Goal: Task Accomplishment & Management: Use online tool/utility

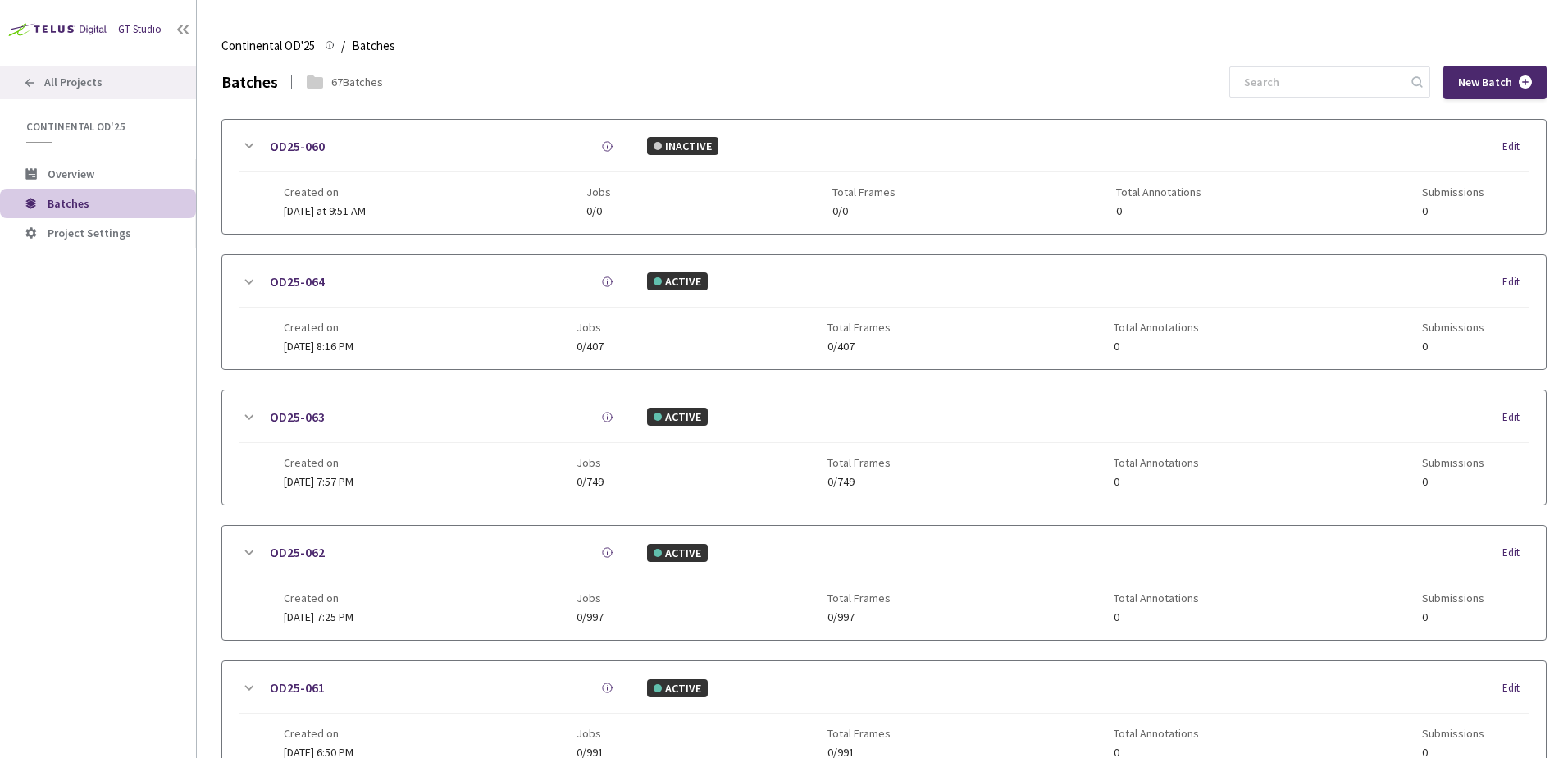
click at [95, 78] on span "All Projects" at bounding box center [73, 83] width 58 height 14
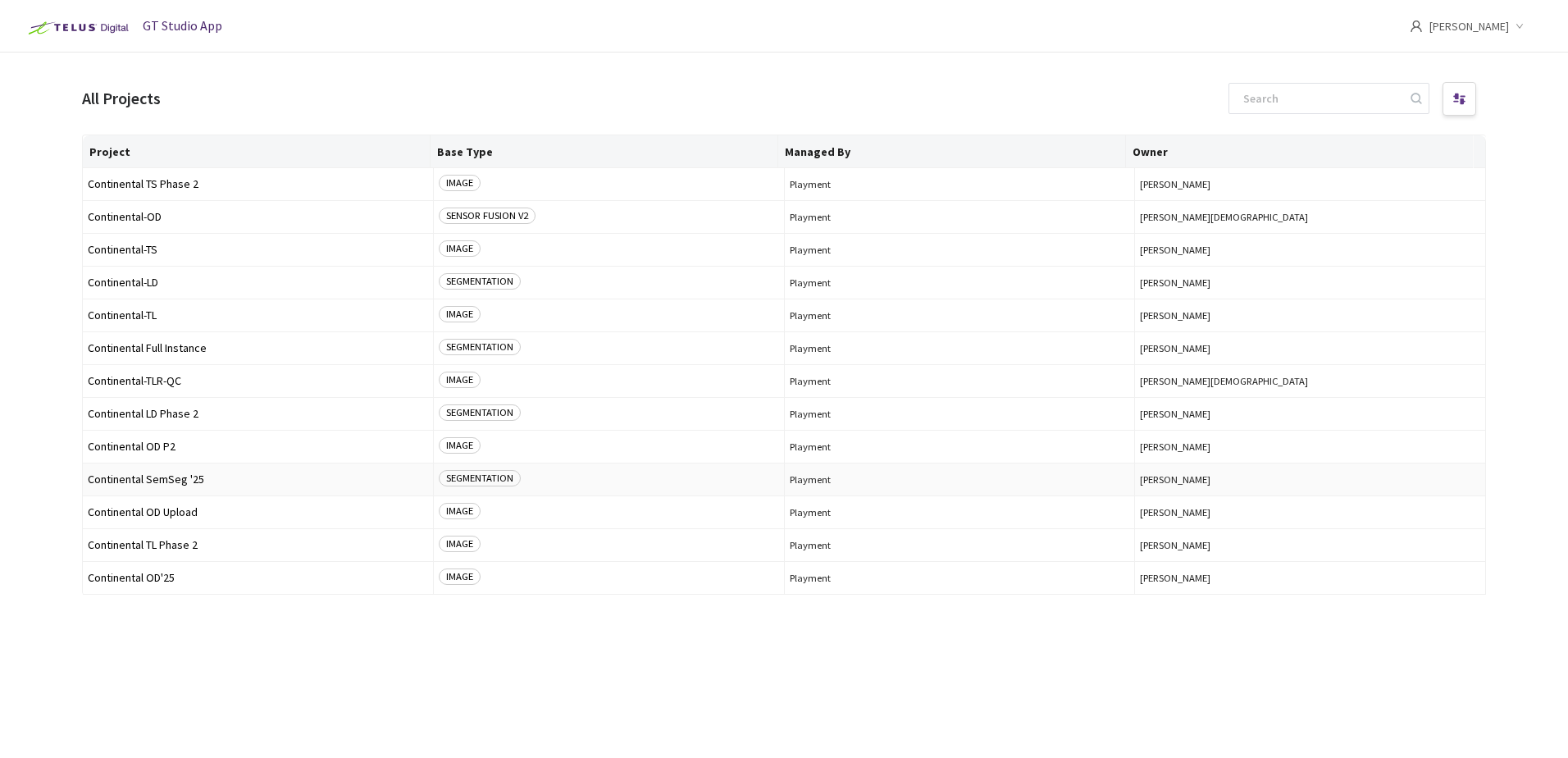
click at [184, 483] on span "Continental SemSeg '25" at bounding box center [258, 480] width 341 height 12
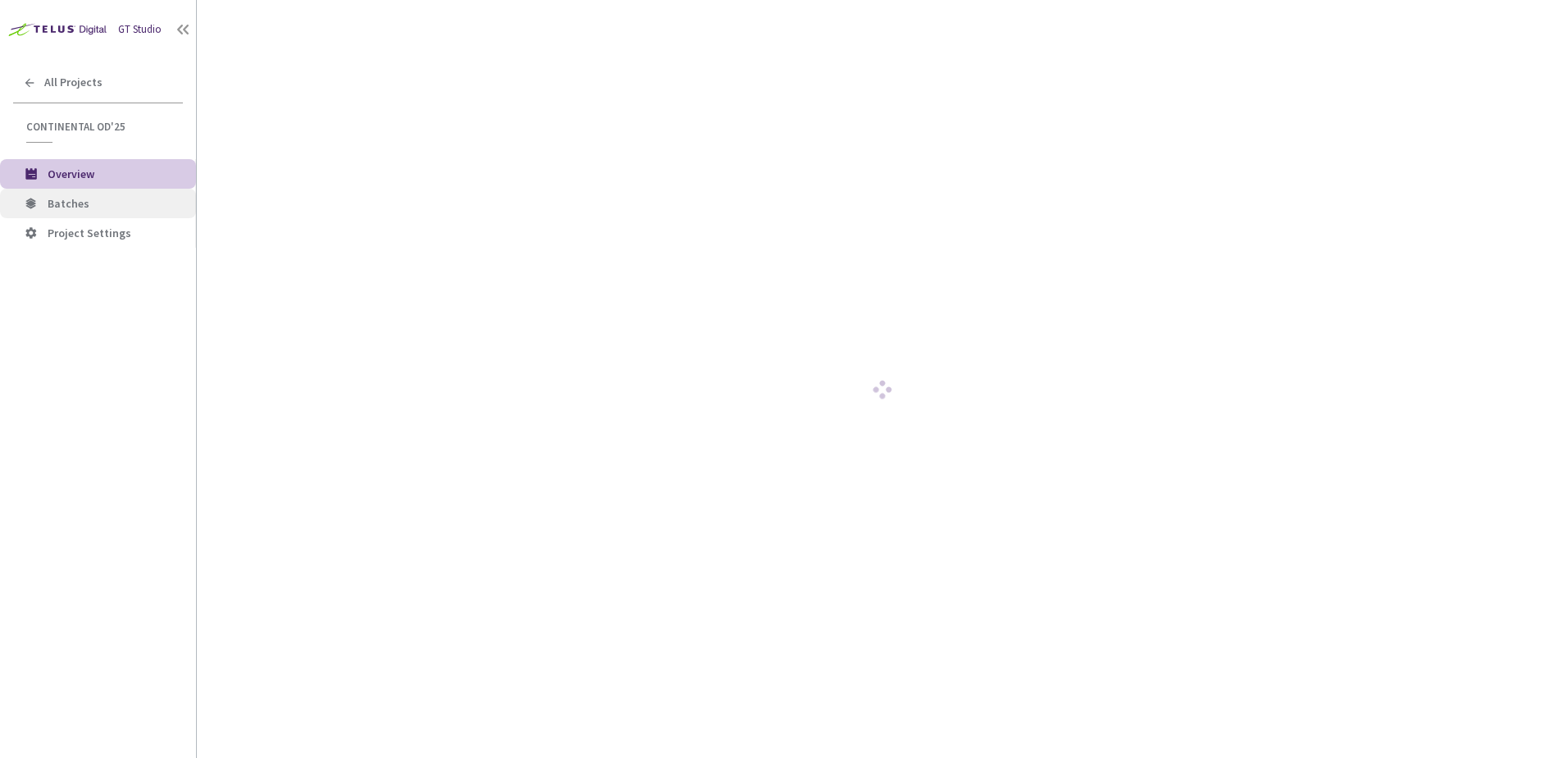
click at [72, 206] on span "Batches" at bounding box center [69, 203] width 42 height 15
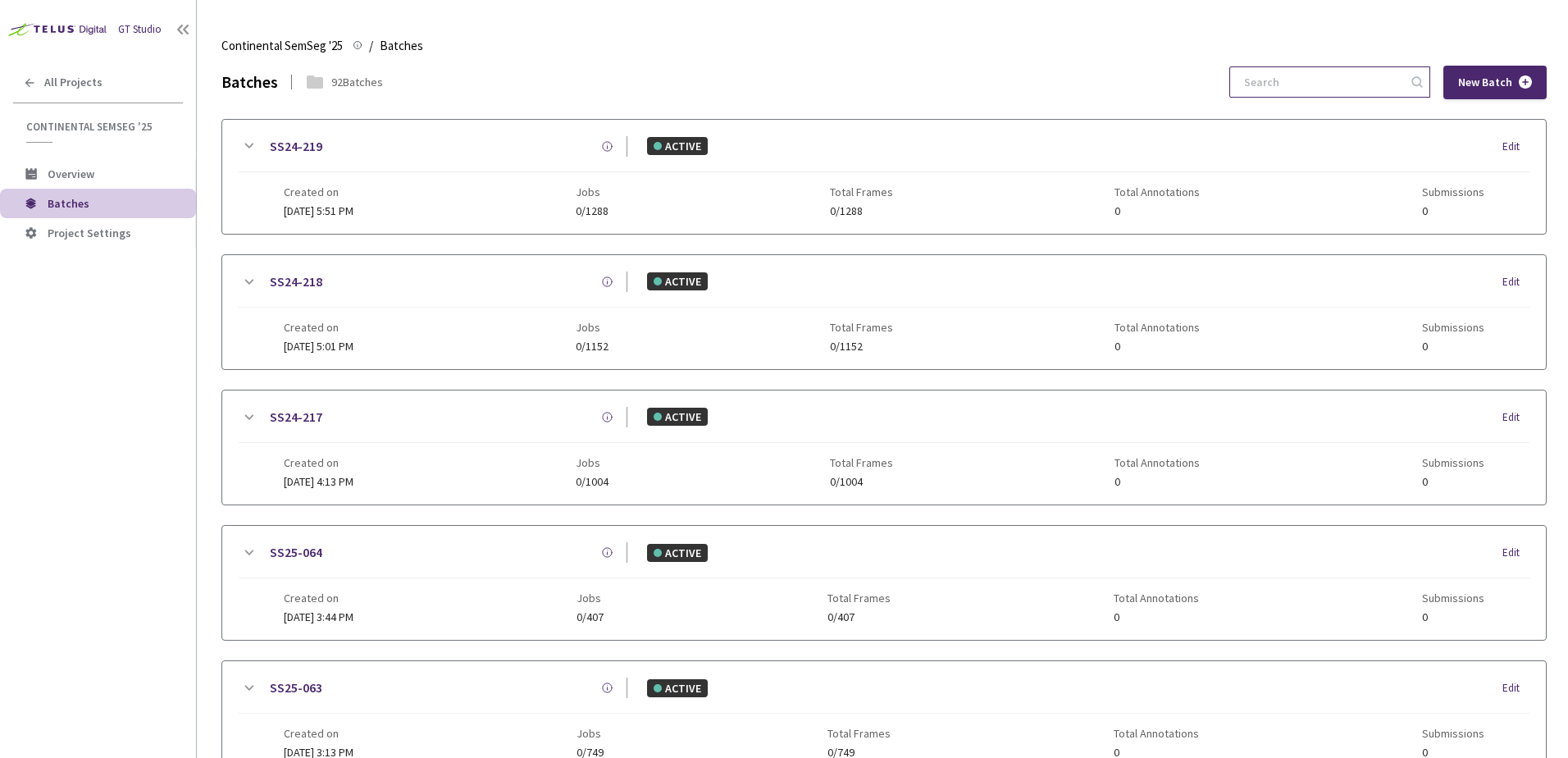
click at [1272, 85] on input at bounding box center [1322, 82] width 175 height 30
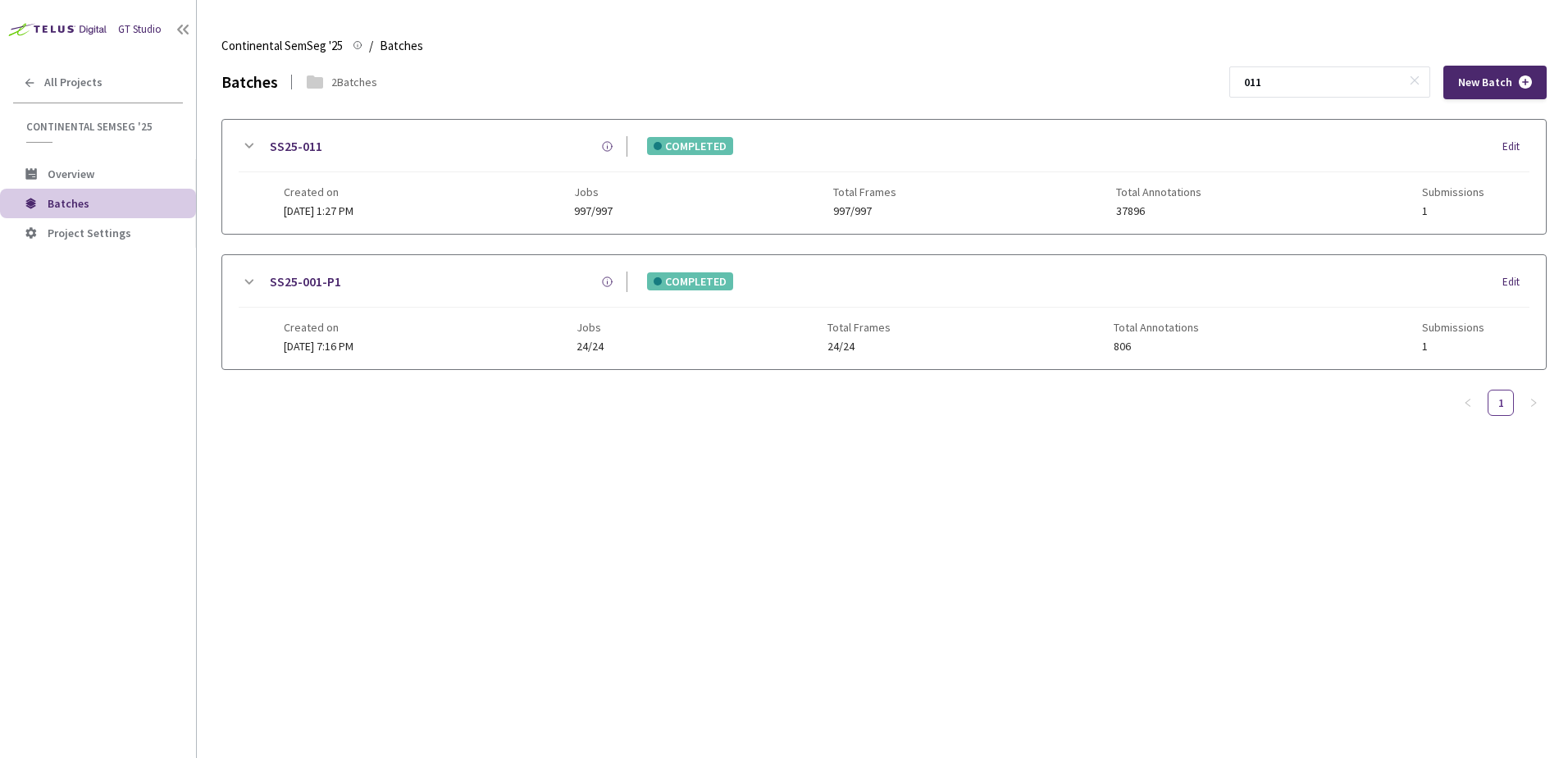
type input "011"
click at [247, 145] on icon at bounding box center [250, 146] width 9 height 5
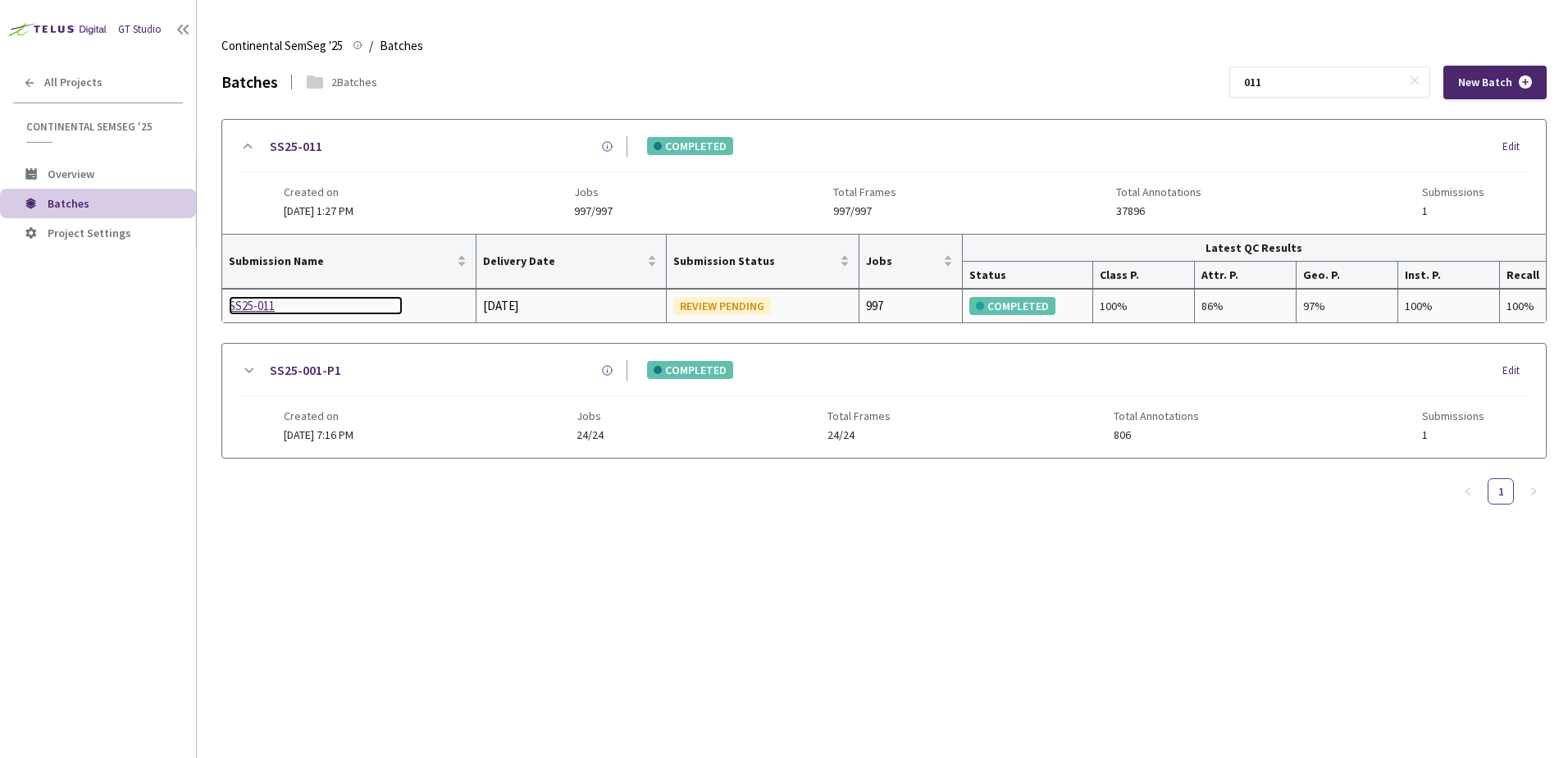
click at [267, 304] on div "SS25-011" at bounding box center [316, 305] width 174 height 19
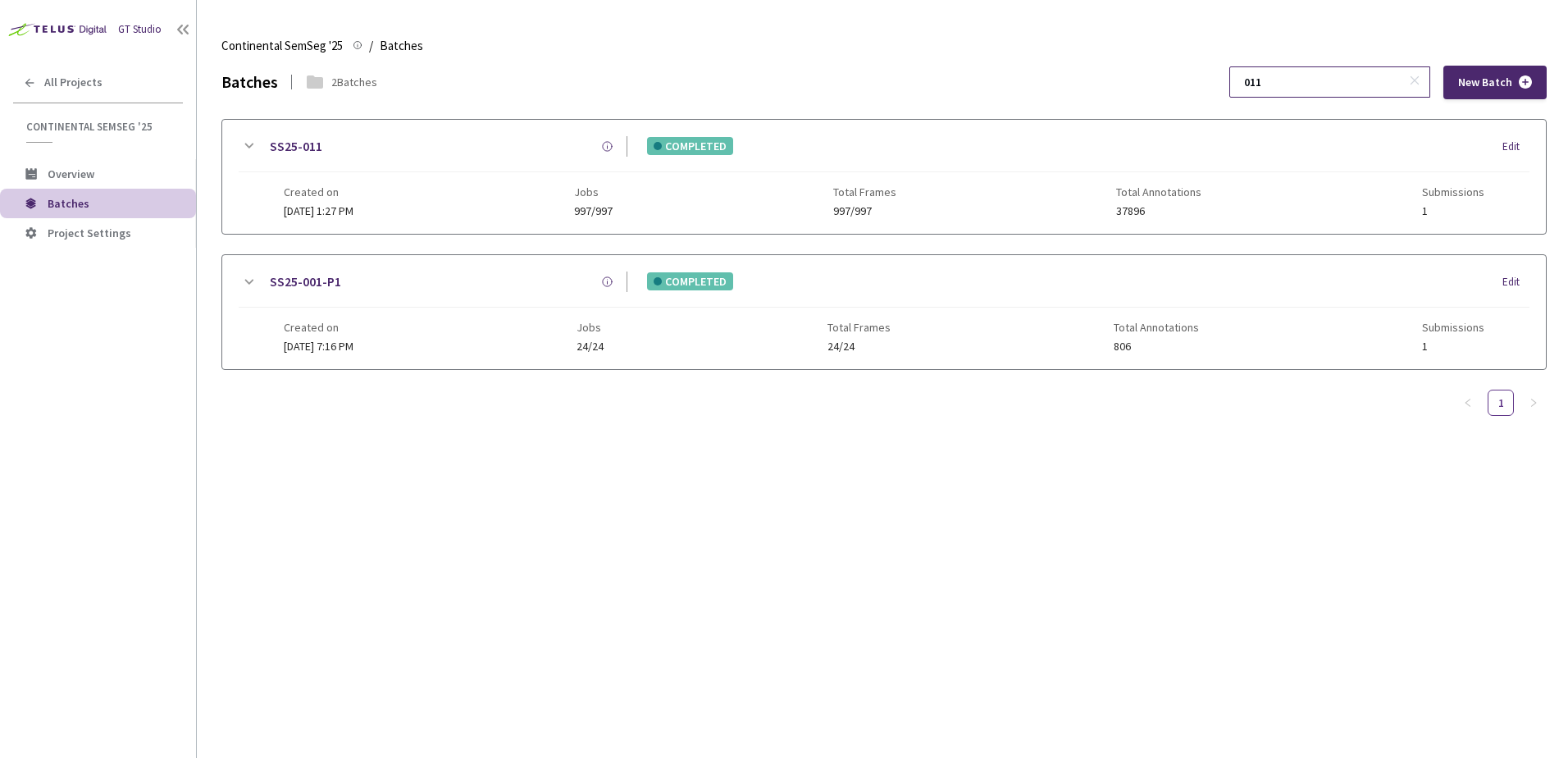
click at [1293, 78] on input "011" at bounding box center [1322, 82] width 175 height 30
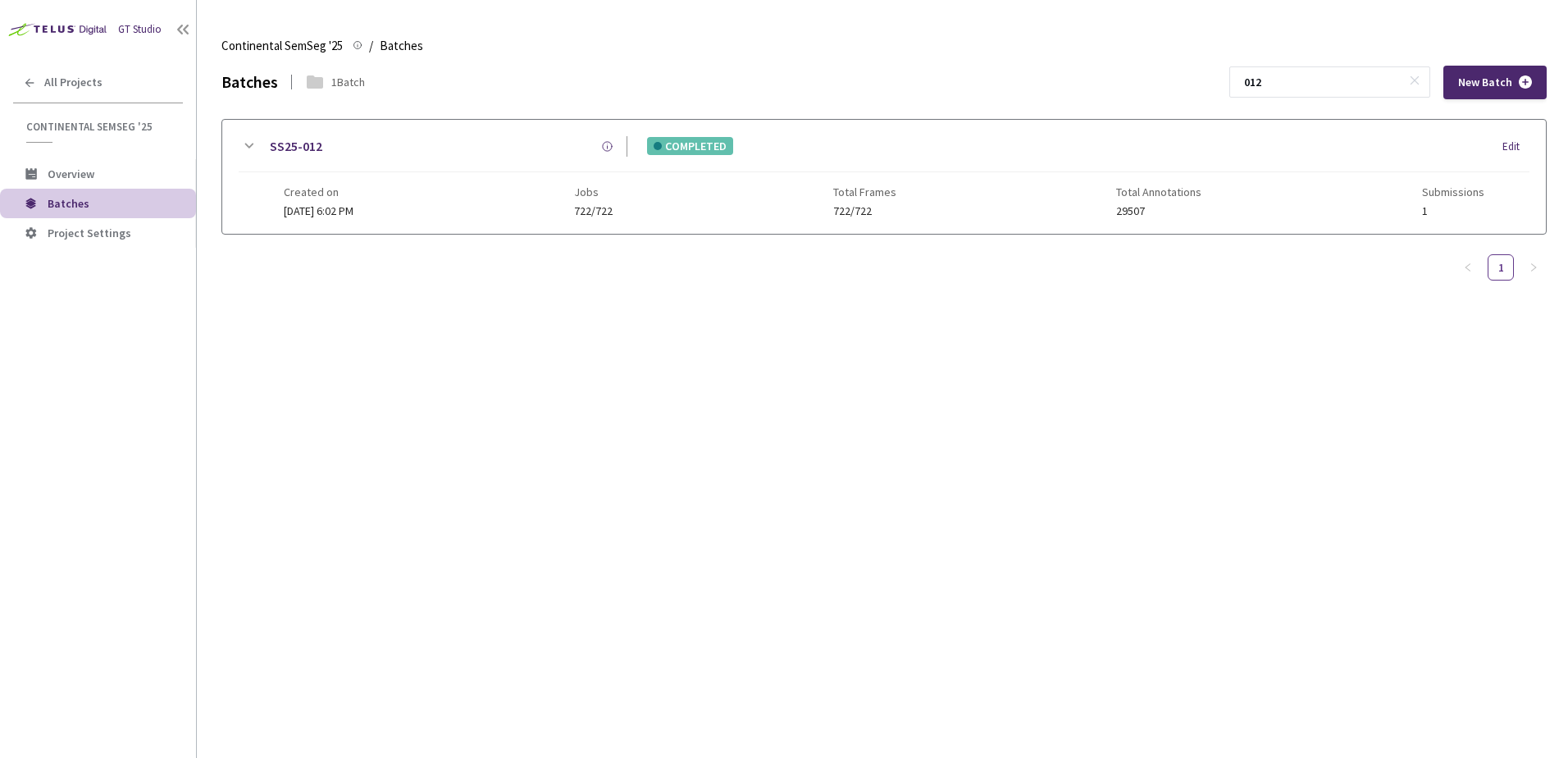
type input "012"
click at [258, 141] on icon at bounding box center [248, 146] width 19 height 19
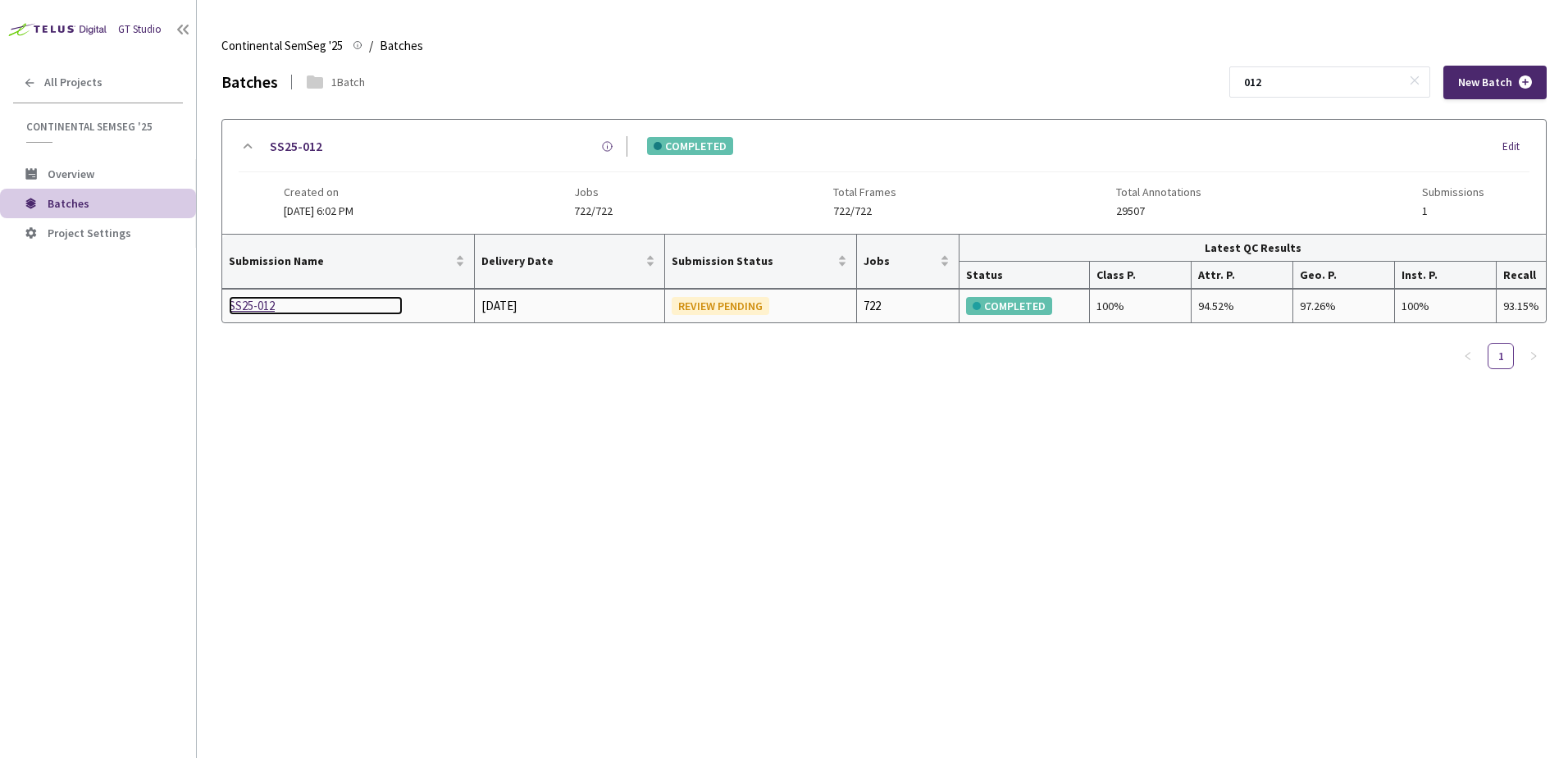
click at [263, 305] on div "SS25-012" at bounding box center [316, 305] width 174 height 19
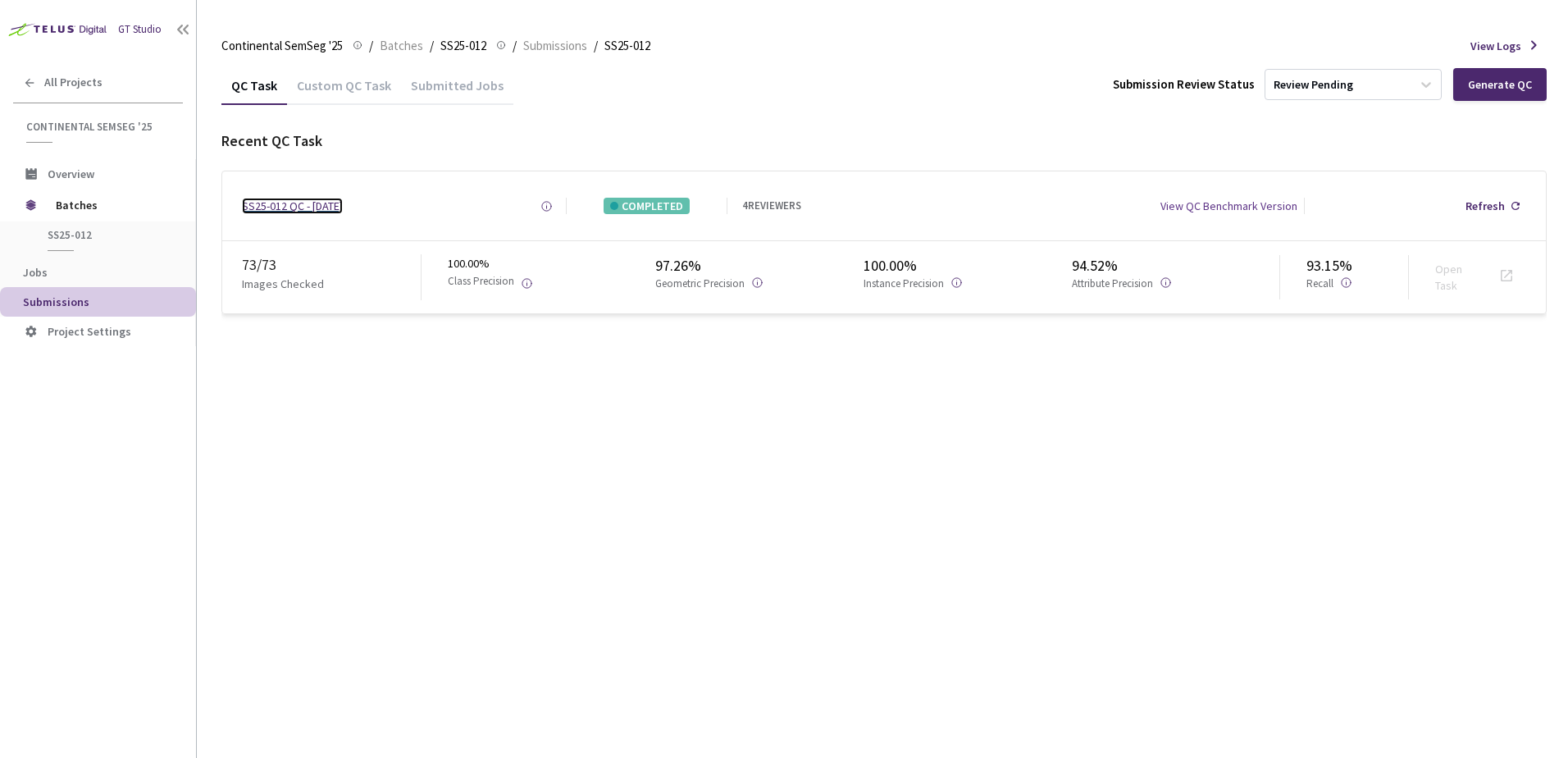
click at [291, 211] on div "SS25-012 QC - [DATE]" at bounding box center [292, 206] width 101 height 17
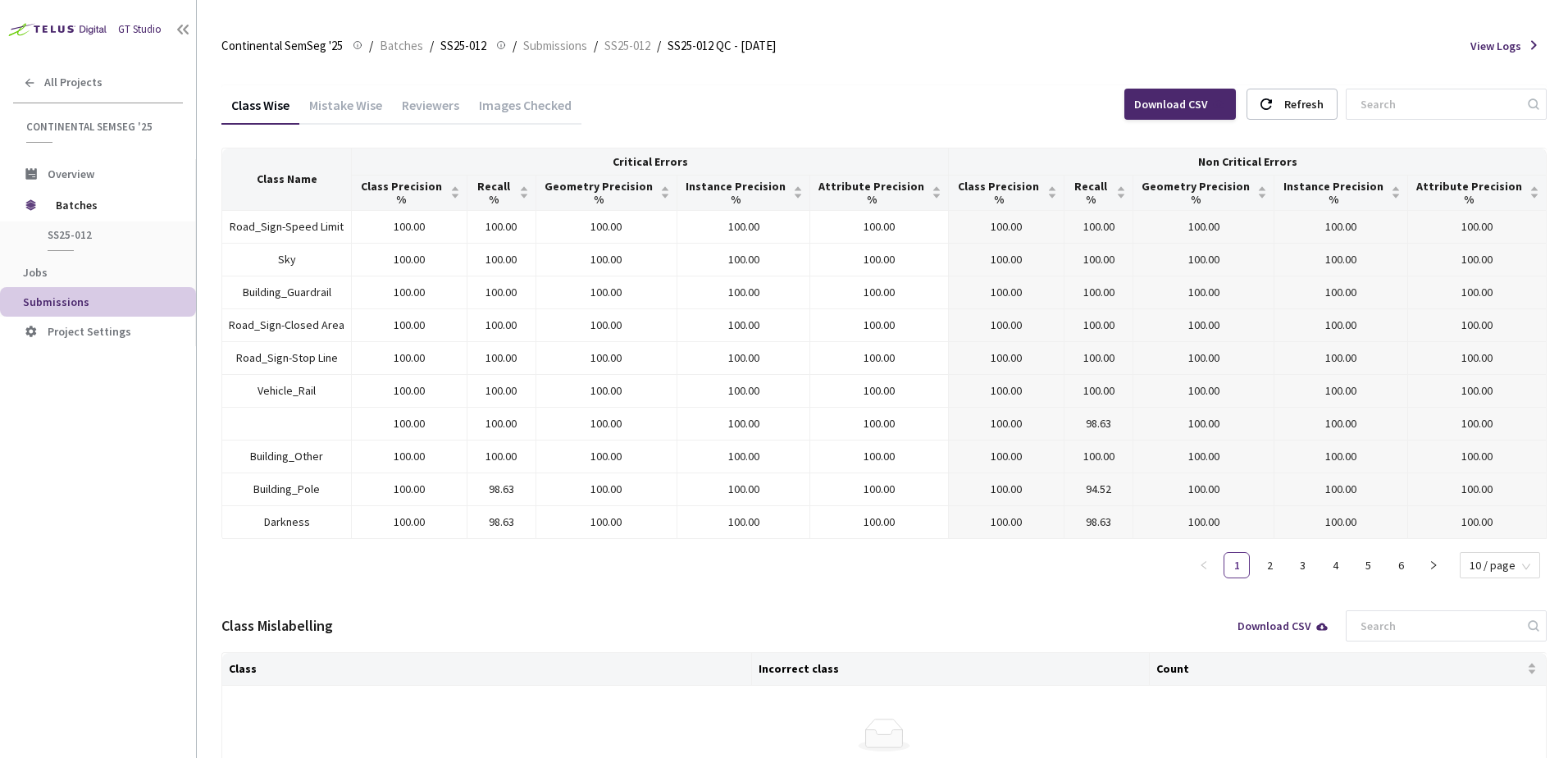
click at [482, 107] on div "Images Checked" at bounding box center [525, 111] width 113 height 28
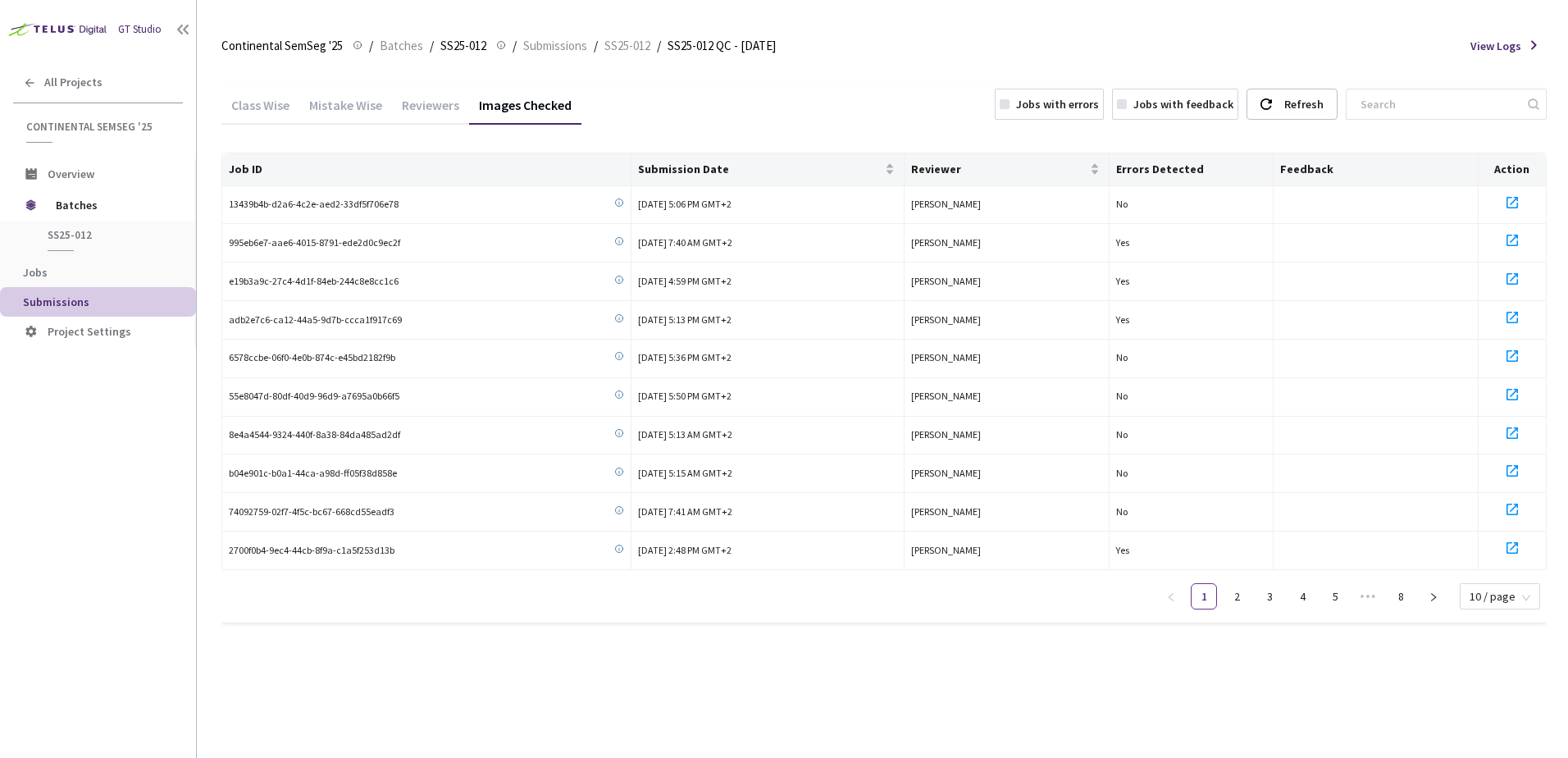
click at [1075, 106] on div "Jobs with errors" at bounding box center [1058, 104] width 83 height 17
click at [1517, 202] on icon at bounding box center [1513, 202] width 19 height 19
click at [406, 51] on span "Batches" at bounding box center [401, 46] width 43 height 19
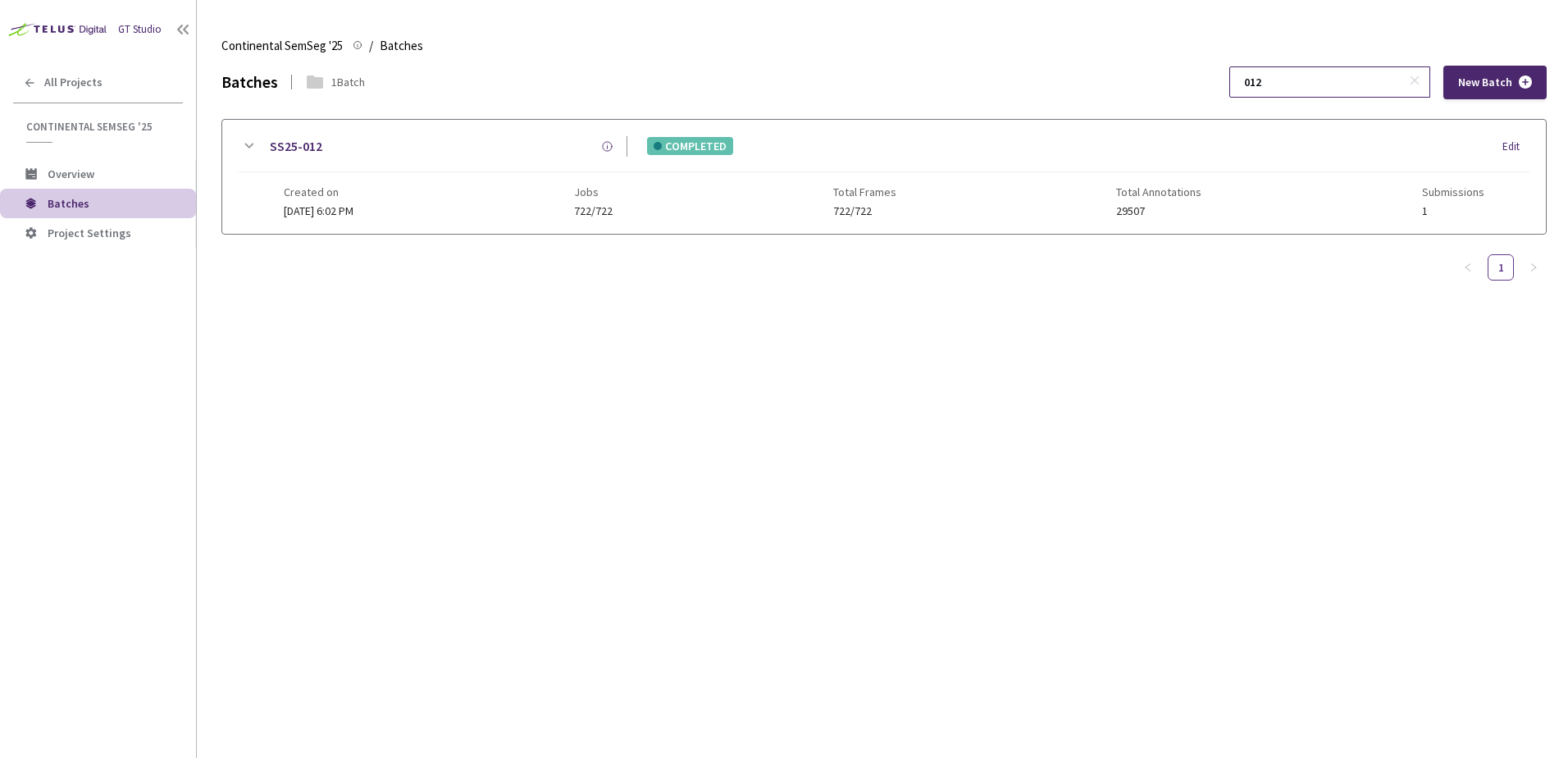
click at [1312, 87] on input "012" at bounding box center [1322, 82] width 175 height 30
type input "013"
click at [243, 141] on icon at bounding box center [248, 146] width 19 height 19
click at [253, 305] on div at bounding box center [884, 323] width 1323 height 179
click at [253, 305] on div at bounding box center [884, 323] width 1323 height 179
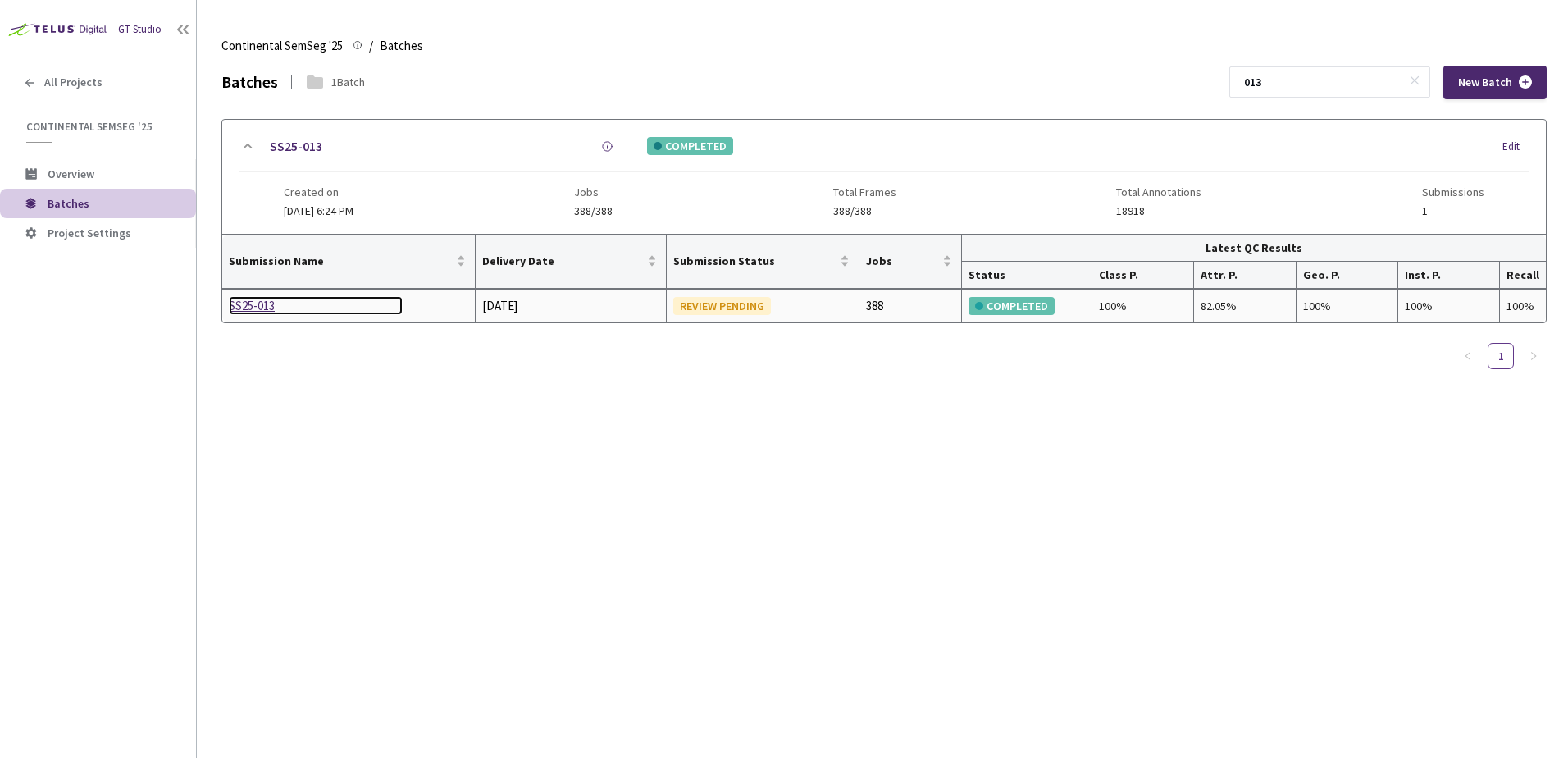
click at [253, 305] on div "SS25-013" at bounding box center [316, 305] width 174 height 19
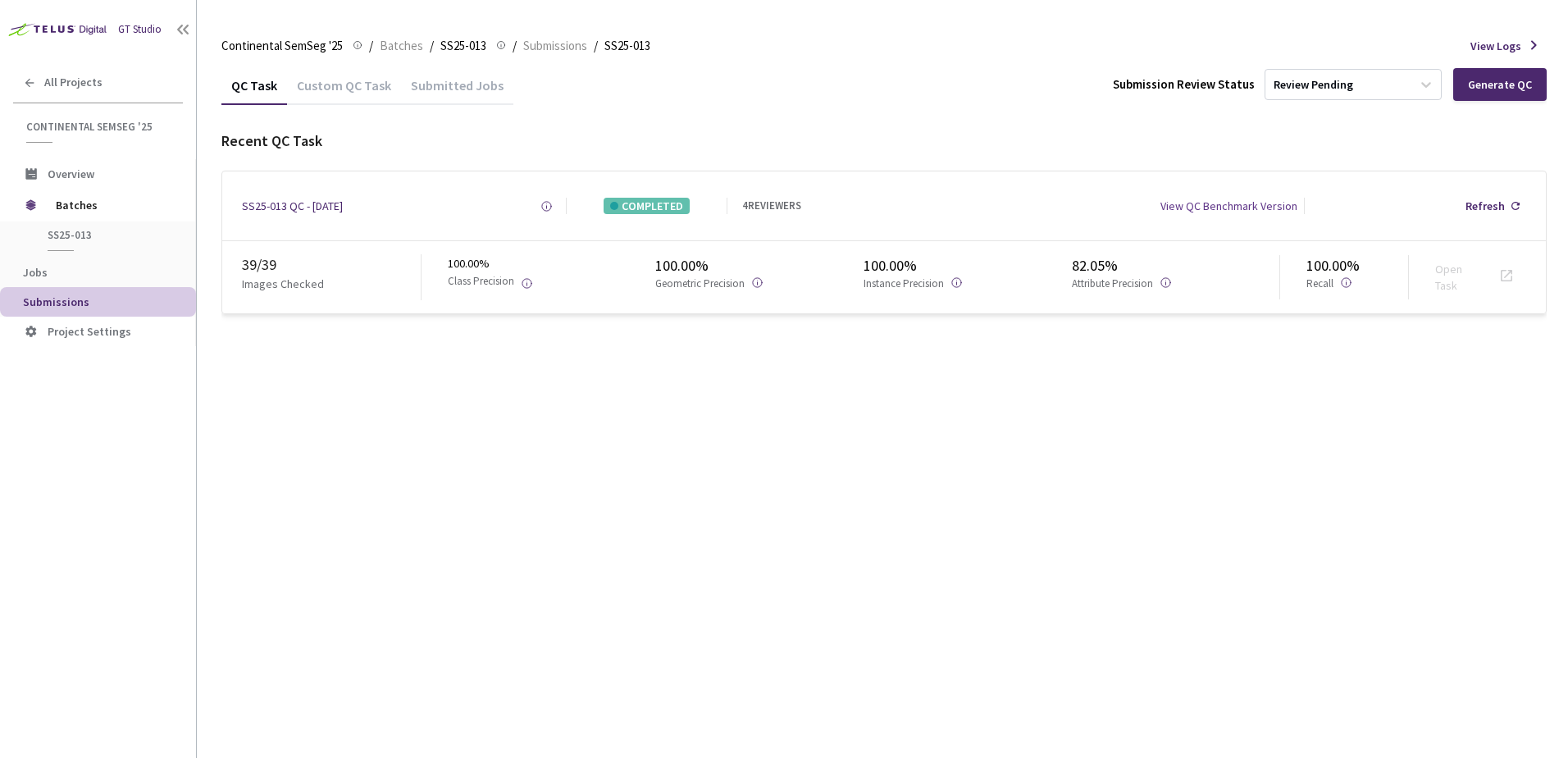
drag, startPoint x: 894, startPoint y: 228, endPoint x: 1041, endPoint y: 188, distance: 152.3
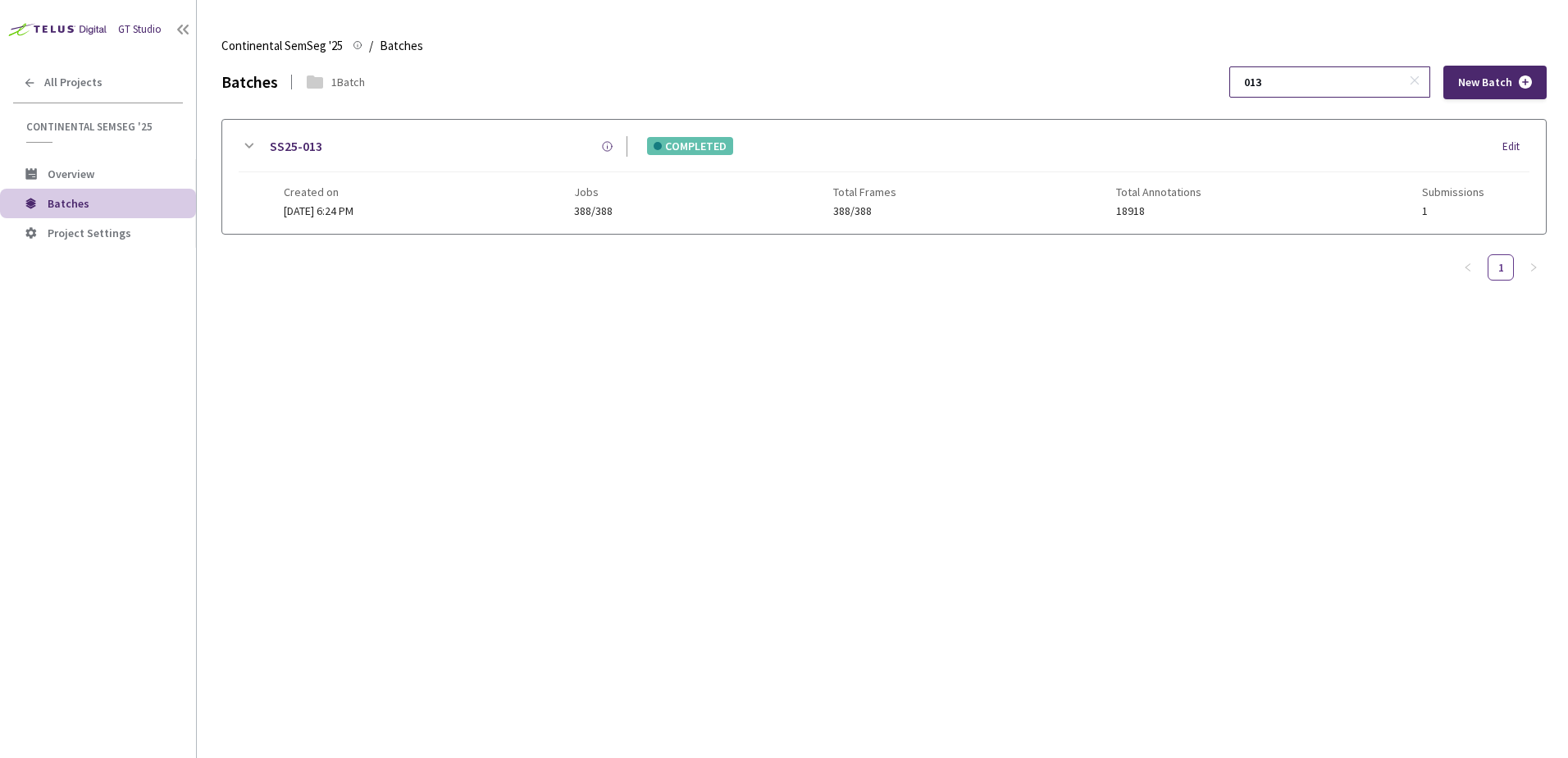
click at [1321, 79] on input "013" at bounding box center [1322, 82] width 175 height 30
type input "014"
click at [255, 149] on icon at bounding box center [248, 146] width 19 height 19
click at [265, 304] on div at bounding box center [884, 323] width 1323 height 179
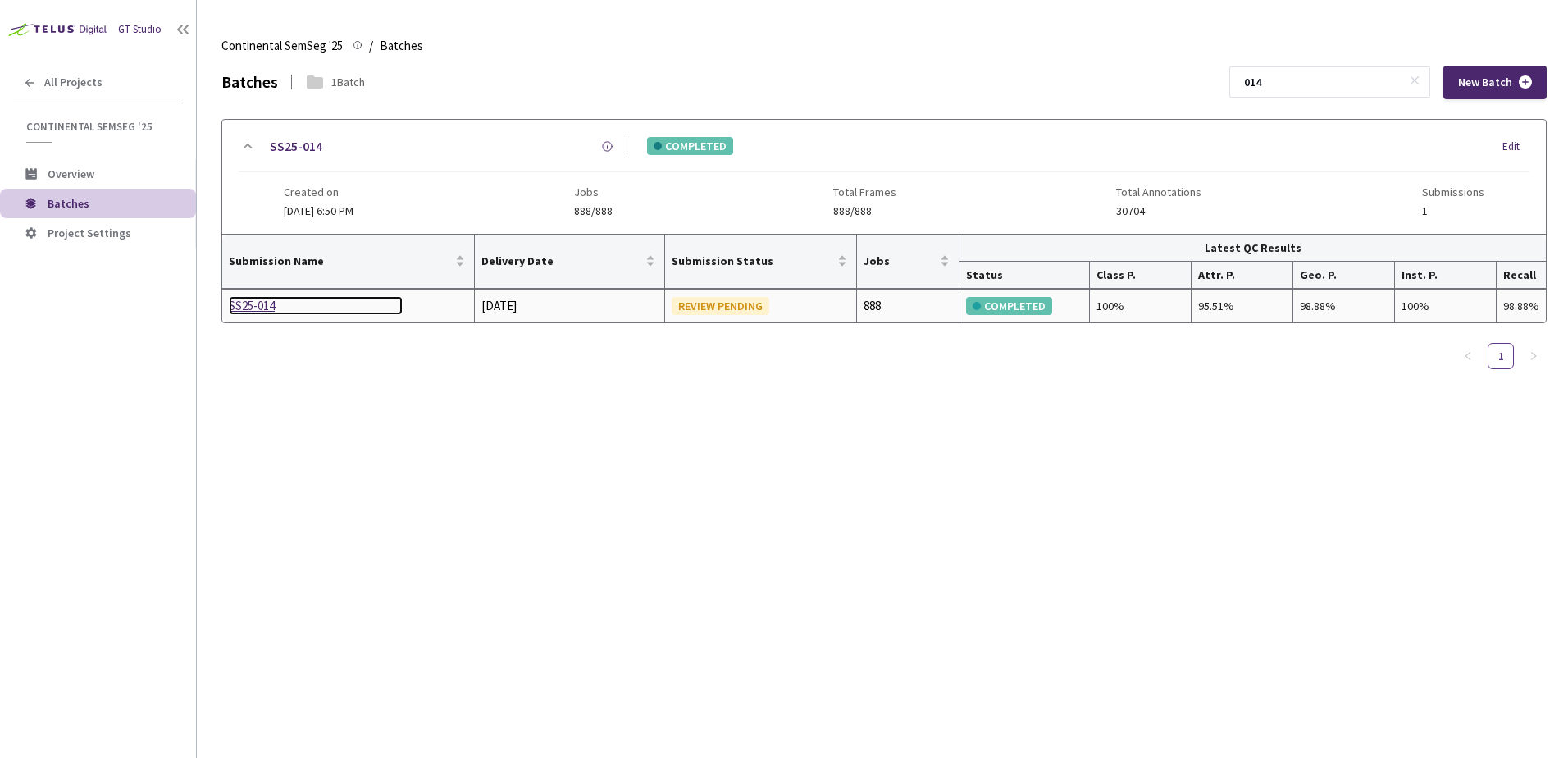
click at [265, 304] on div "SS25-014" at bounding box center [316, 305] width 174 height 19
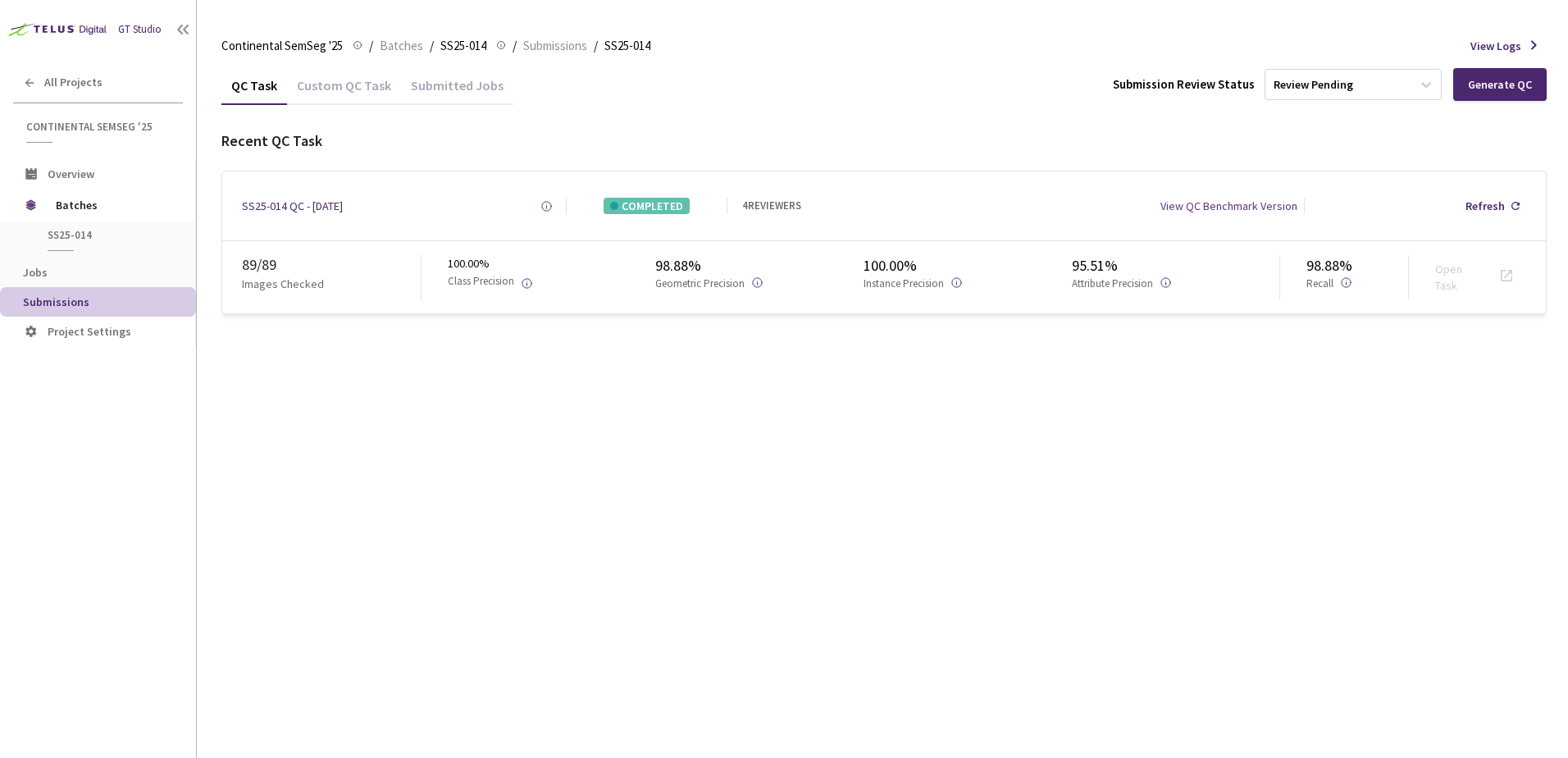
click at [846, 364] on div "QC Task Custom QC Task Submitted Jobs Submission Review Status Review Pending G…" at bounding box center [884, 412] width 1325 height 693
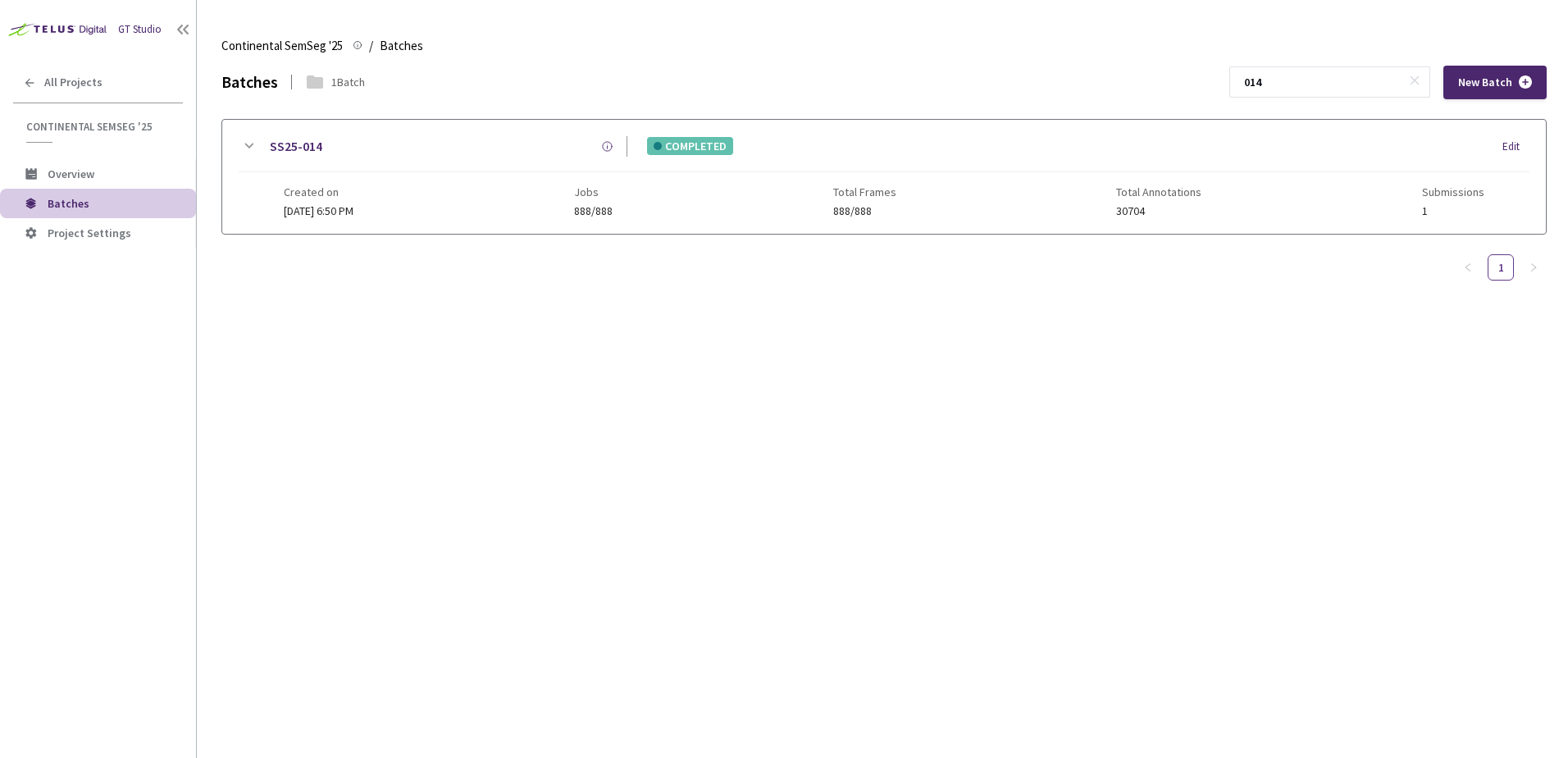
drag, startPoint x: 381, startPoint y: 239, endPoint x: 392, endPoint y: 245, distance: 12.5
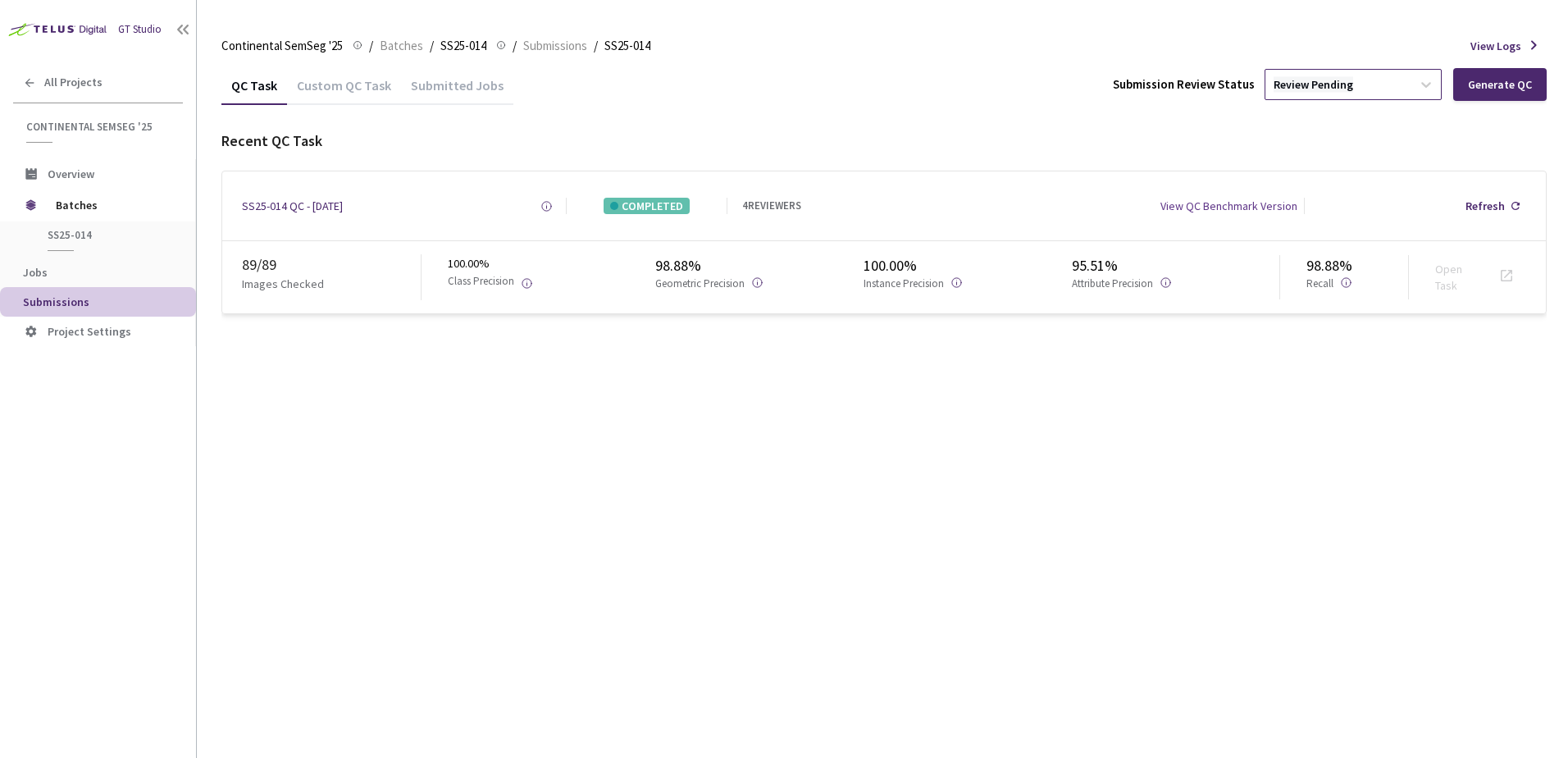
click at [1313, 91] on div "Review Pending" at bounding box center [1314, 85] width 79 height 16
click at [1321, 169] on p "Approve" at bounding box center [1355, 173] width 177 height 17
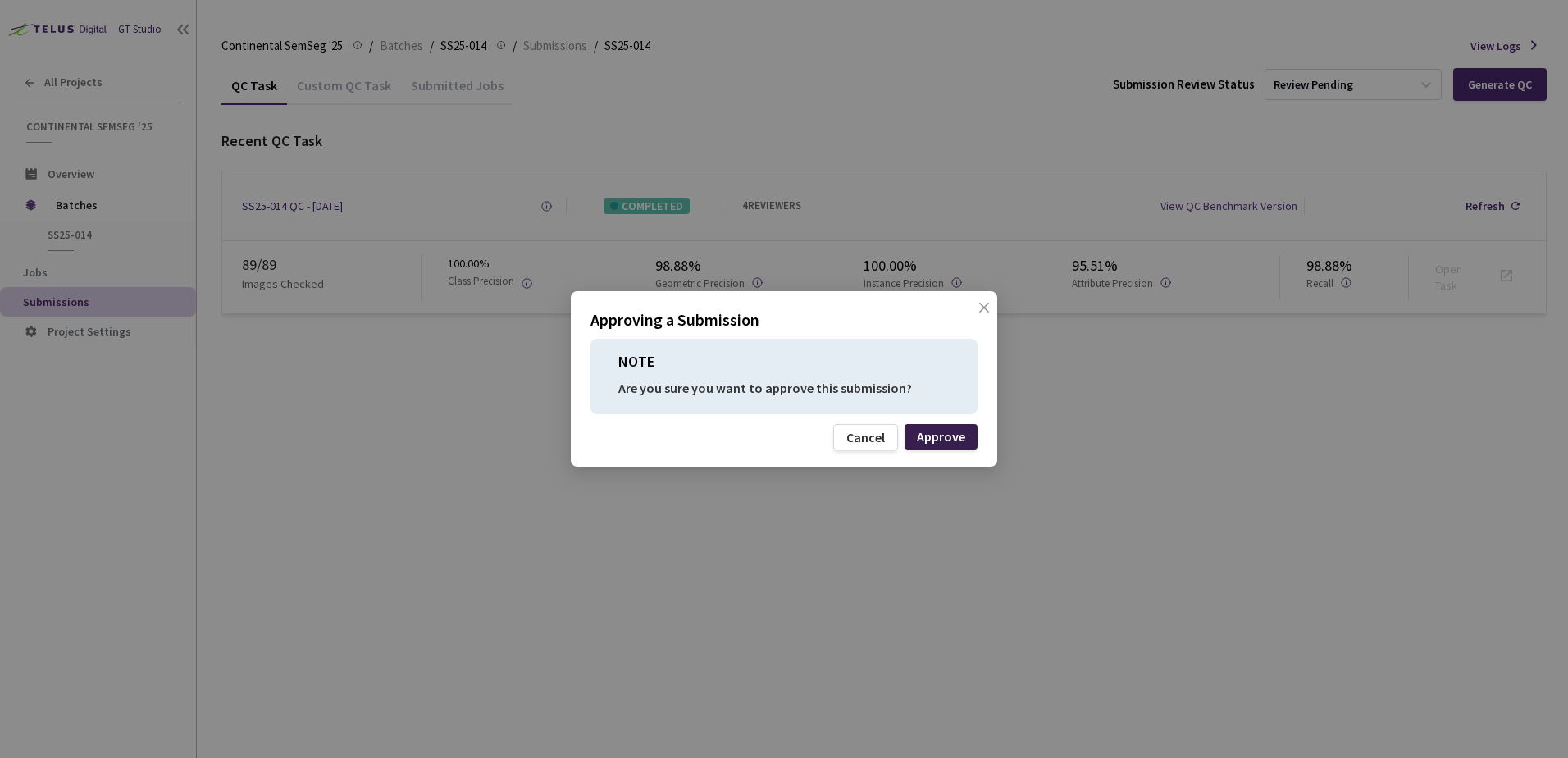
click at [959, 436] on div "Approve" at bounding box center [941, 436] width 48 height 13
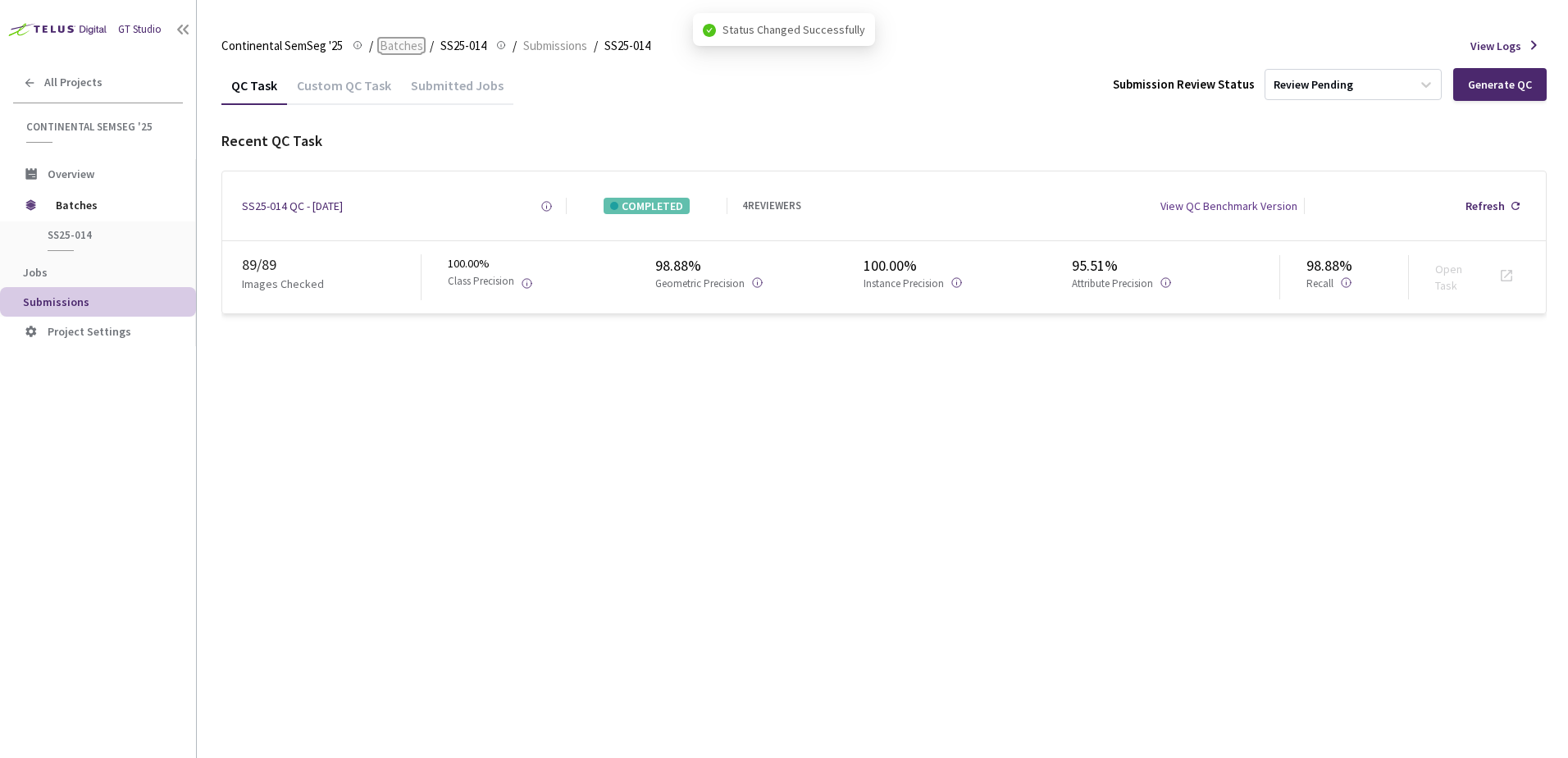
click at [401, 54] on span "Batches" at bounding box center [401, 46] width 43 height 19
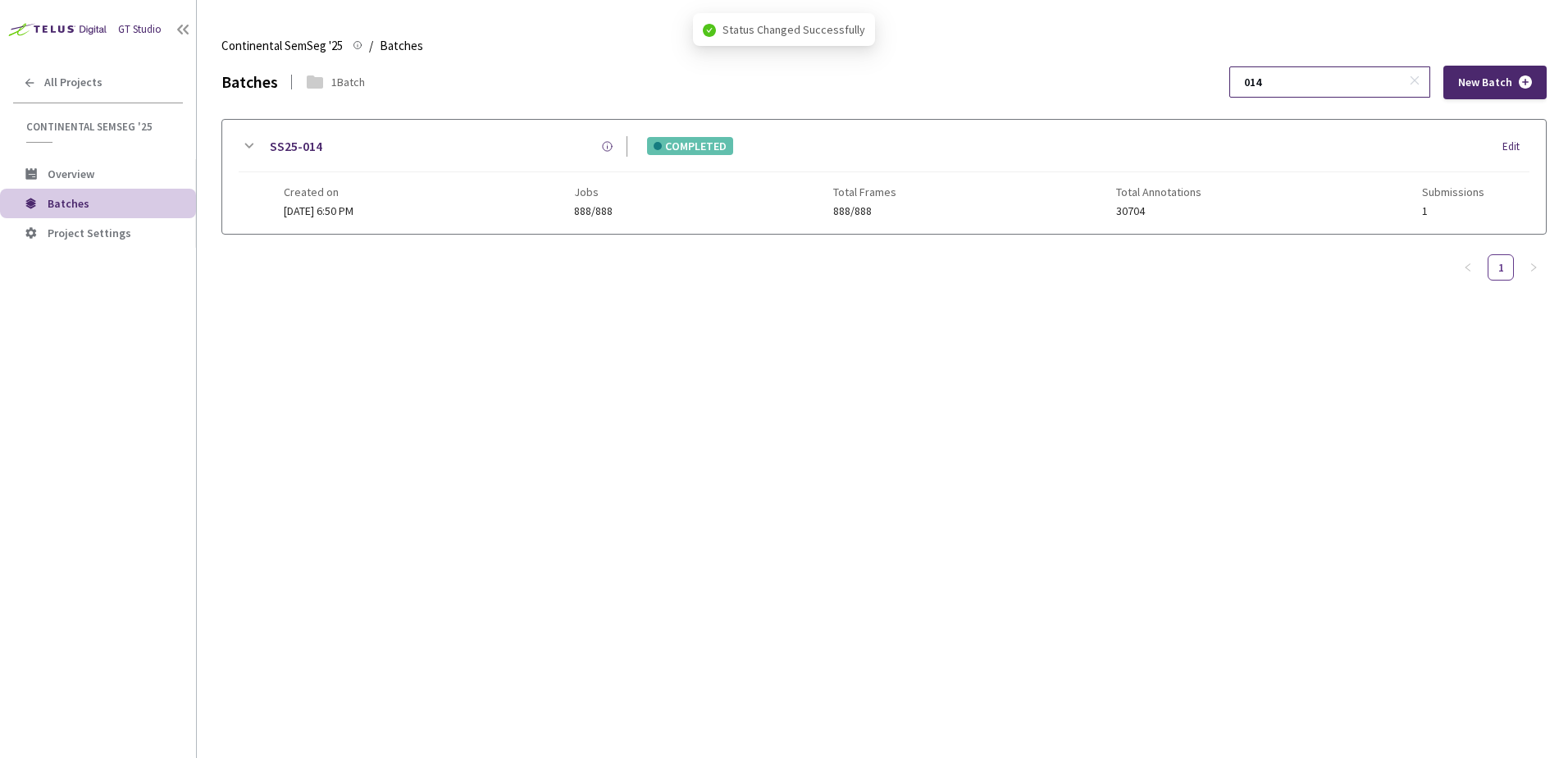
click at [1336, 67] on div "Continental SemSeg '25 Continental SemSeg '25 / Batches Batches Batches 1 Batch…" at bounding box center [884, 392] width 1325 height 732
drag, startPoint x: 1336, startPoint y: 68, endPoint x: 1330, endPoint y: 76, distance: 10.0
click at [1330, 78] on input "014" at bounding box center [1322, 82] width 175 height 30
click at [1330, 77] on input "014" at bounding box center [1322, 82] width 175 height 30
click at [1337, 82] on input "014" at bounding box center [1322, 82] width 175 height 30
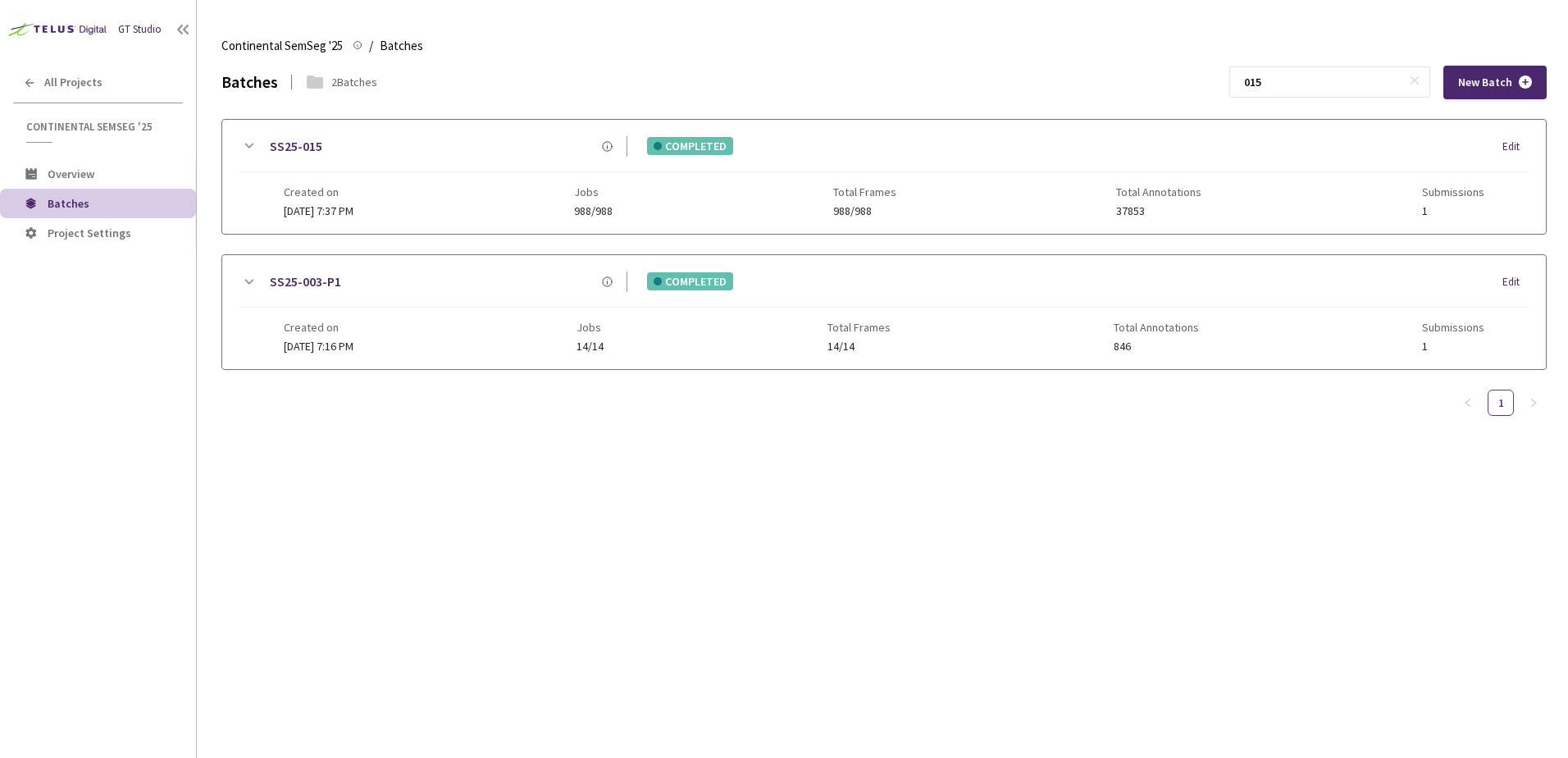
type input "015"
click at [239, 144] on icon at bounding box center [248, 146] width 19 height 19
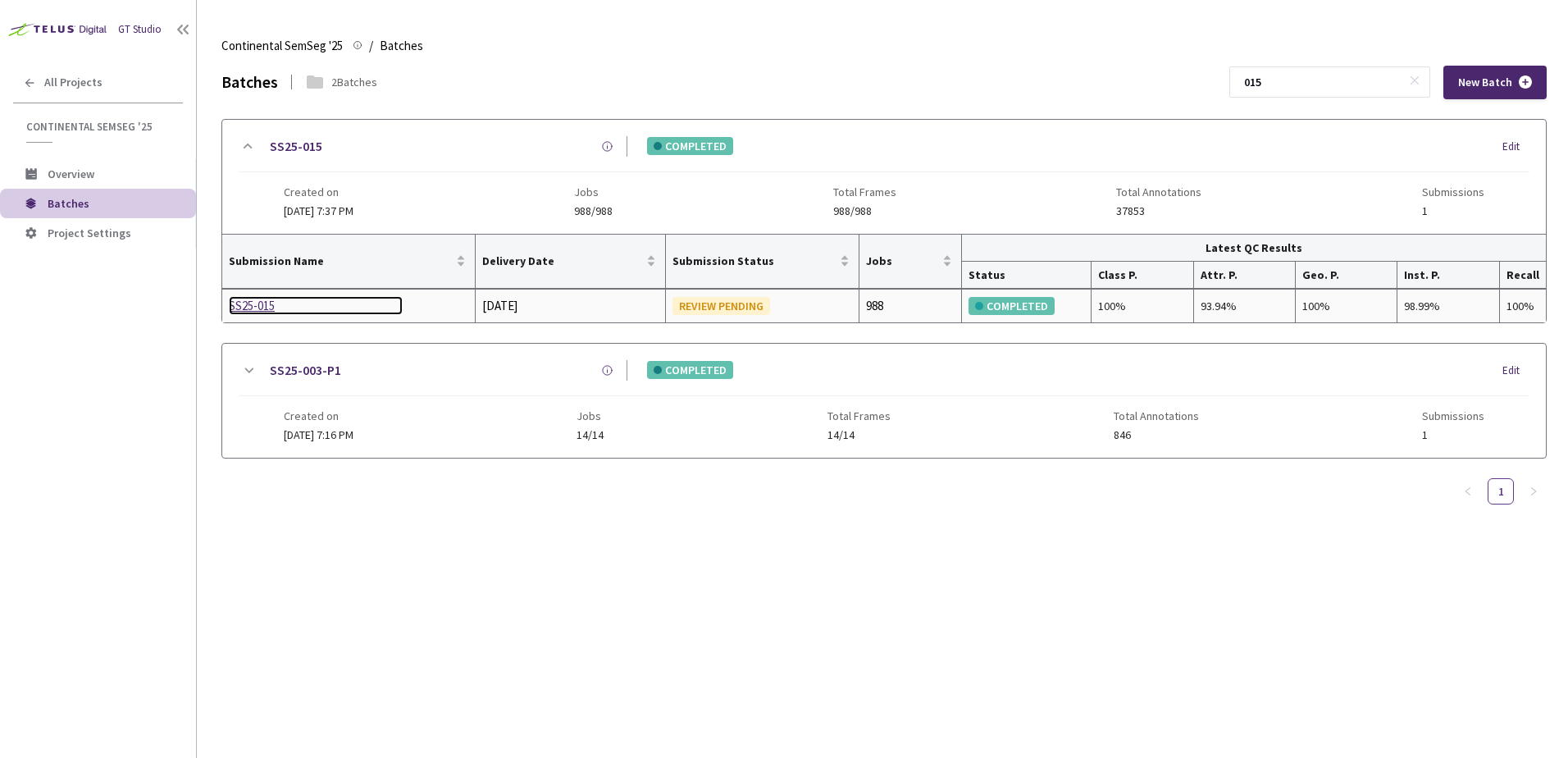
click at [262, 305] on div "SS25-015" at bounding box center [316, 305] width 174 height 19
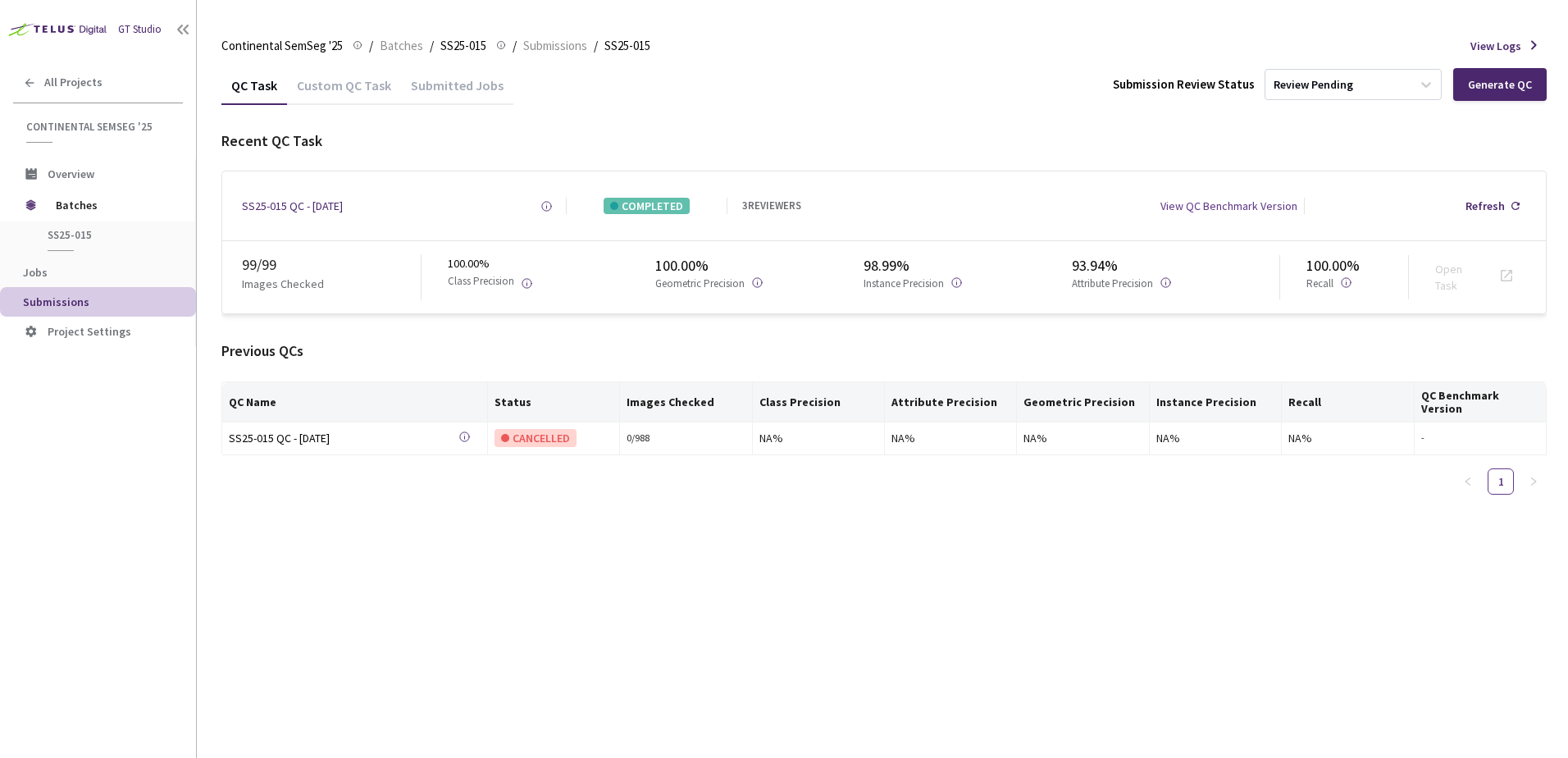
drag, startPoint x: 1008, startPoint y: 272, endPoint x: 988, endPoint y: 257, distance: 25.0
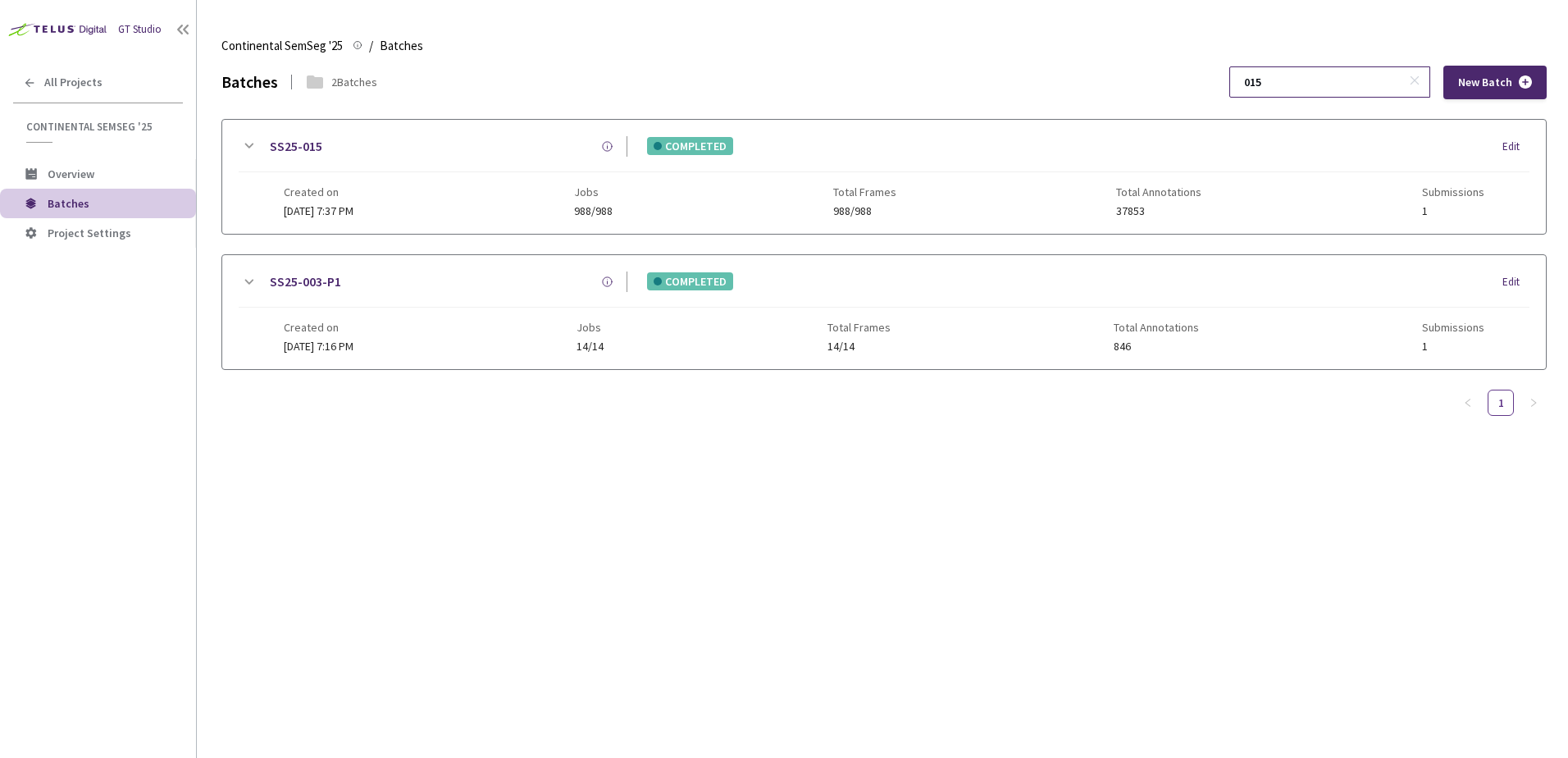
click at [1312, 92] on input "015" at bounding box center [1322, 82] width 175 height 30
type input "016"
click at [243, 286] on icon at bounding box center [248, 282] width 19 height 19
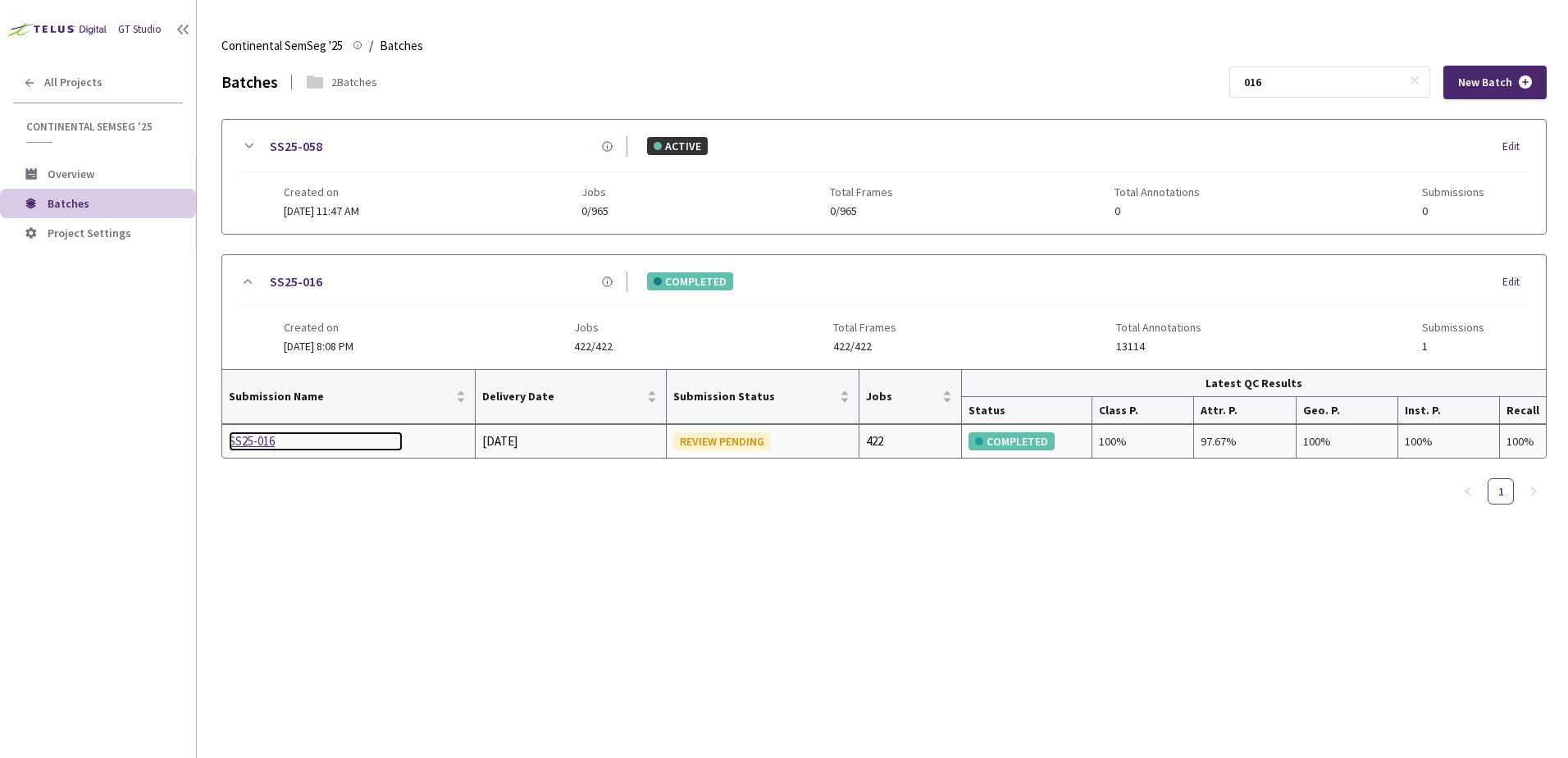
drag, startPoint x: 254, startPoint y: 445, endPoint x: 262, endPoint y: 439, distance: 10.0
click at [262, 439] on div "SS25-016" at bounding box center [316, 441] width 174 height 19
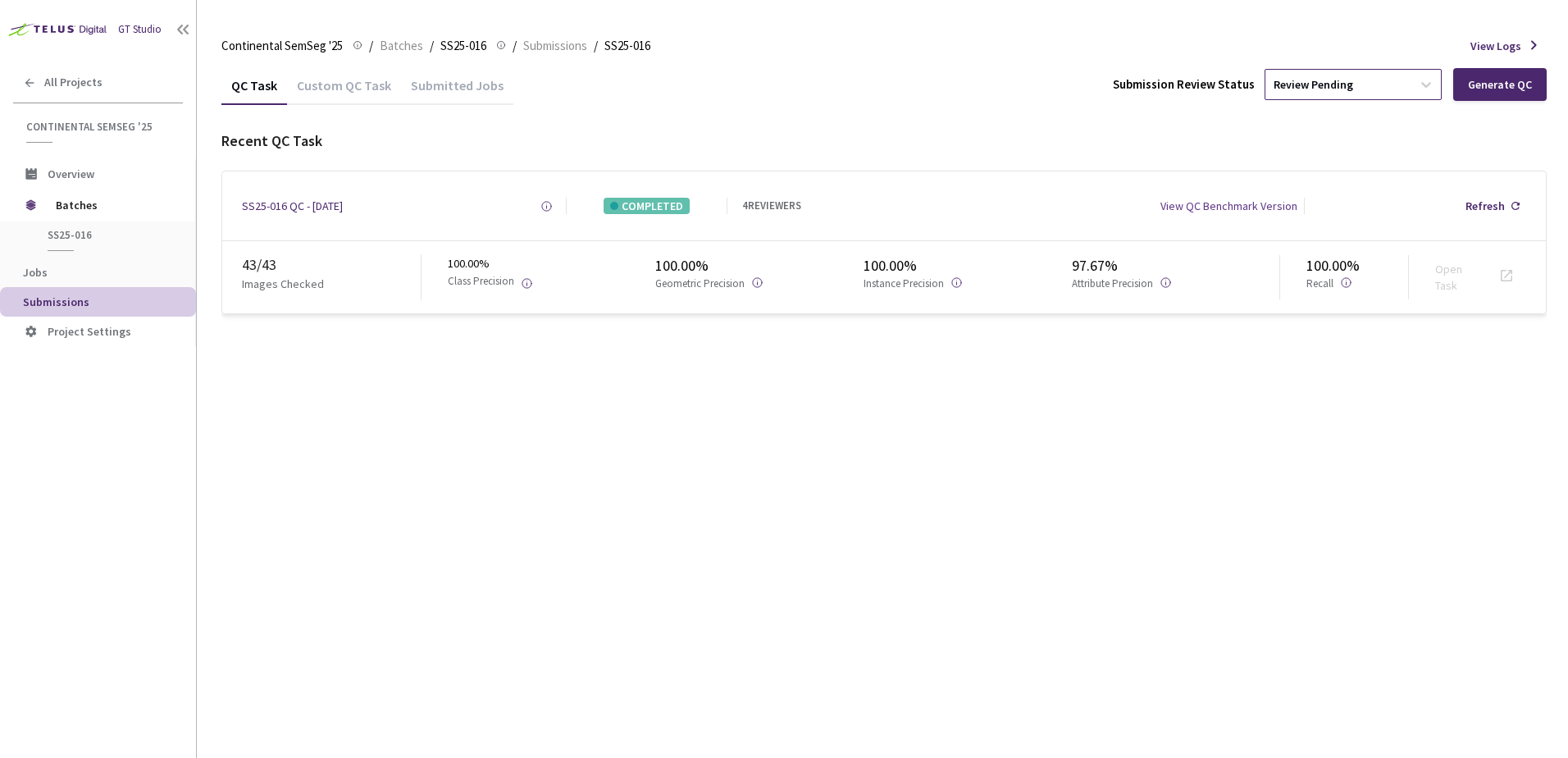
click at [1379, 85] on div "Review Pending" at bounding box center [1338, 85] width 146 height 26
click at [1299, 175] on p "Approve" at bounding box center [1355, 173] width 177 height 17
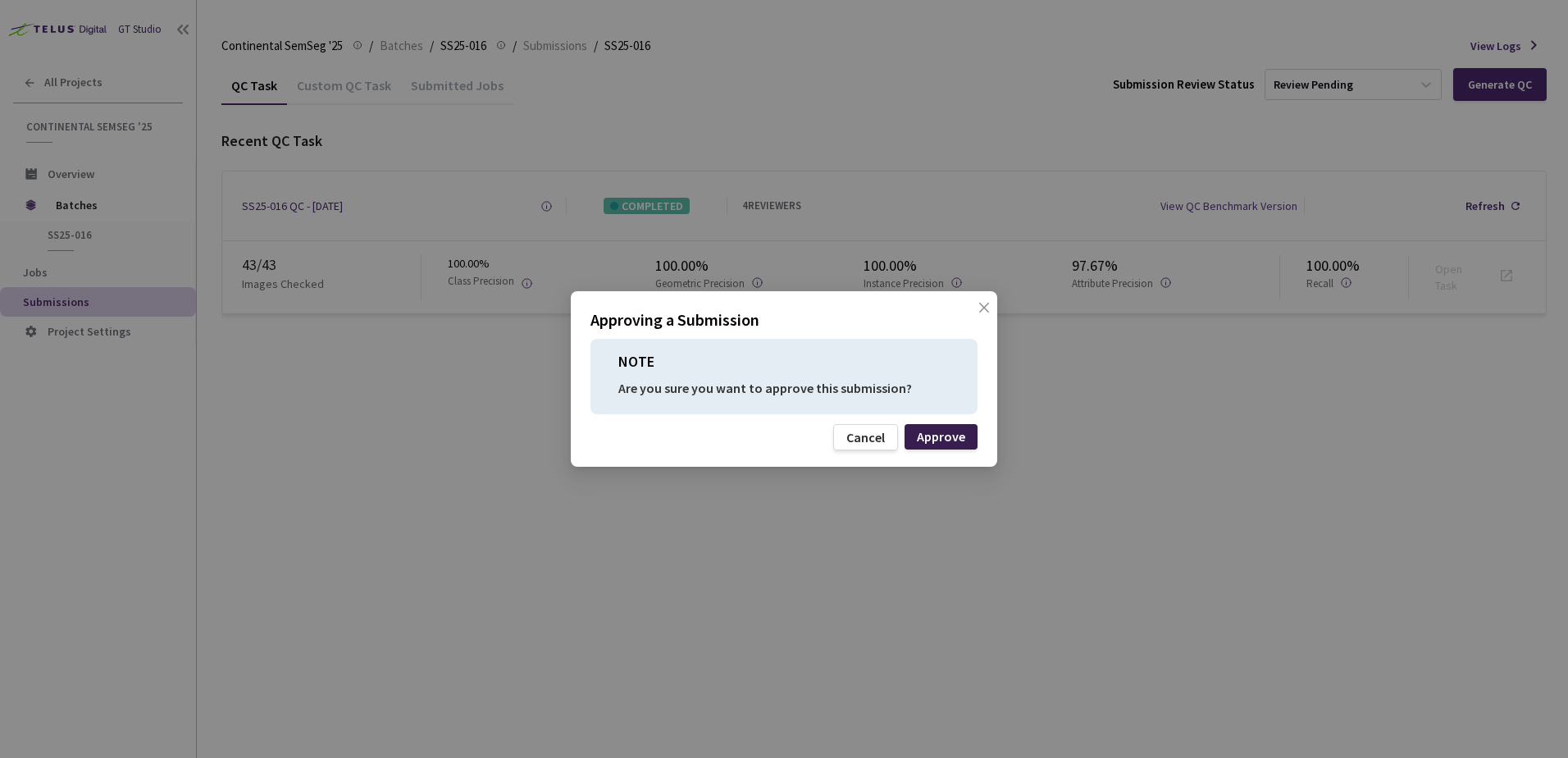
click at [937, 427] on div "Approve" at bounding box center [941, 437] width 73 height 26
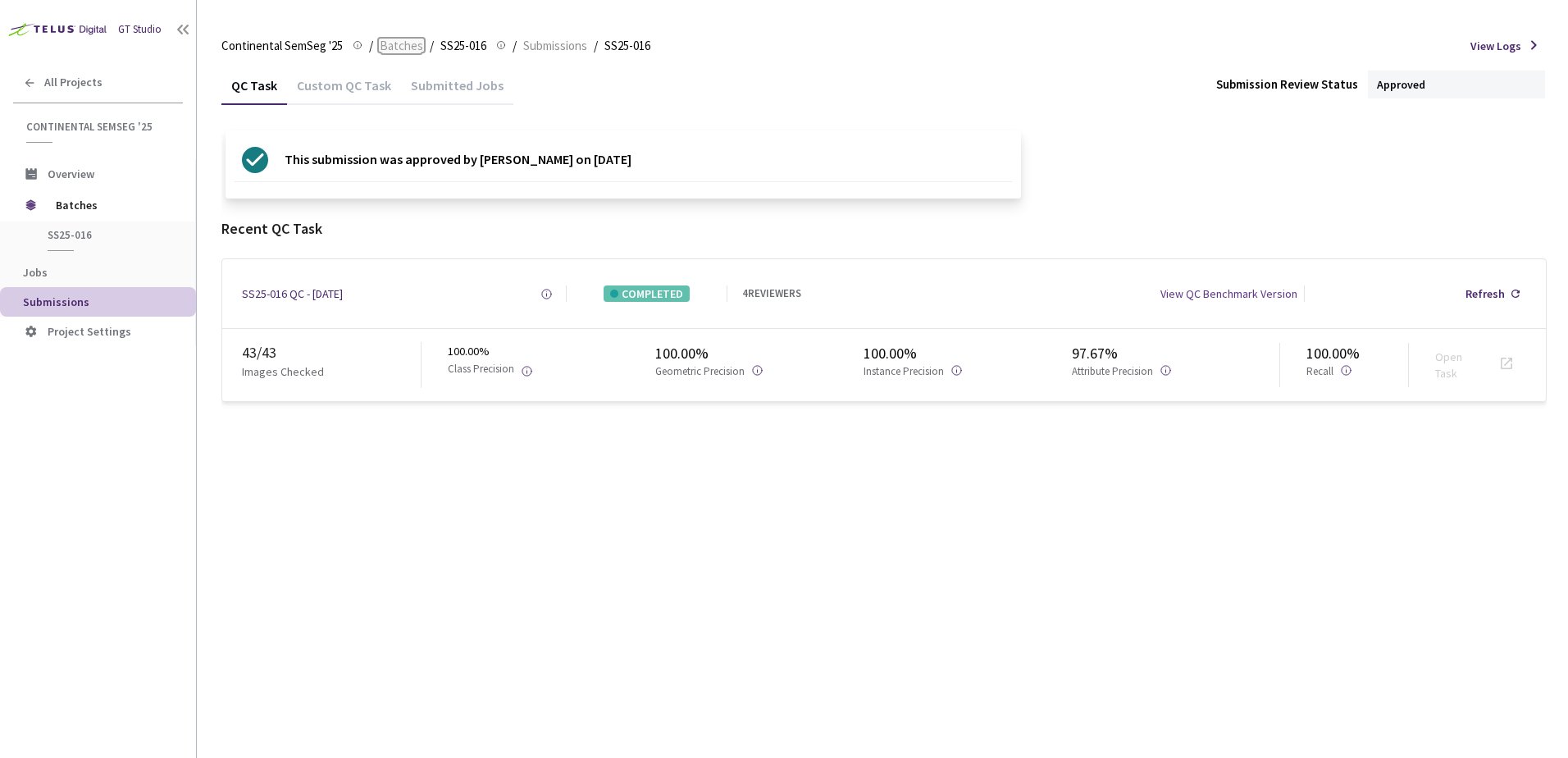
click at [414, 39] on span "Batches" at bounding box center [401, 46] width 43 height 19
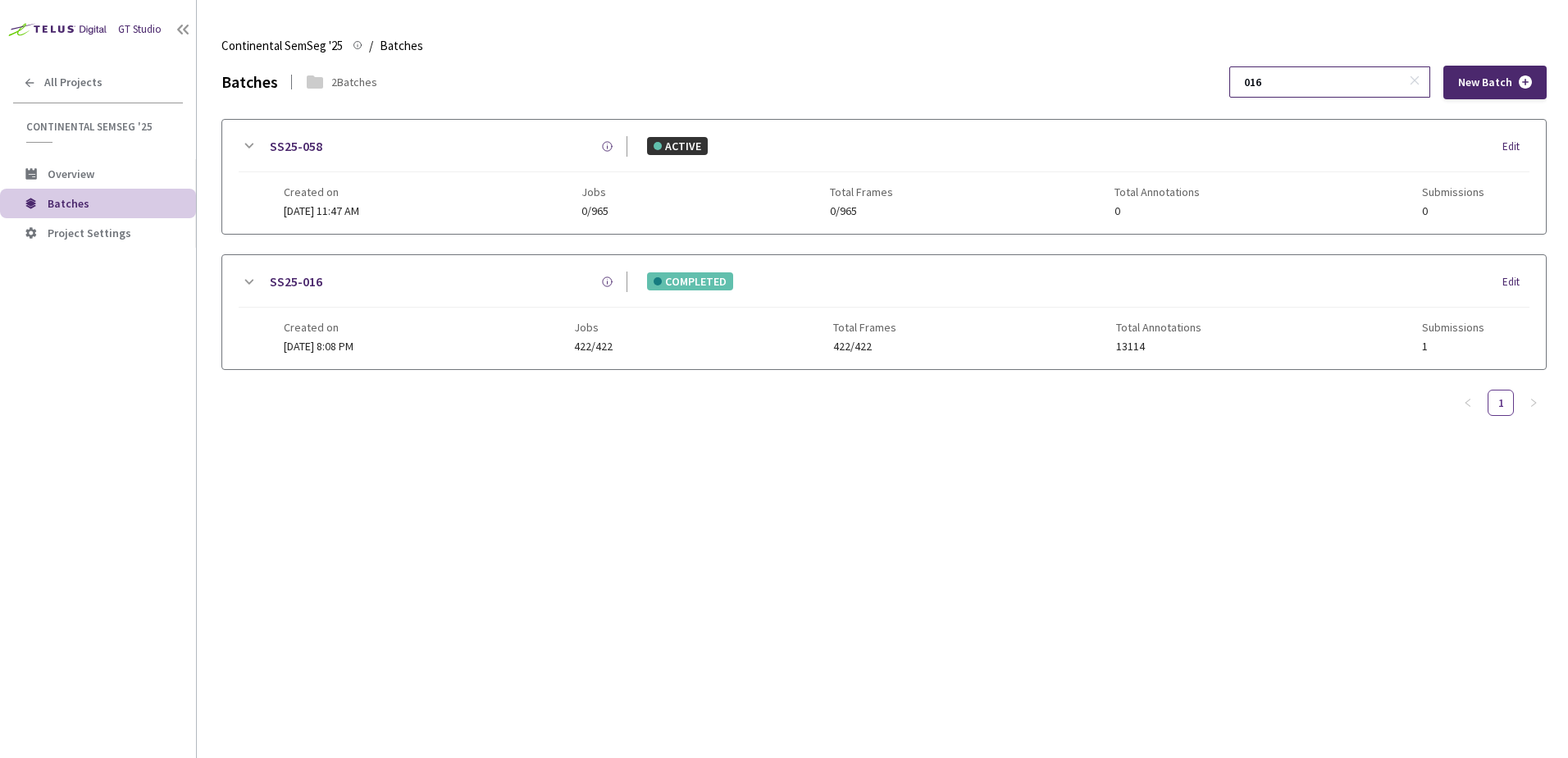
click at [1341, 74] on input "016" at bounding box center [1322, 82] width 175 height 30
type input "017"
click at [253, 272] on div at bounding box center [248, 282] width 19 height 20
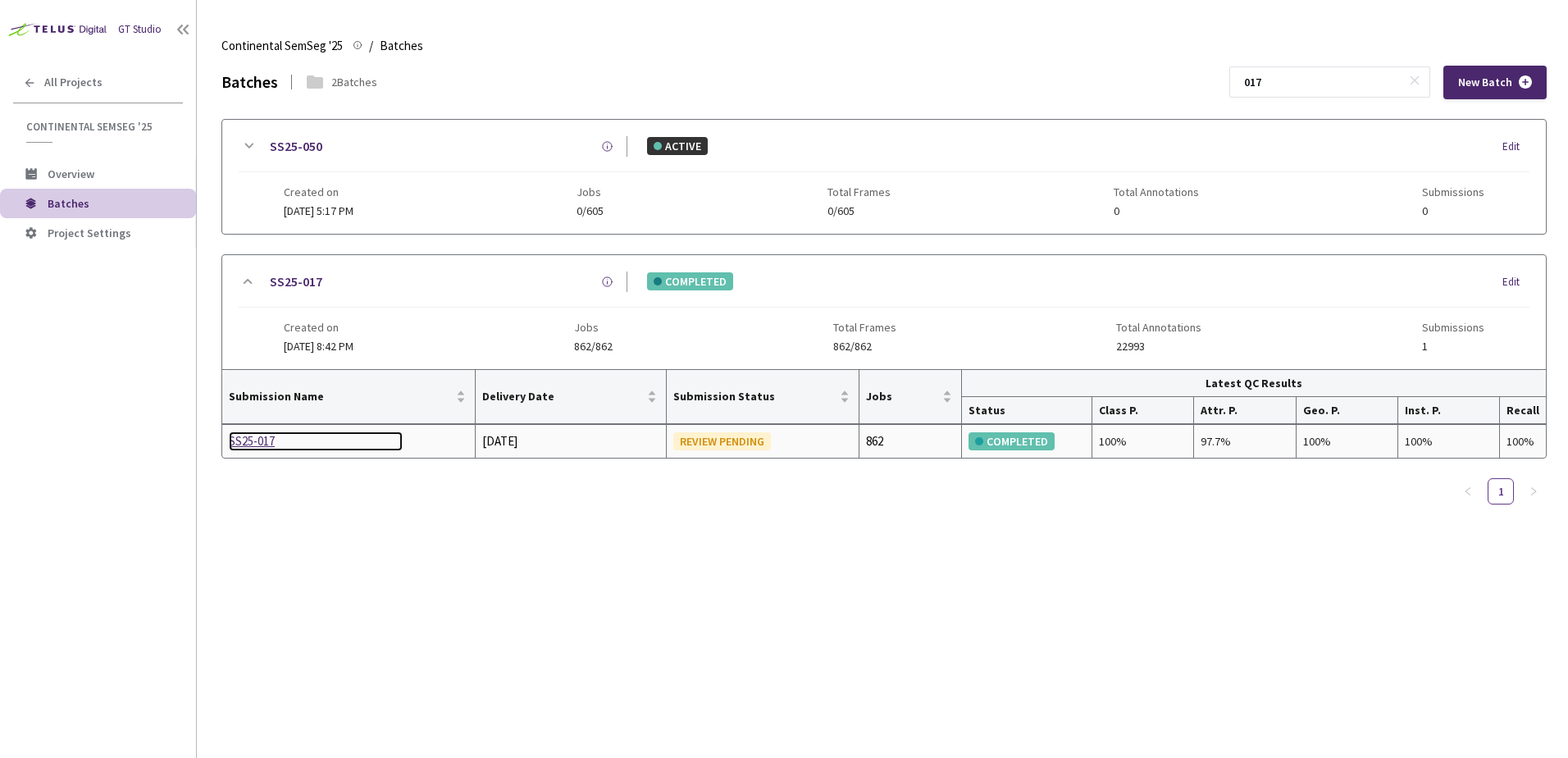
click at [262, 440] on div "SS25-017" at bounding box center [316, 441] width 174 height 19
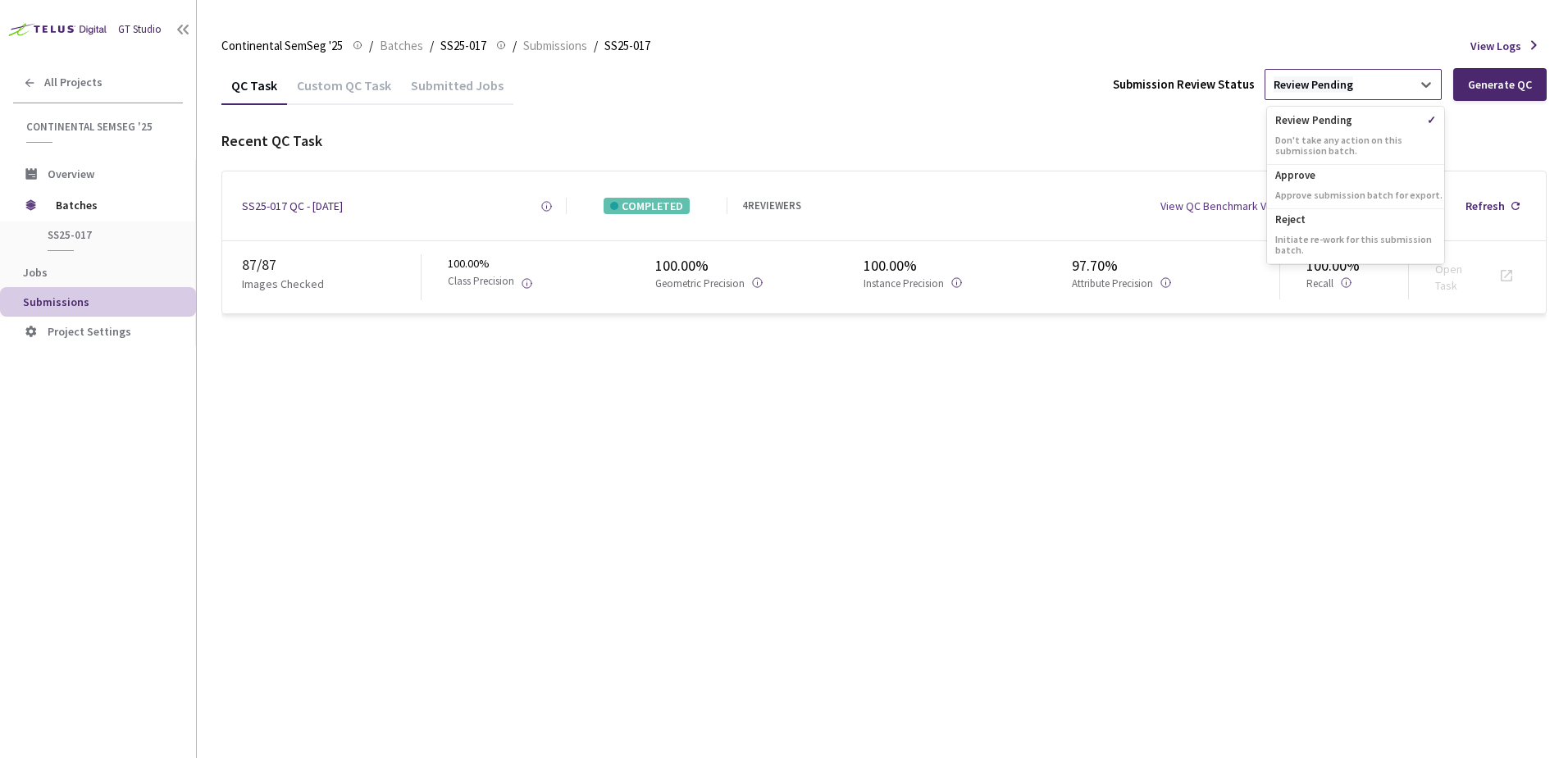
click at [1352, 82] on div "Review Pending" at bounding box center [1314, 85] width 79 height 16
click at [1310, 180] on p "Approve" at bounding box center [1355, 173] width 177 height 17
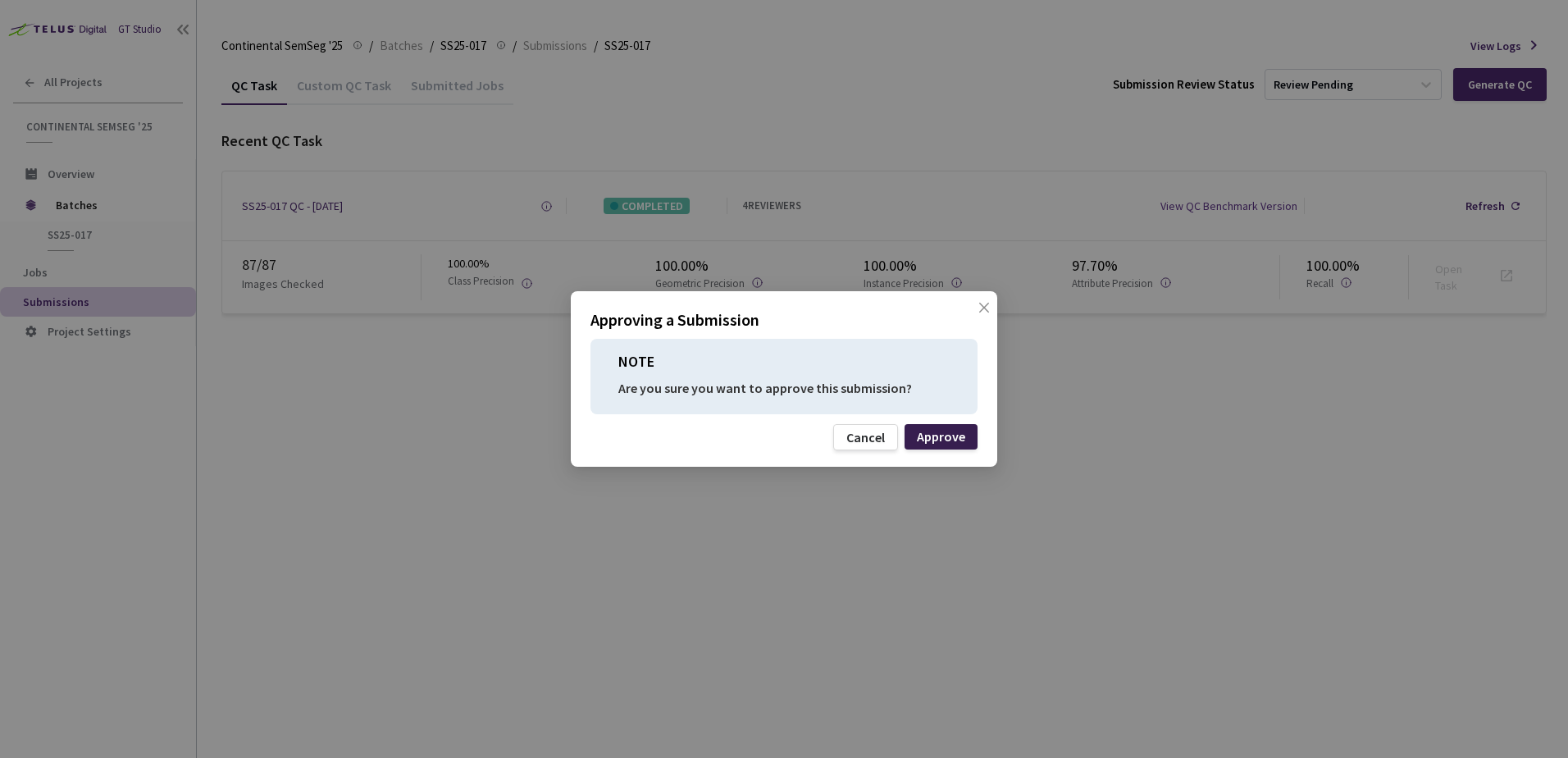
click at [936, 447] on div "Approve" at bounding box center [941, 437] width 73 height 26
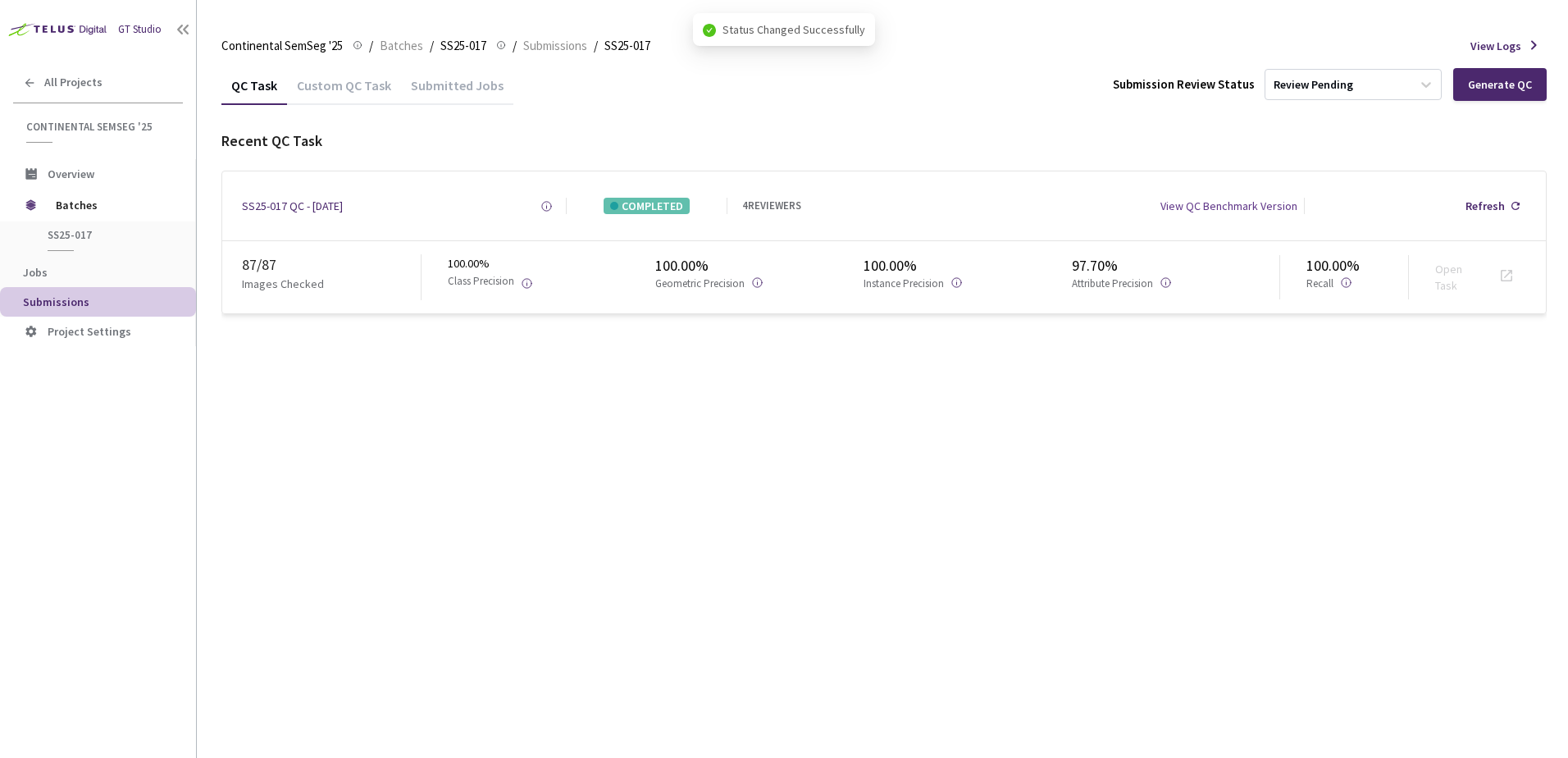
click at [936, 438] on div "QC Task Custom QC Task Submitted Jobs Submission Review Status Review Pending G…" at bounding box center [884, 412] width 1325 height 693
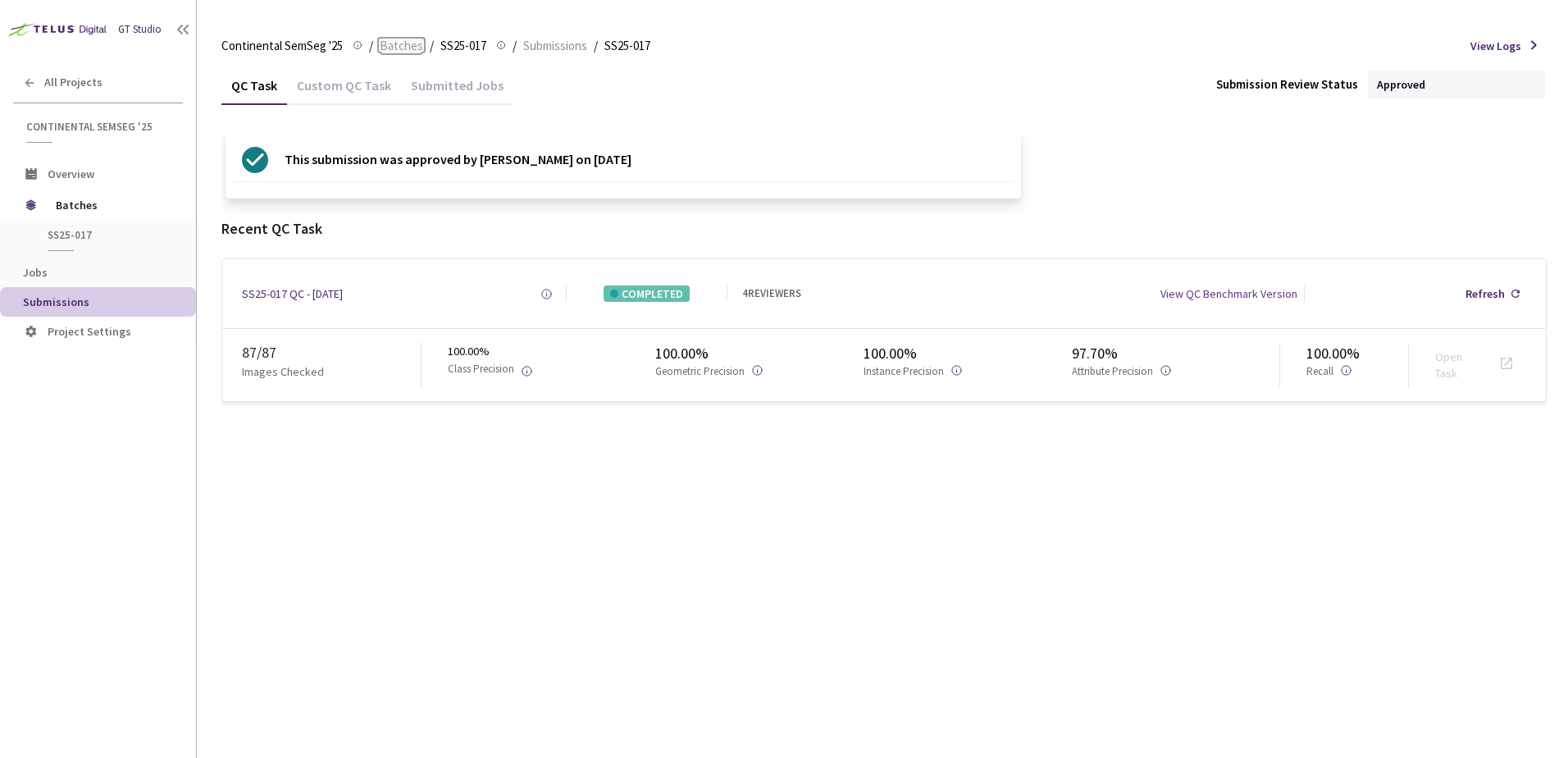
click at [388, 43] on span "Batches" at bounding box center [401, 46] width 43 height 19
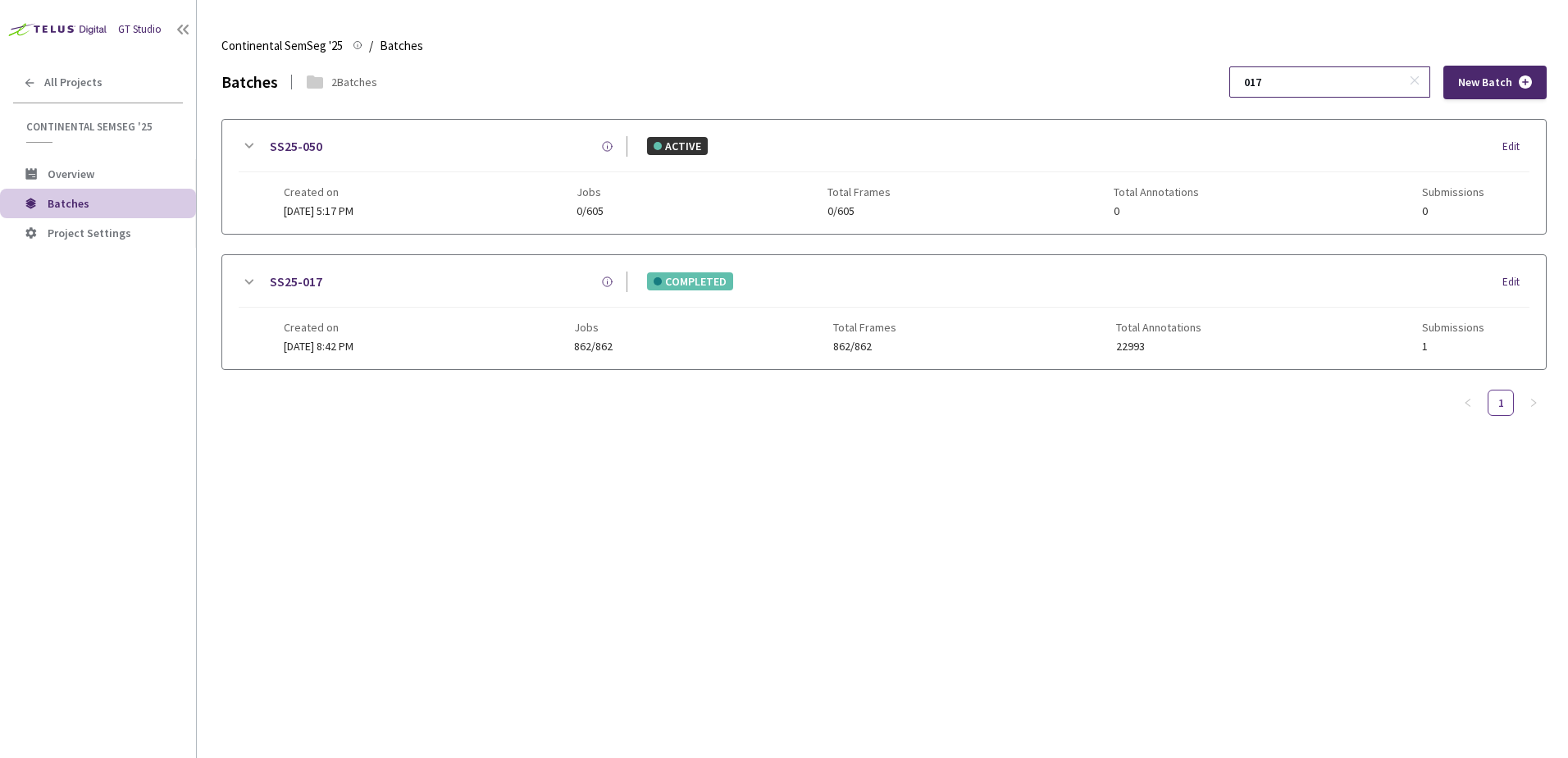
click at [1348, 84] on input "017" at bounding box center [1322, 82] width 175 height 30
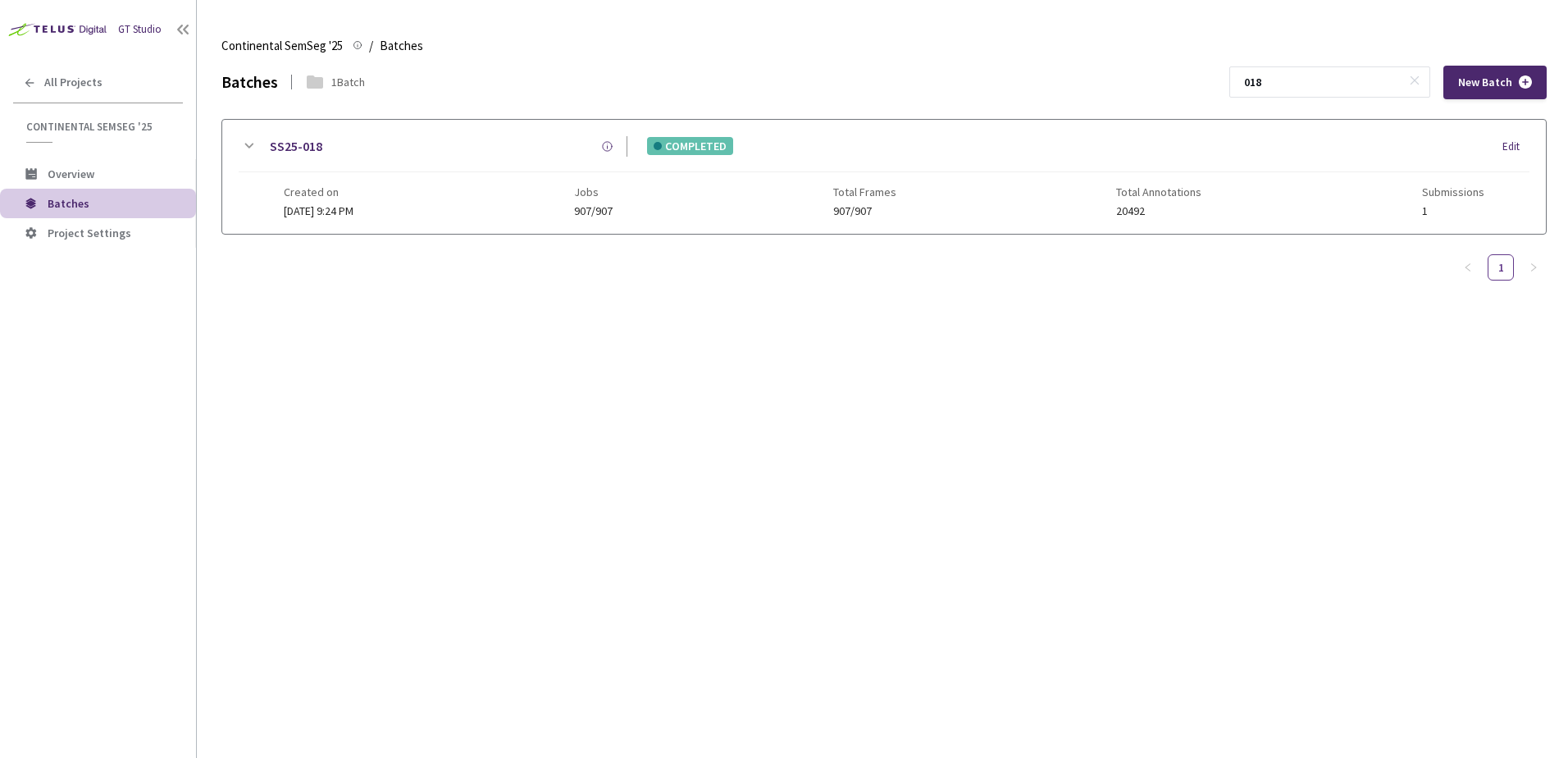
type input "018"
click at [250, 149] on icon at bounding box center [248, 146] width 19 height 19
click at [255, 303] on div at bounding box center [884, 323] width 1323 height 179
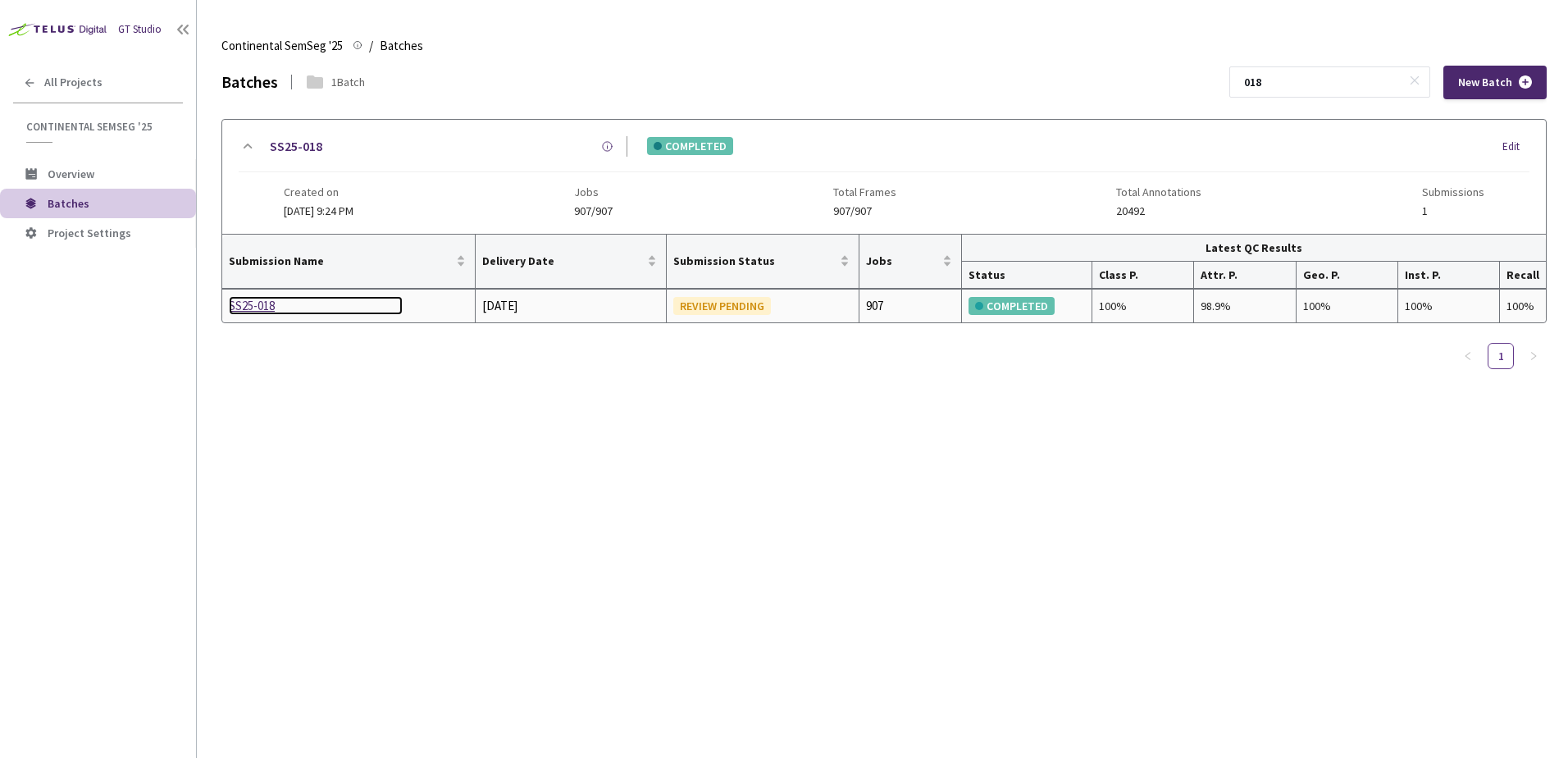
click at [255, 303] on div "SS25-018" at bounding box center [316, 305] width 174 height 19
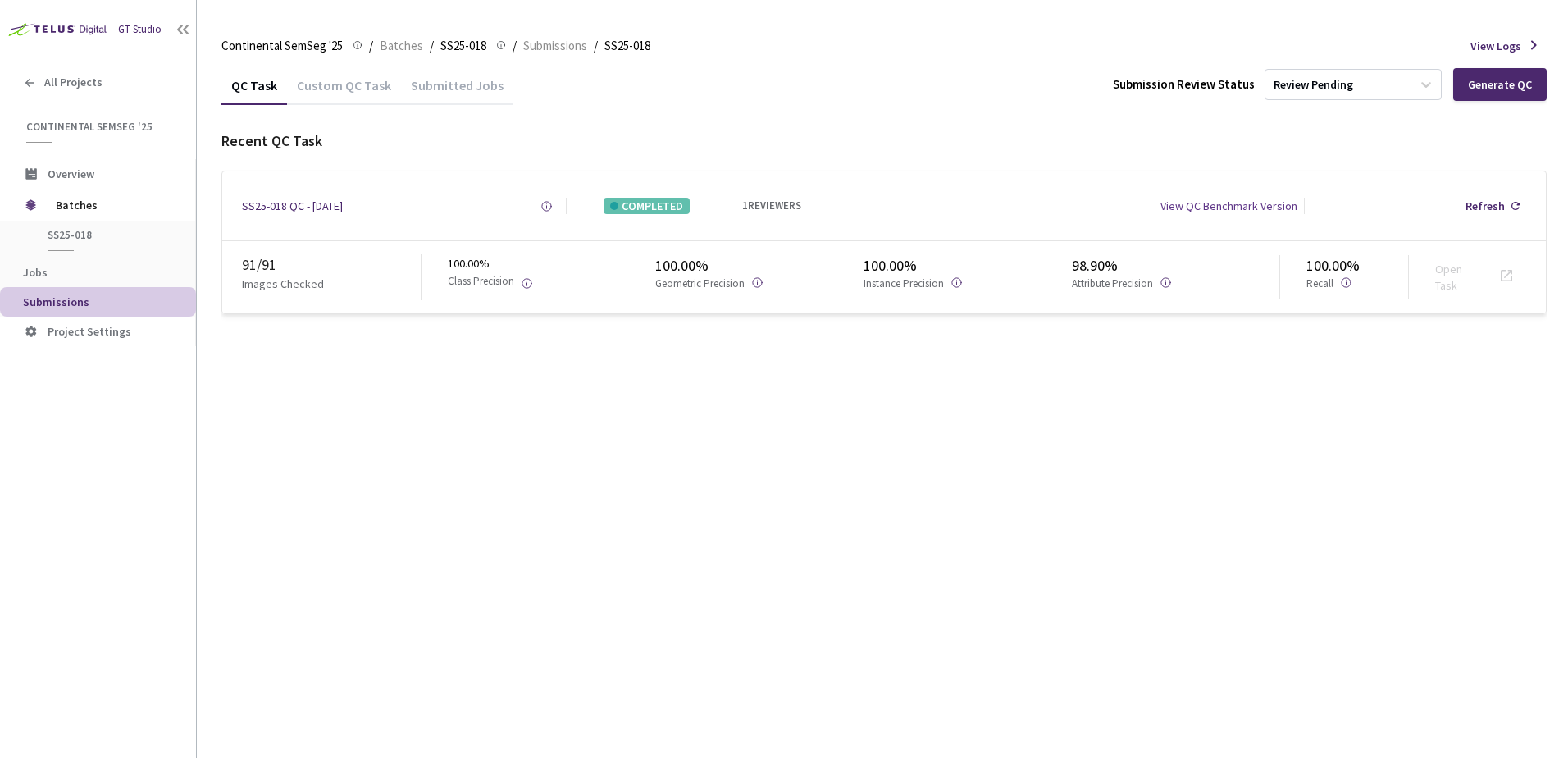
click at [891, 445] on div "QC Task Custom QC Task Submitted Jobs Submission Review Status Review Pending G…" at bounding box center [884, 412] width 1325 height 693
click at [1332, 86] on div "Review Pending" at bounding box center [1314, 85] width 79 height 16
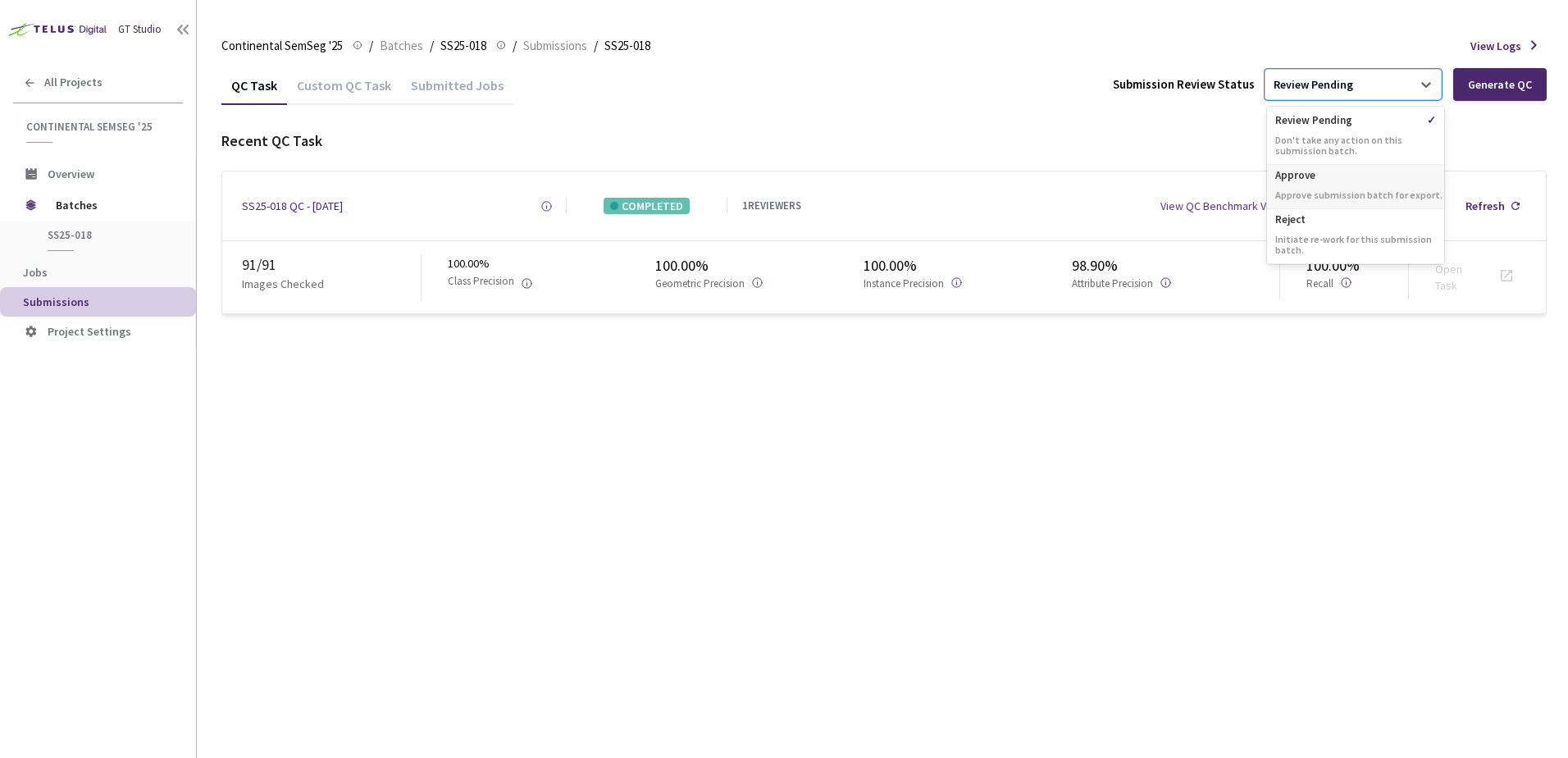
click at [1293, 177] on p "Approve" at bounding box center [1355, 173] width 177 height 17
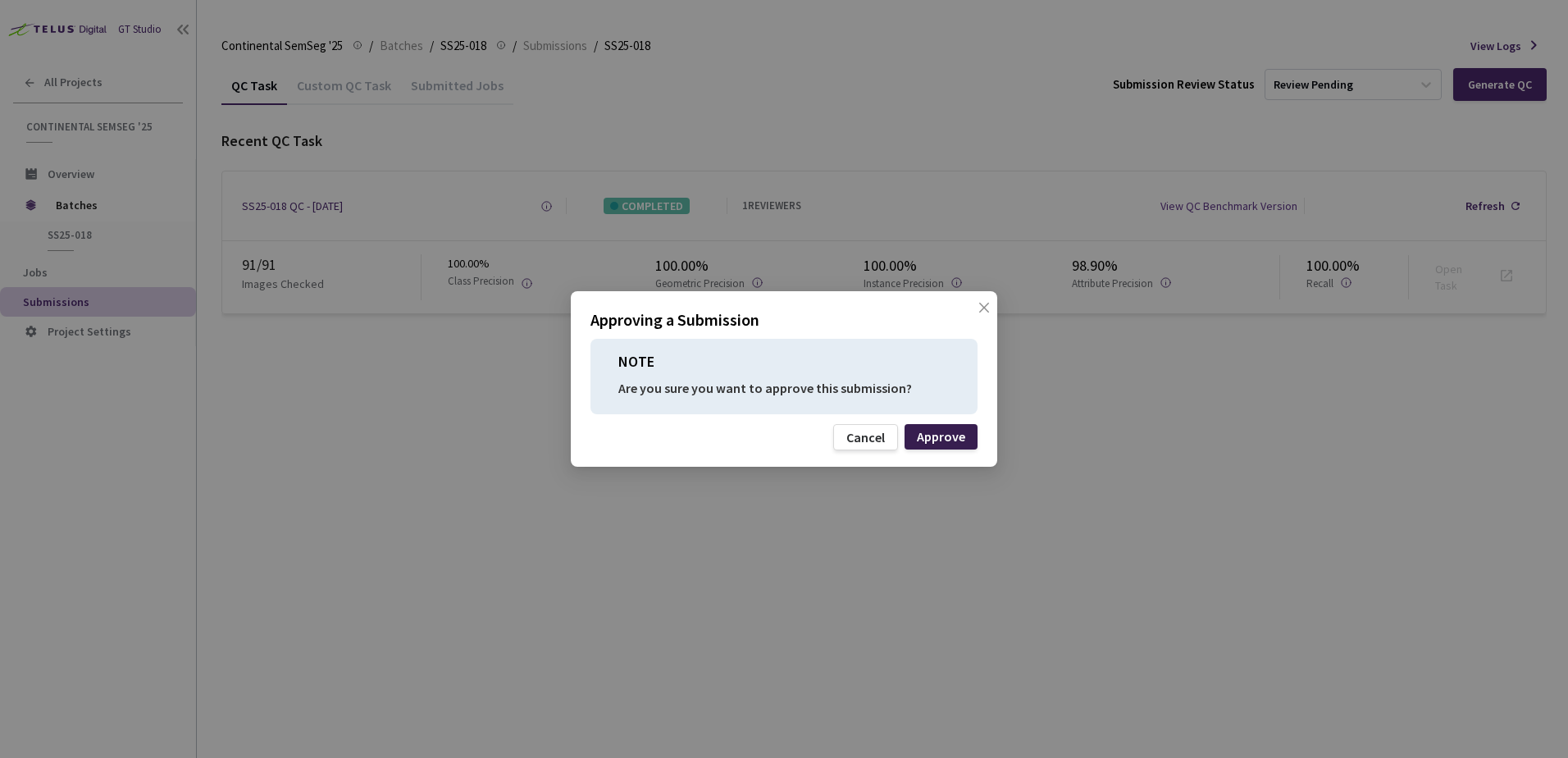
click at [960, 440] on div "Approve" at bounding box center [941, 436] width 48 height 13
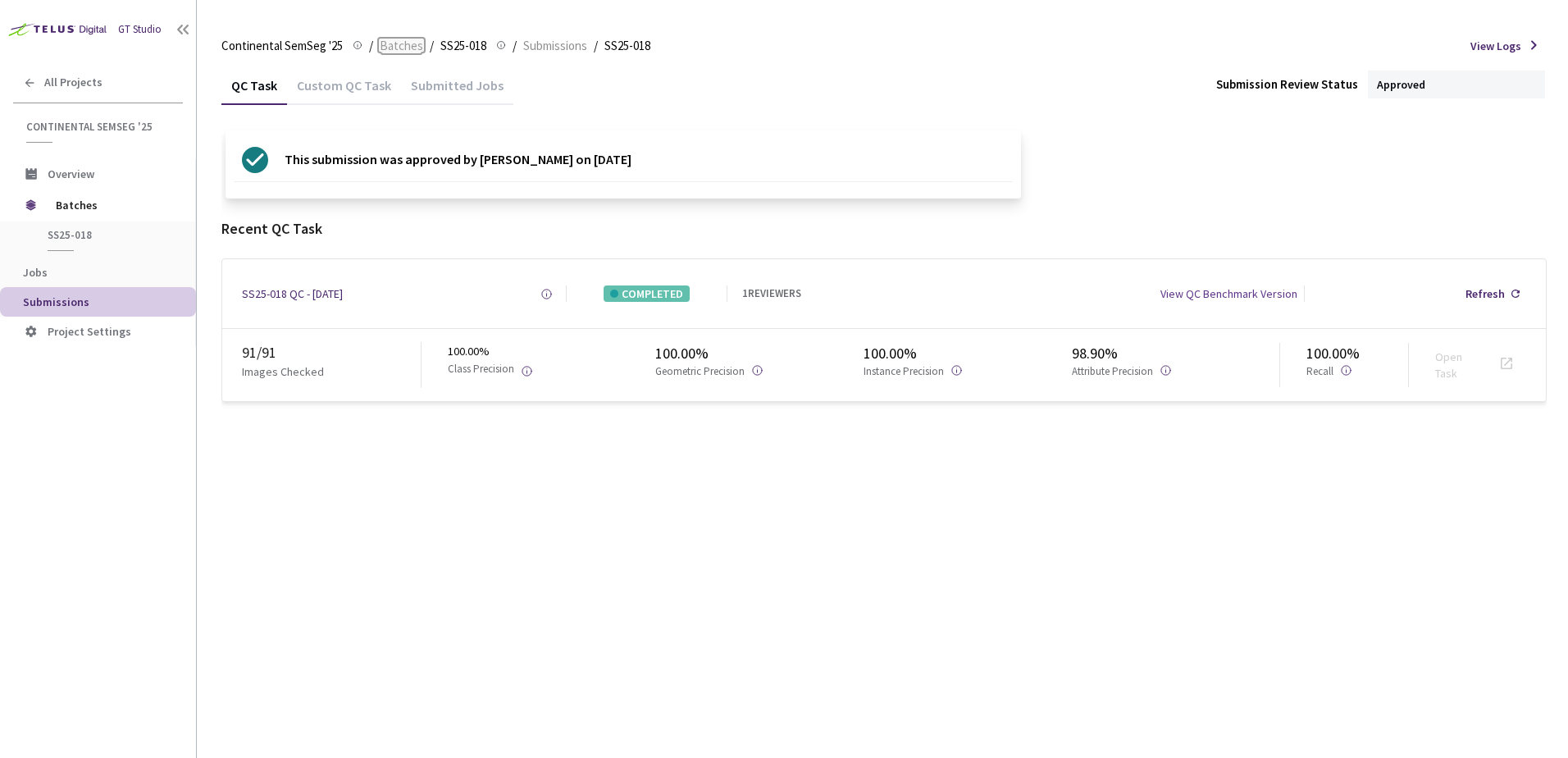
click at [399, 39] on span "Batches" at bounding box center [401, 46] width 43 height 19
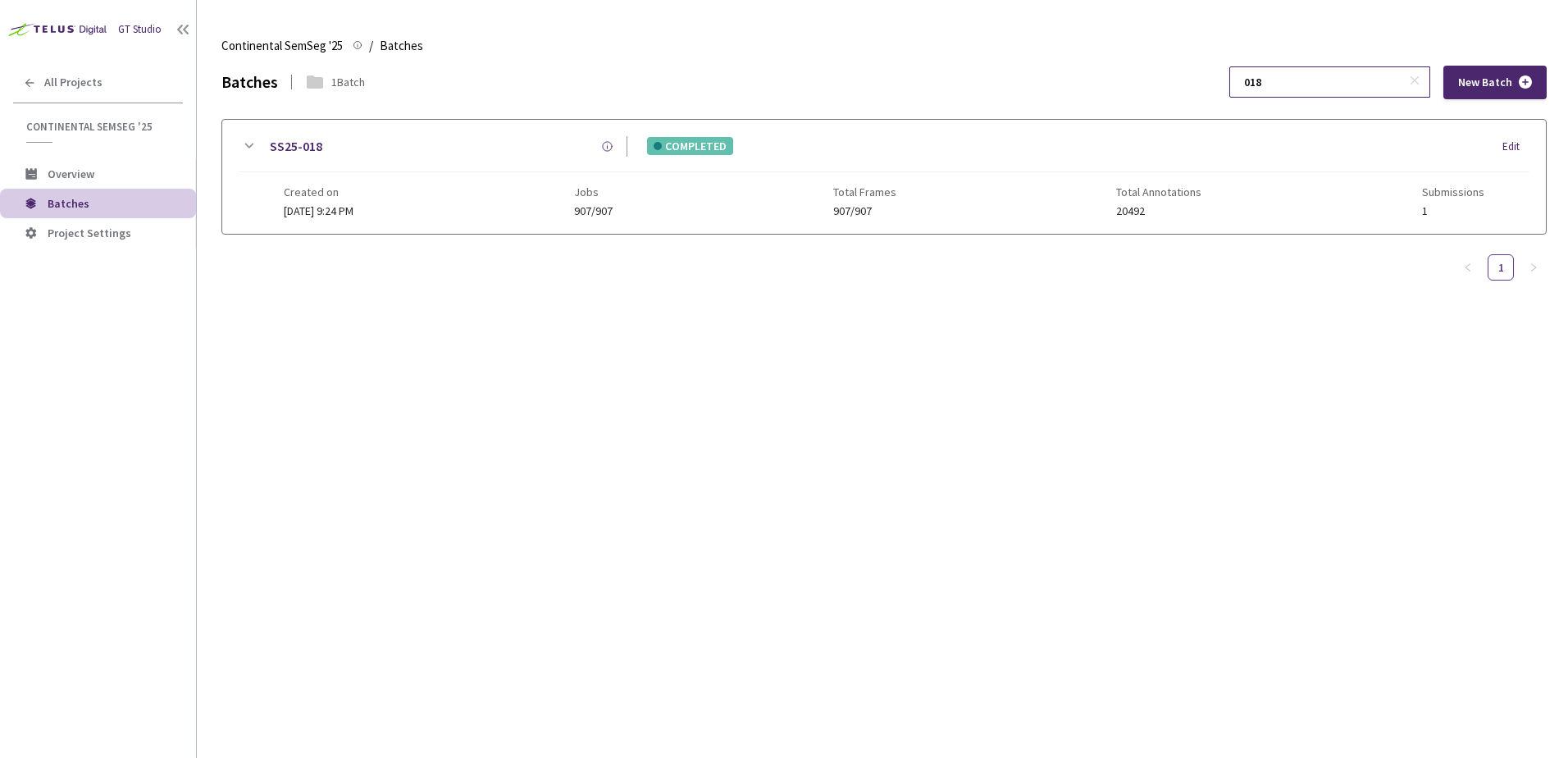
click at [1346, 80] on input "018" at bounding box center [1322, 82] width 175 height 30
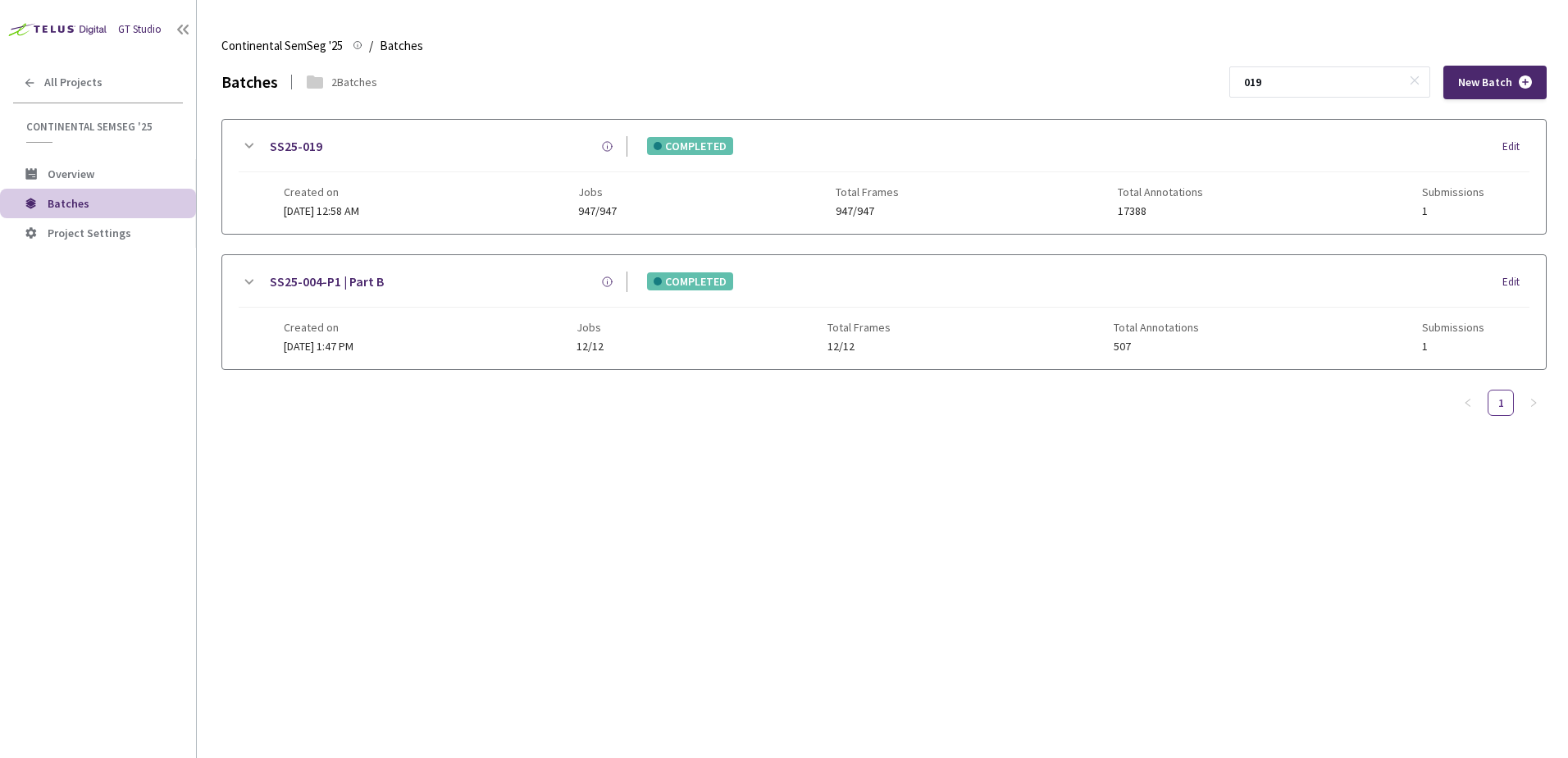
type input "019"
click at [234, 146] on div "SS25-019 COMPLETED Edit Created on [DATE] 12:58 AM Jobs 947/947 Total Frames 94…" at bounding box center [884, 177] width 1323 height 114
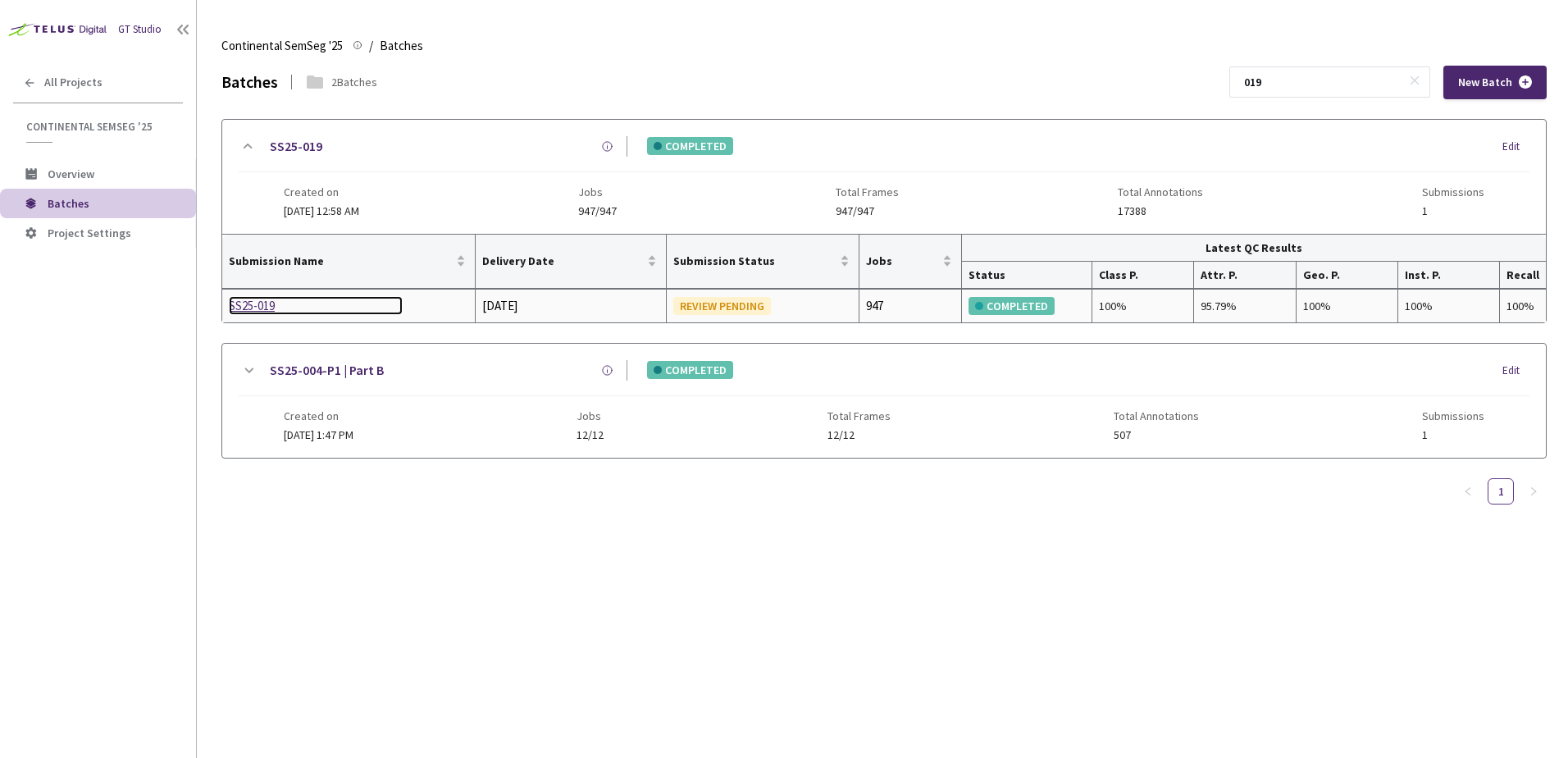
click at [253, 305] on div "SS25-019" at bounding box center [316, 305] width 174 height 19
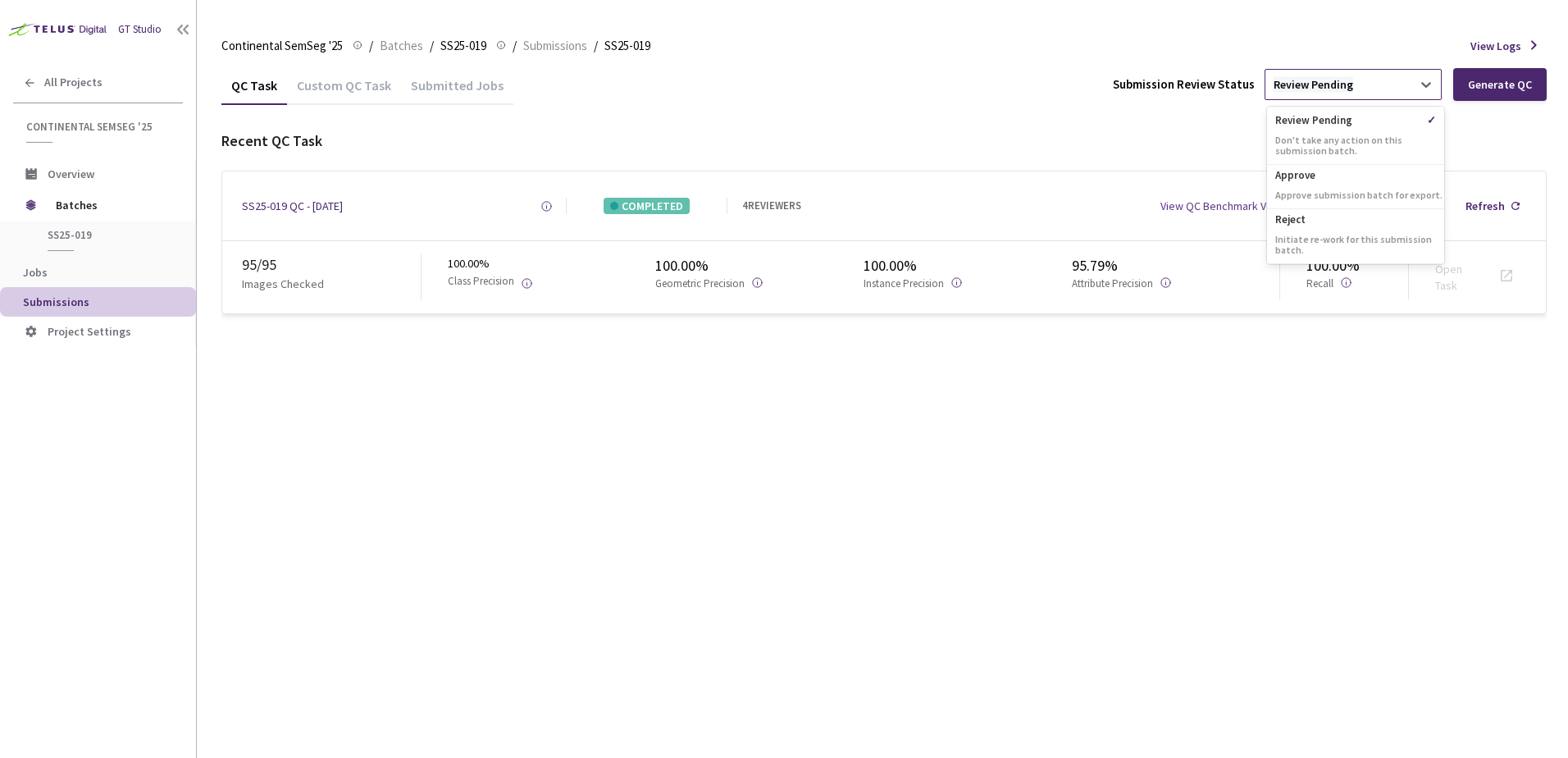
click at [1320, 81] on div "Review Pending" at bounding box center [1314, 85] width 79 height 16
click at [1310, 180] on p "Approve" at bounding box center [1355, 173] width 177 height 17
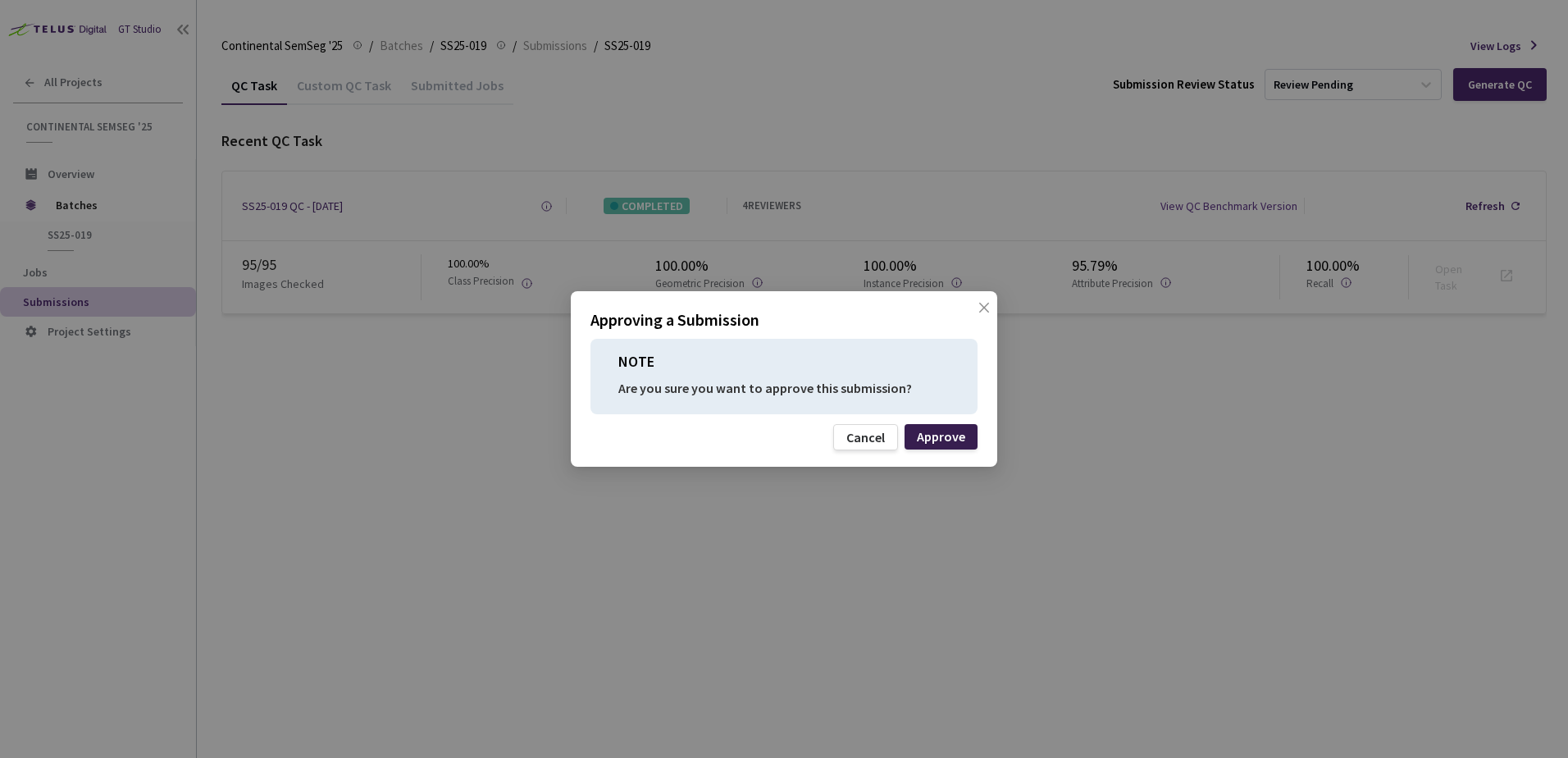
click at [927, 431] on div "Approve" at bounding box center [941, 436] width 48 height 13
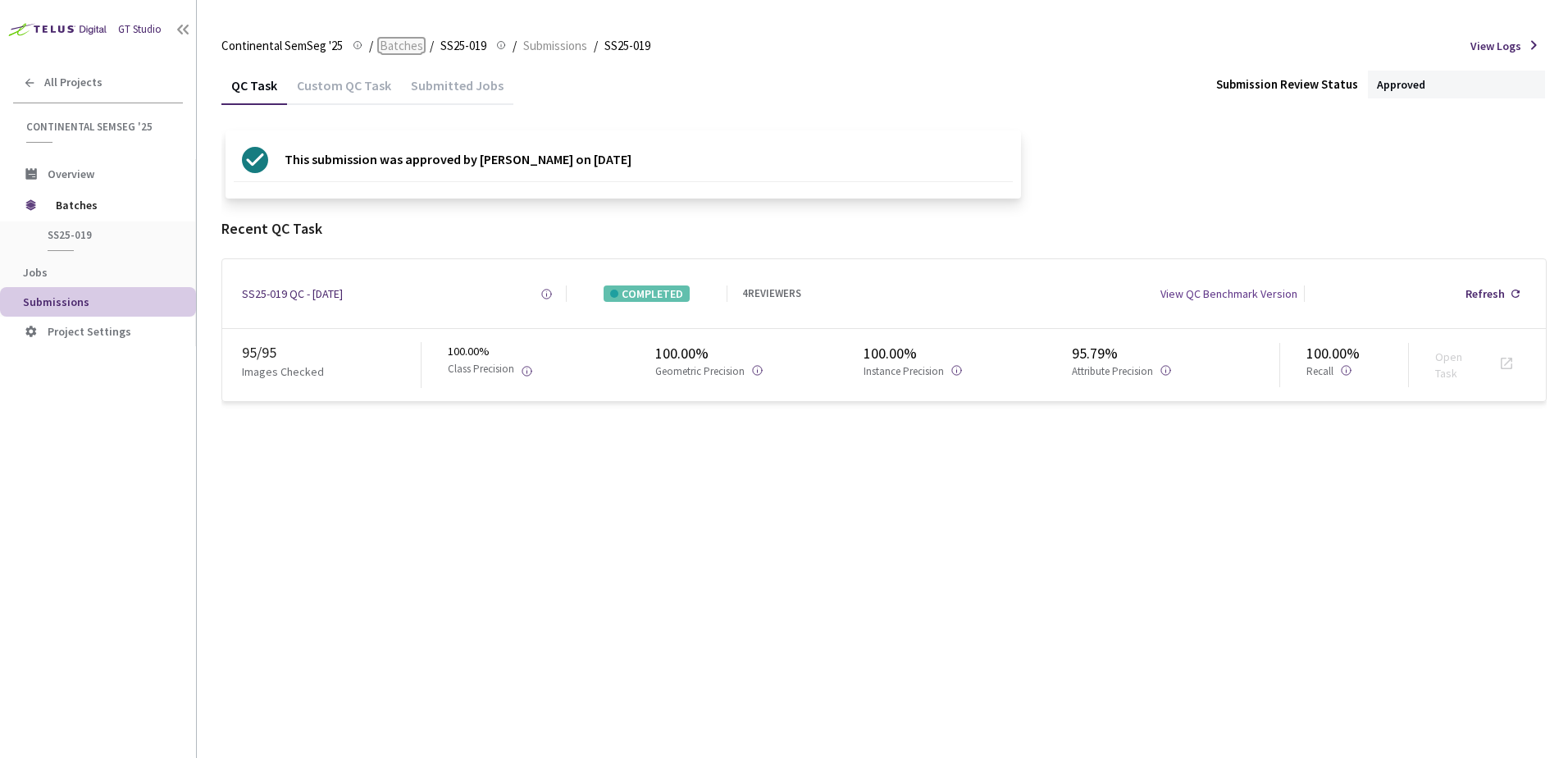
click at [405, 42] on span "Batches" at bounding box center [401, 46] width 43 height 19
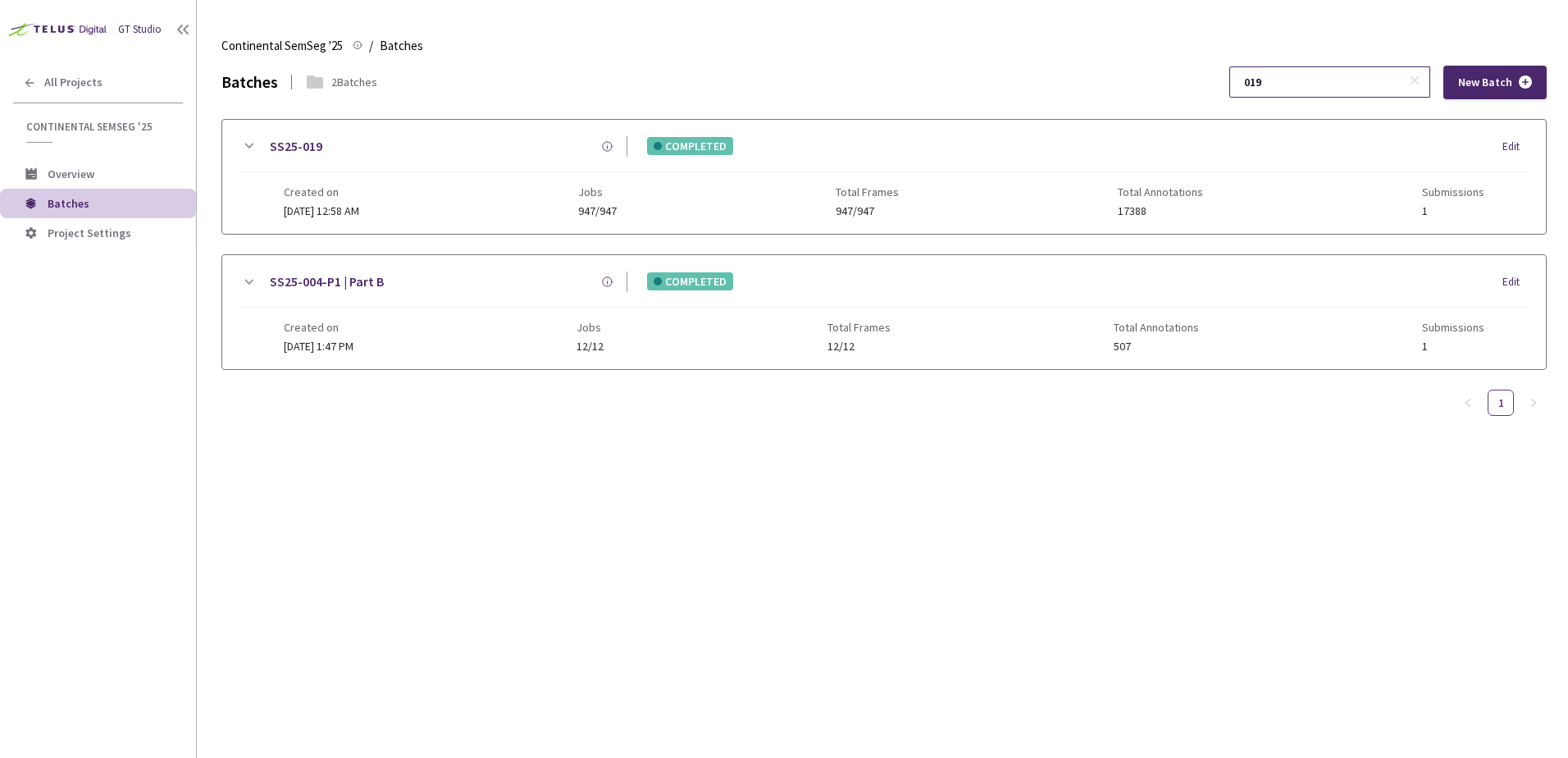
click at [1327, 79] on input "019" at bounding box center [1322, 82] width 175 height 30
type input "023"
click at [250, 280] on icon at bounding box center [248, 282] width 19 height 19
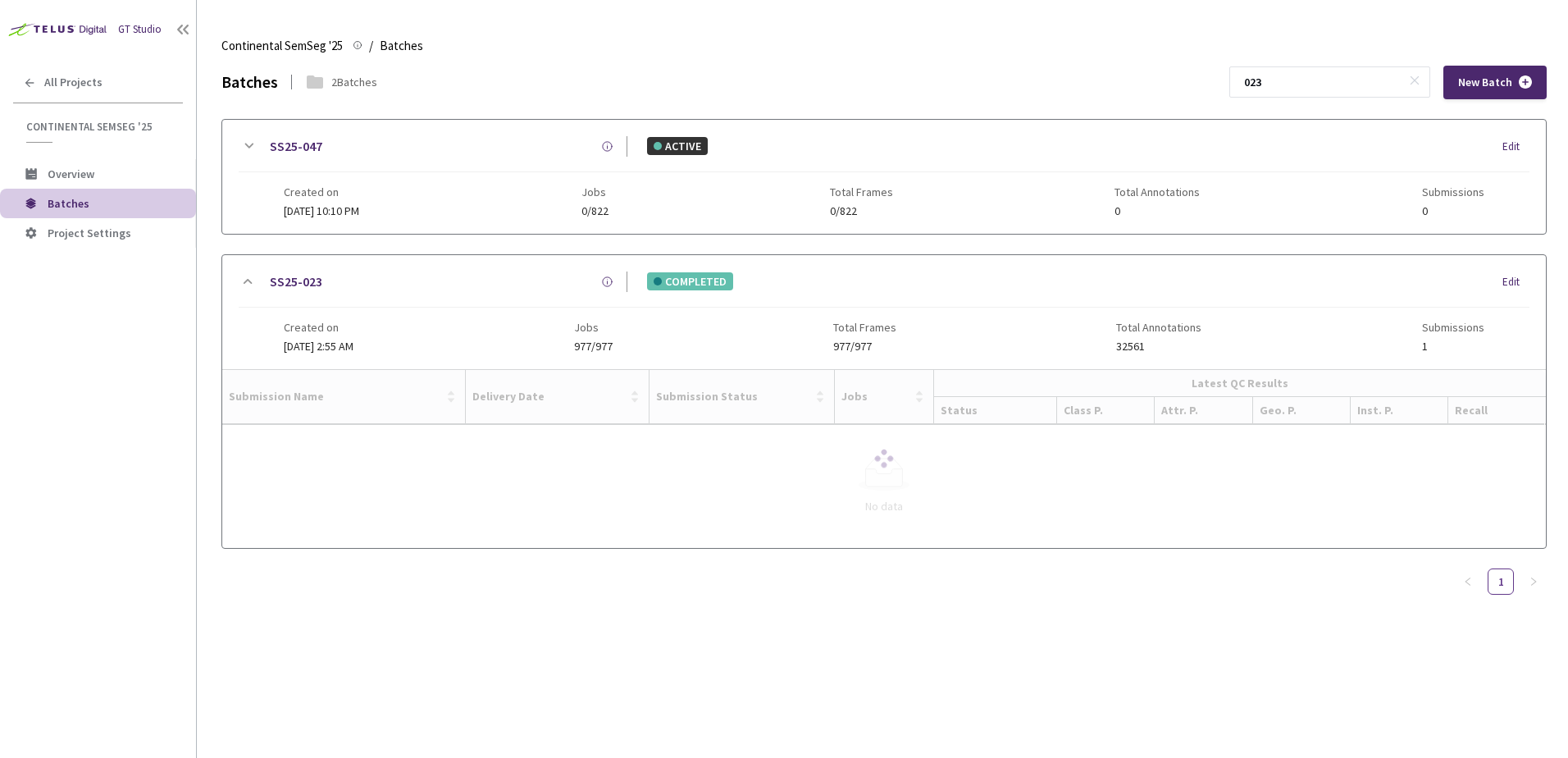
click at [247, 438] on div at bounding box center [884, 458] width 1323 height 179
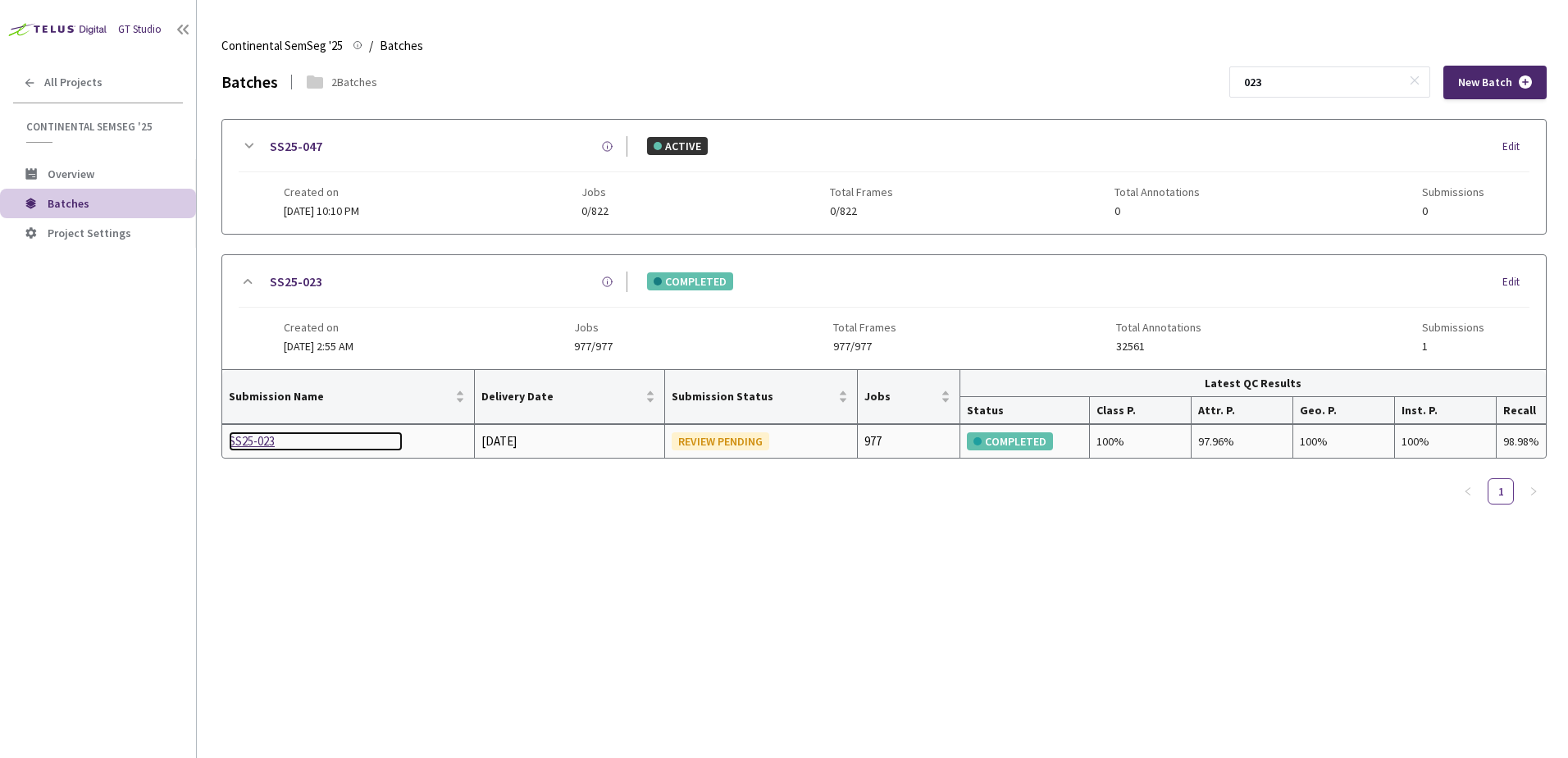
click at [254, 438] on div "SS25-023" at bounding box center [316, 441] width 174 height 19
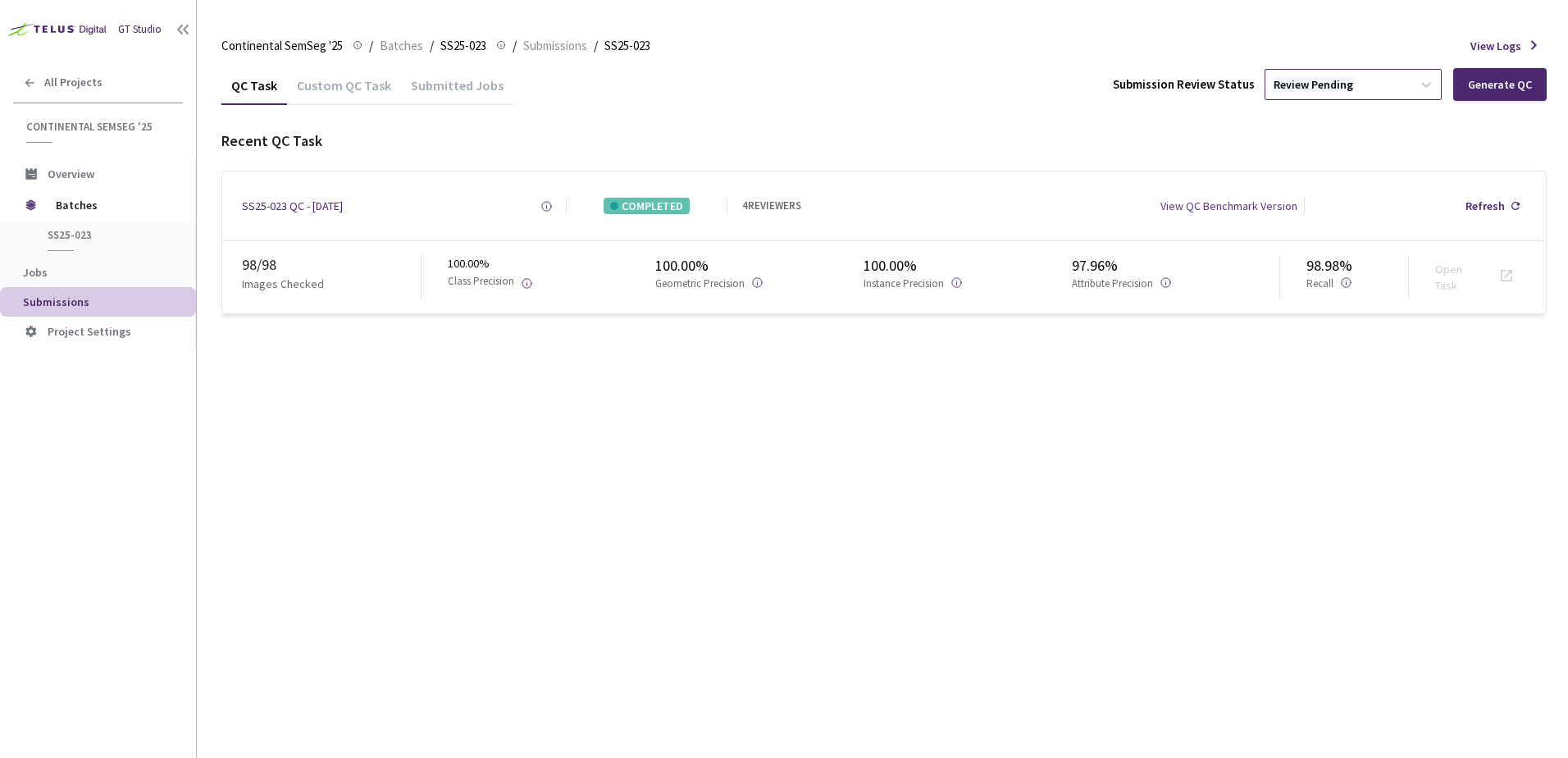
drag, startPoint x: 1340, startPoint y: 76, endPoint x: 1334, endPoint y: 88, distance: 13.4
click at [1339, 75] on div "Review Pending" at bounding box center [1338, 85] width 146 height 26
click at [1302, 180] on p "Approve" at bounding box center [1355, 173] width 177 height 17
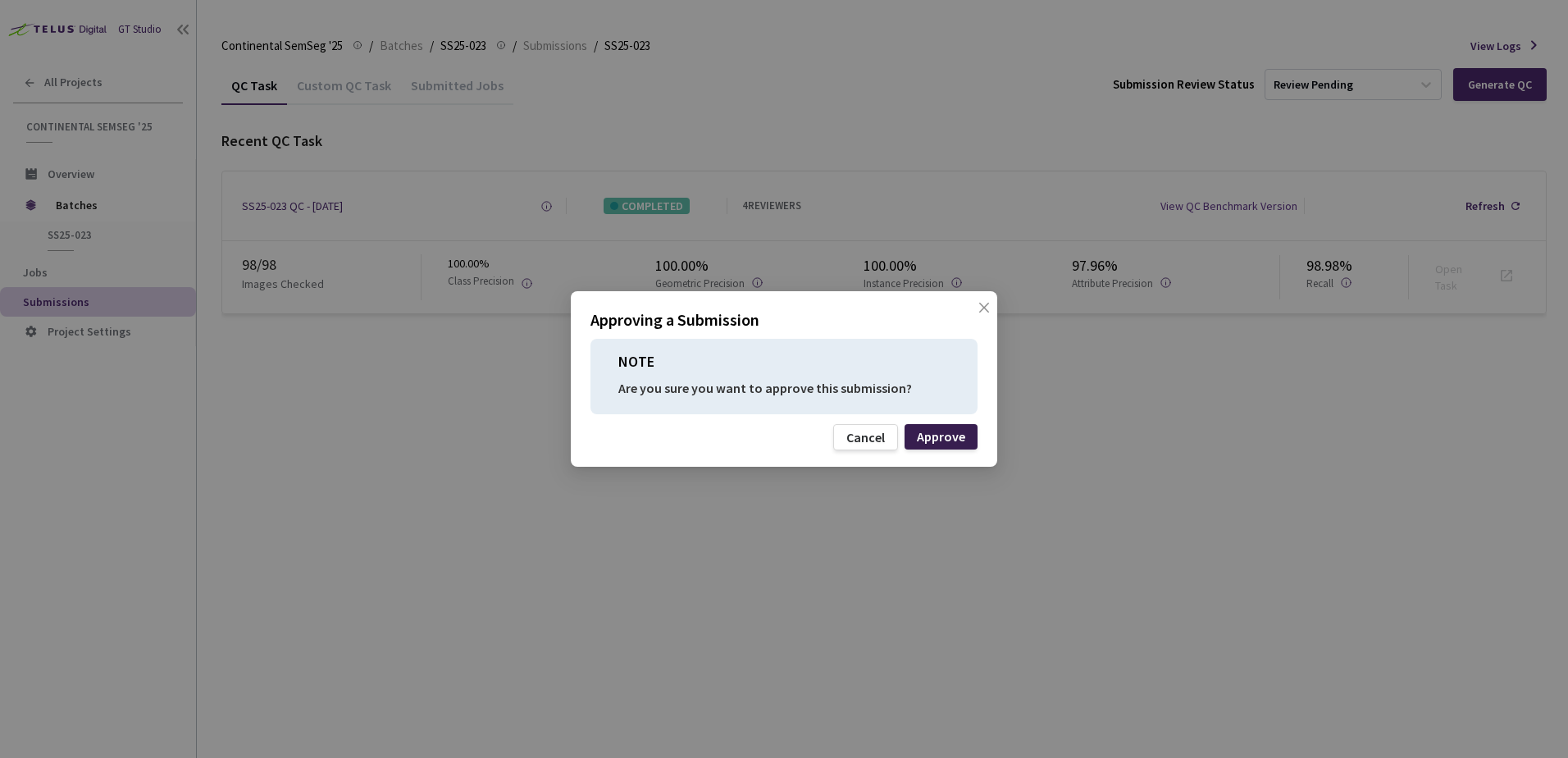
click at [948, 432] on div "Approve" at bounding box center [941, 436] width 48 height 13
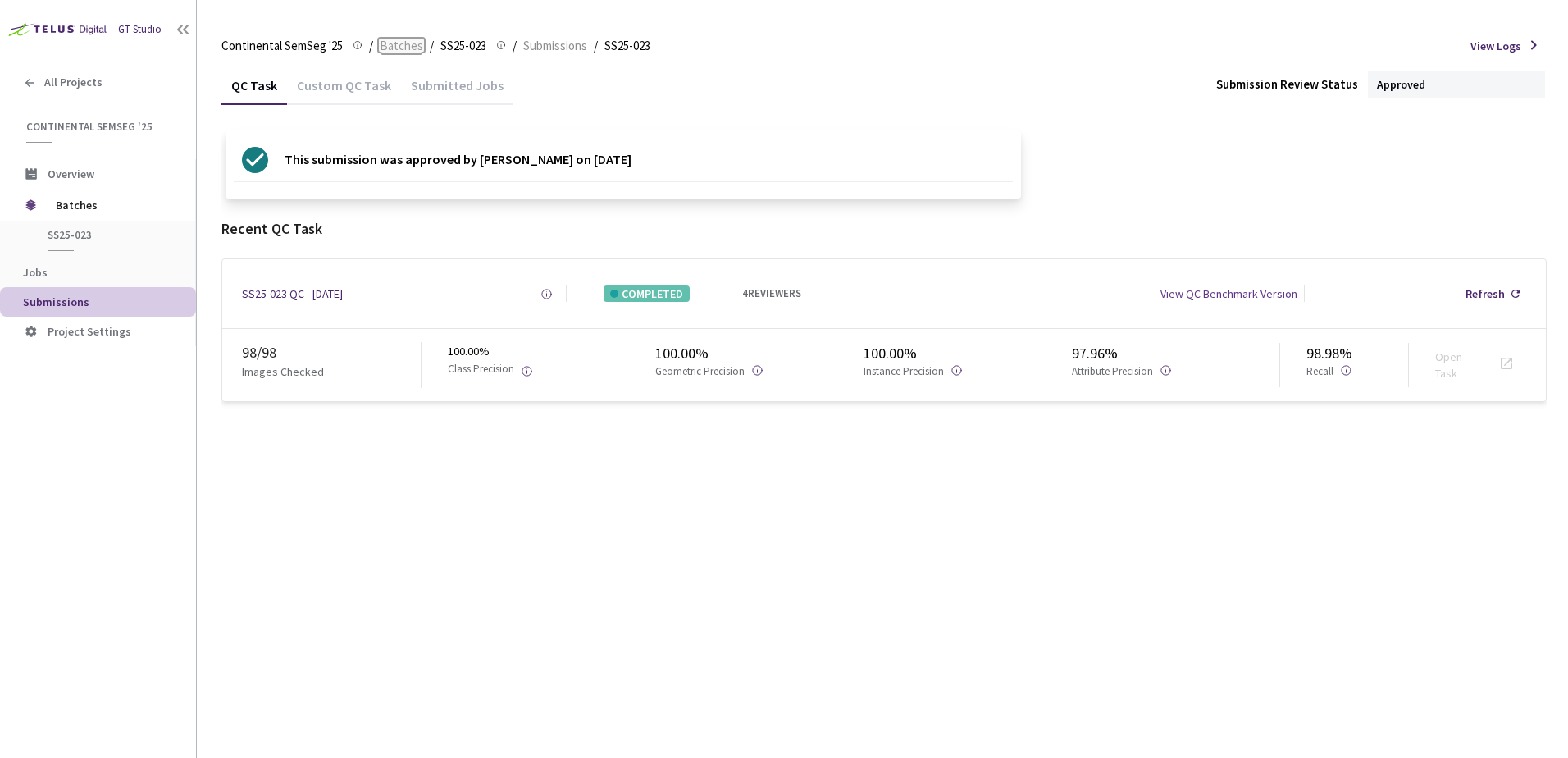
click at [424, 42] on link "Batches" at bounding box center [401, 45] width 50 height 18
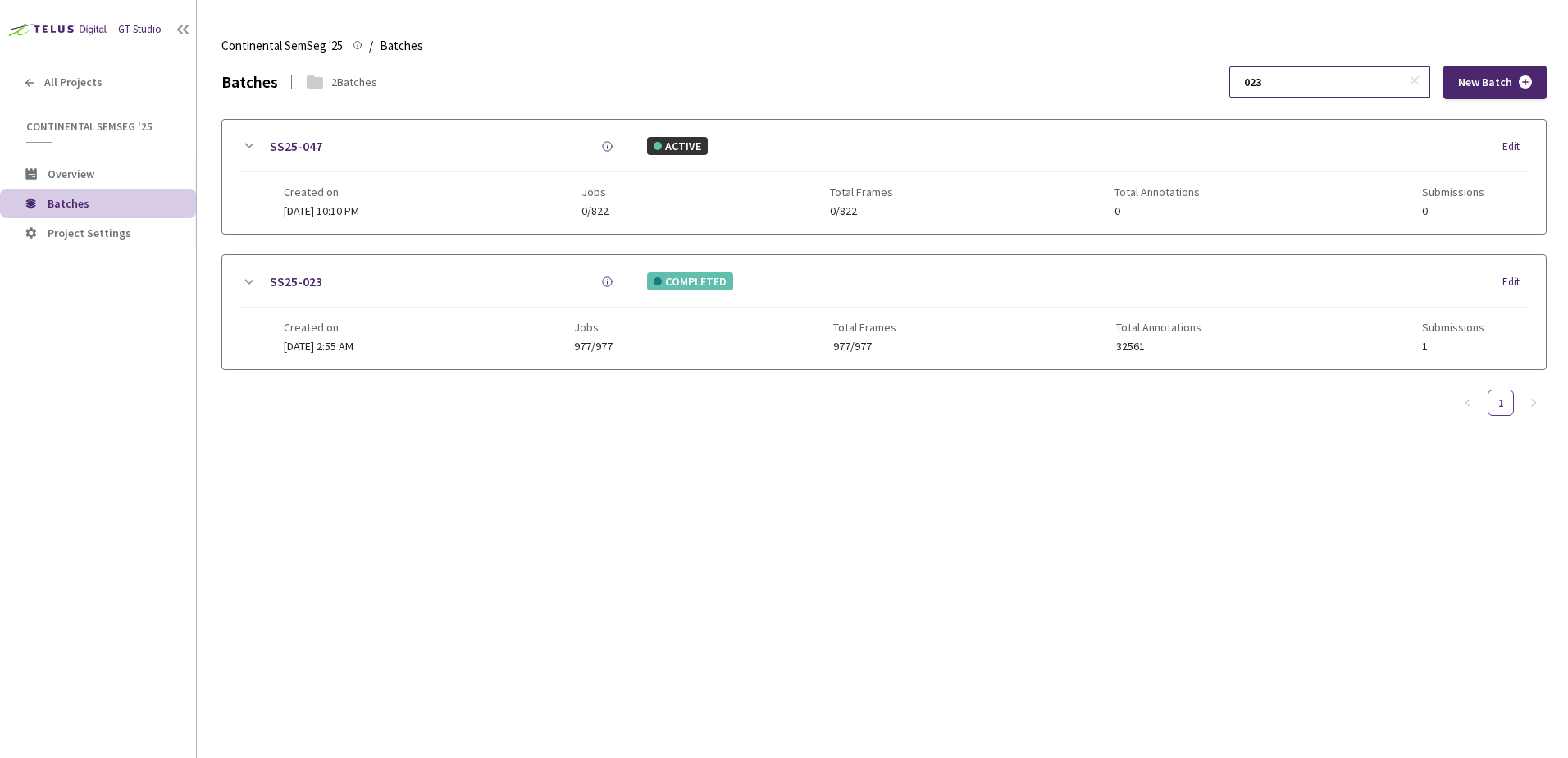
click at [1344, 84] on input "023" at bounding box center [1322, 82] width 175 height 30
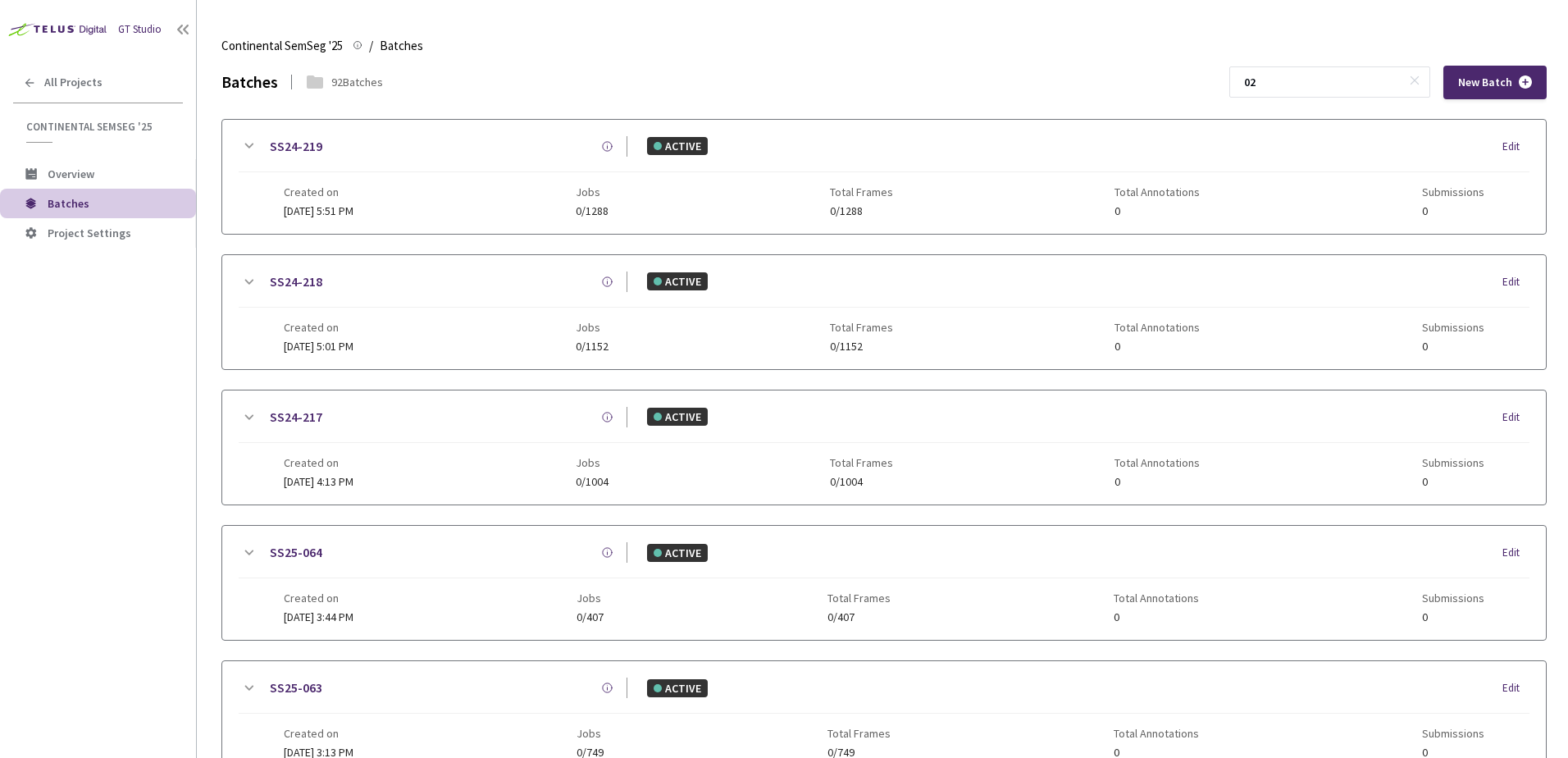
type input "0"
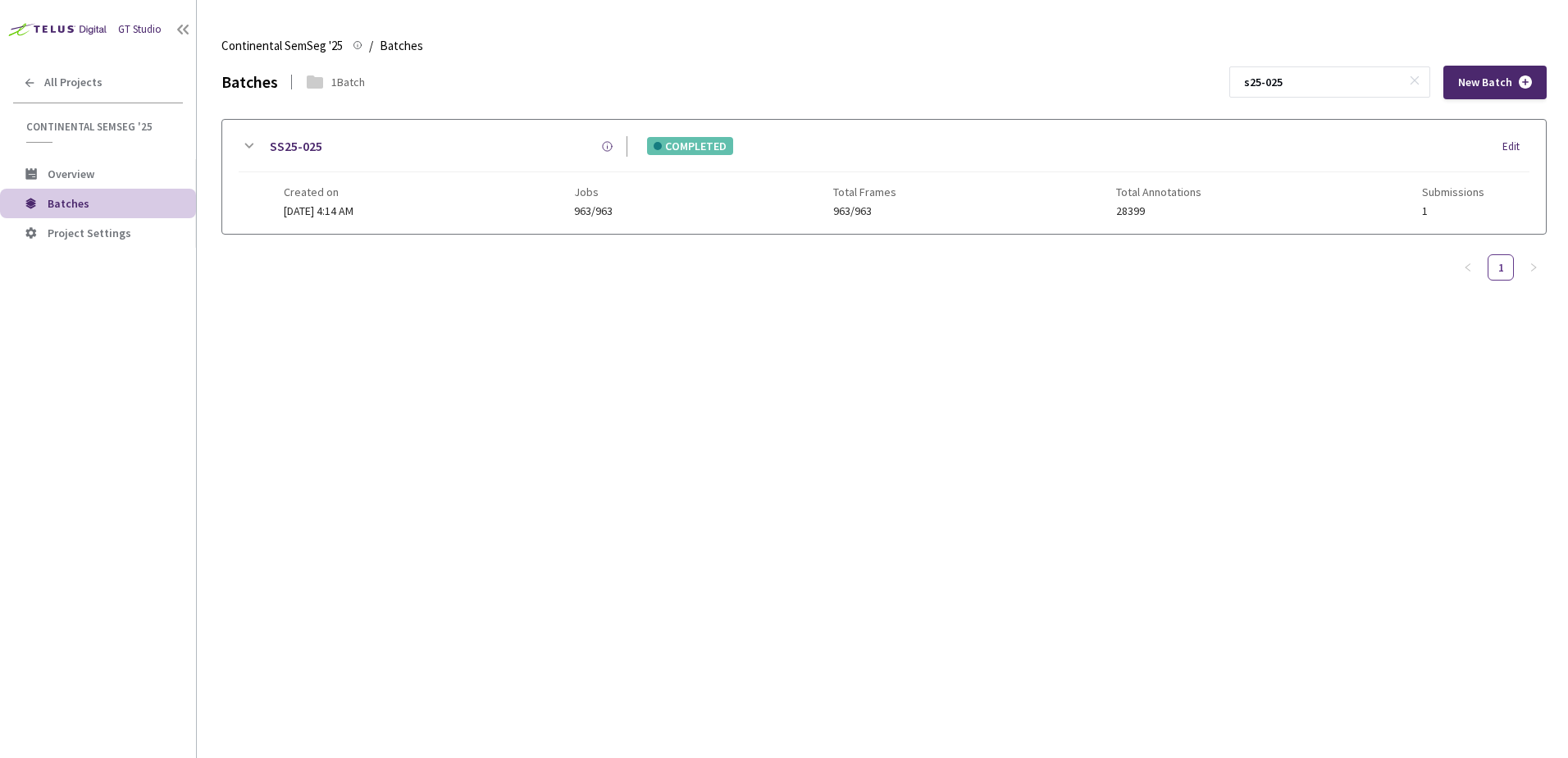
type input "s25-025"
click at [253, 143] on icon at bounding box center [248, 146] width 19 height 19
click at [259, 300] on div at bounding box center [884, 323] width 1323 height 179
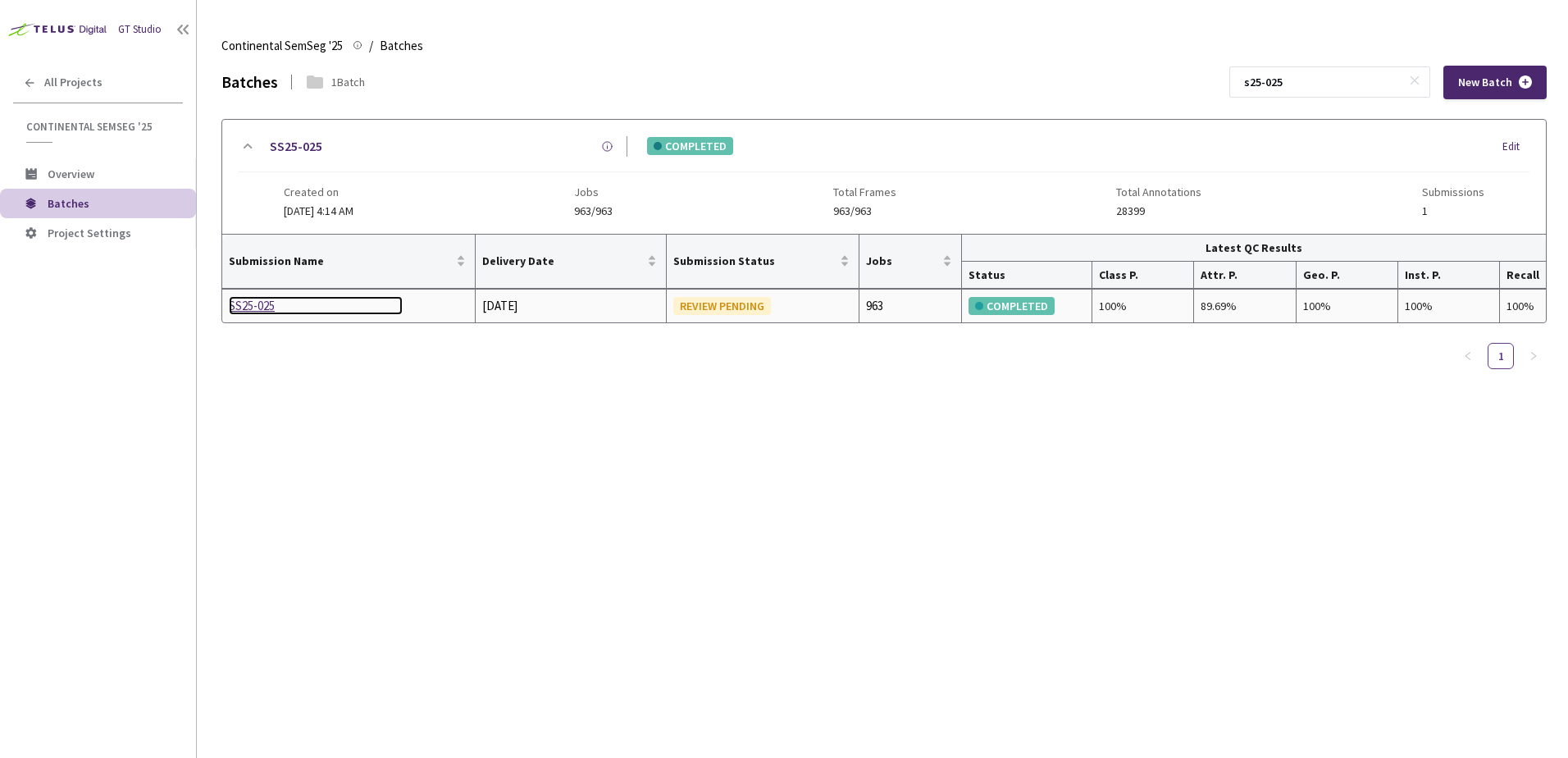
click at [256, 303] on div "SS25-025" at bounding box center [316, 305] width 174 height 19
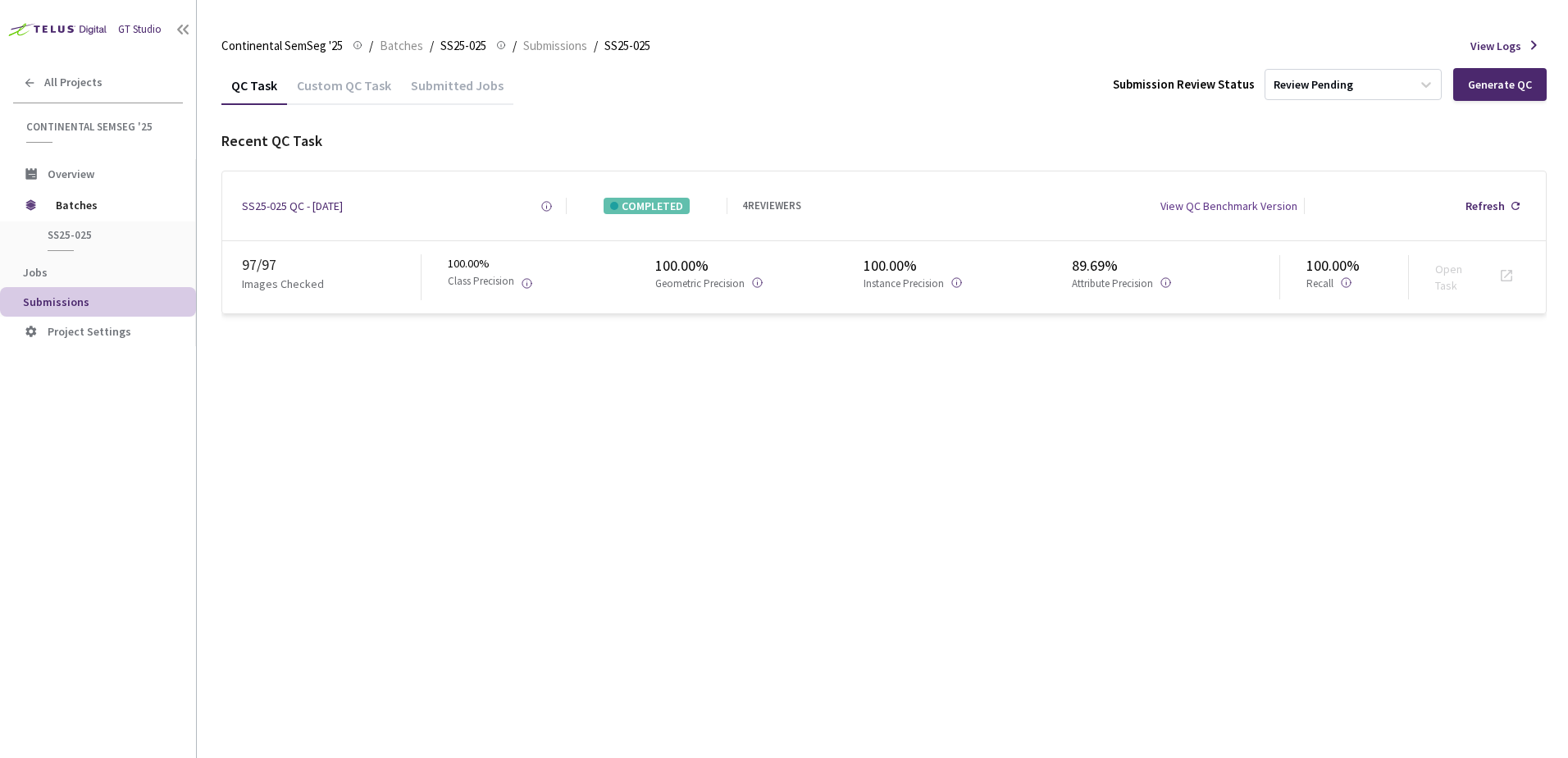
click at [1010, 89] on div "QC Task Custom QC Task Submitted Jobs Submission Review Status Review Pending G…" at bounding box center [884, 85] width 1325 height 39
drag, startPoint x: 1000, startPoint y: 94, endPoint x: 982, endPoint y: 113, distance: 26.2
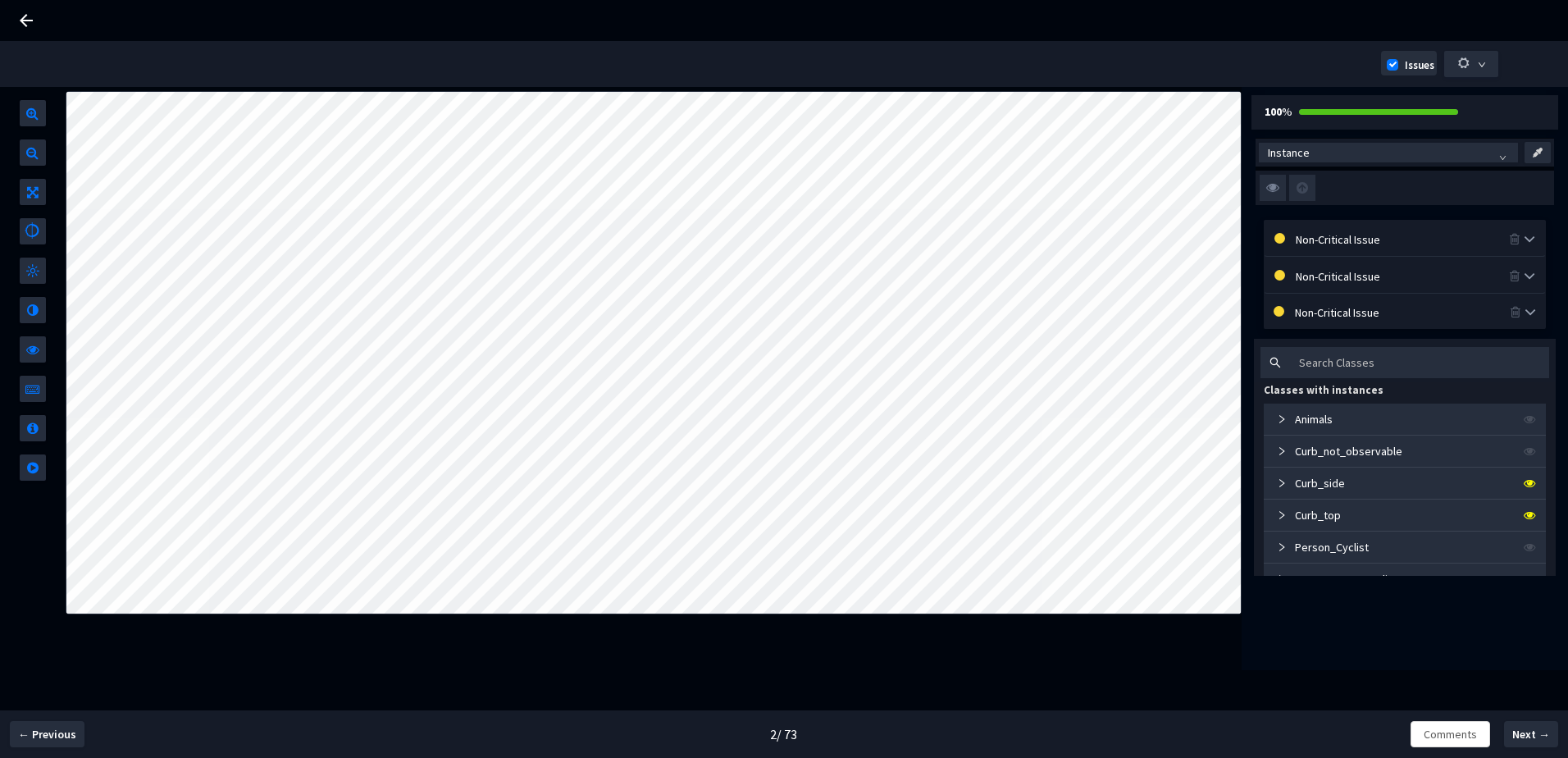
click at [1373, 244] on div "Non-Critical Issue" at bounding box center [1403, 239] width 213 height 18
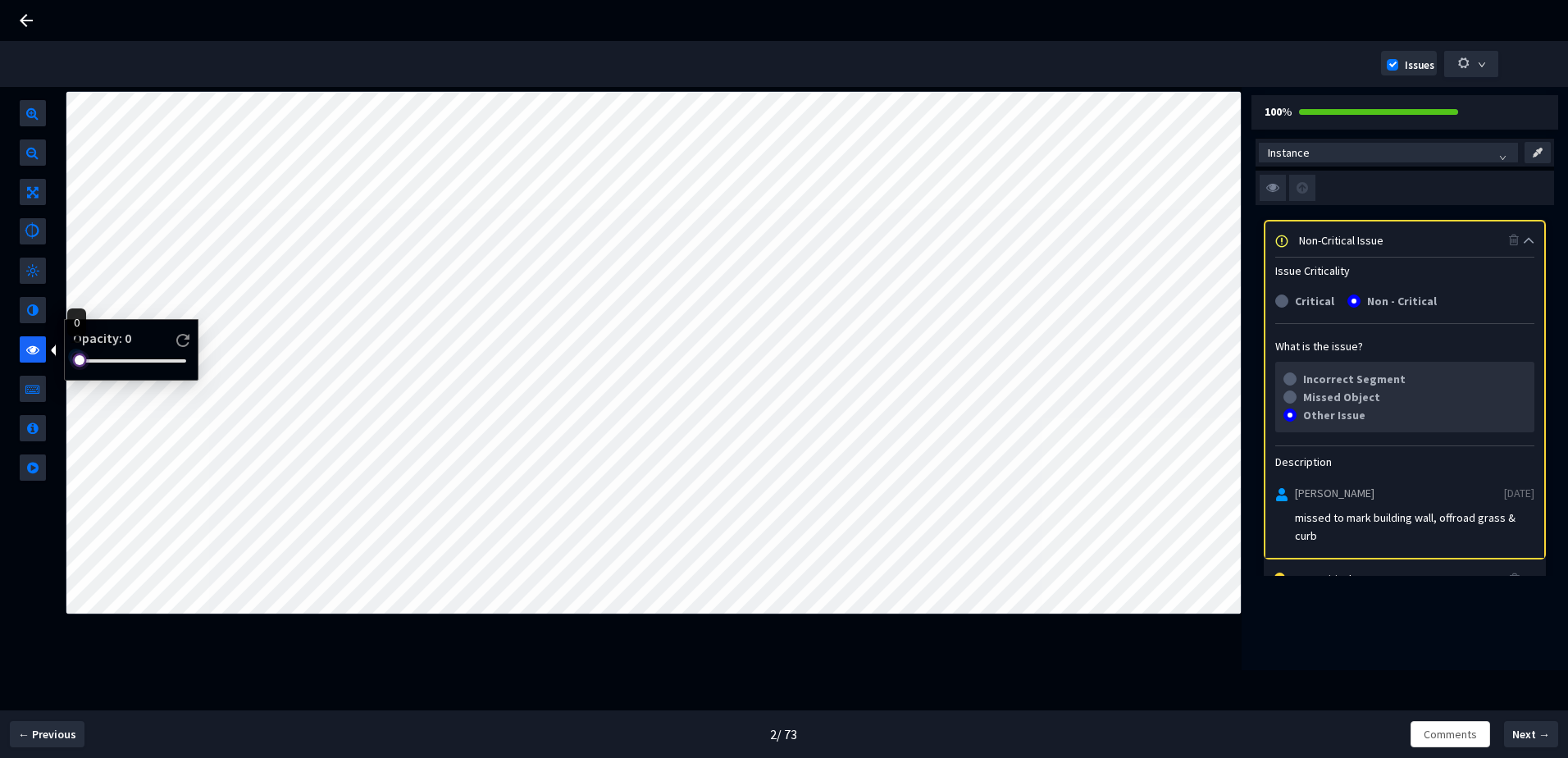
drag, startPoint x: 171, startPoint y: 360, endPoint x: 163, endPoint y: 365, distance: 9.4
click at [71, 361] on div at bounding box center [131, 361] width 120 height 10
drag, startPoint x: 99, startPoint y: 361, endPoint x: 144, endPoint y: 360, distance: 45.0
click at [143, 360] on div at bounding box center [135, 361] width 116 height 10
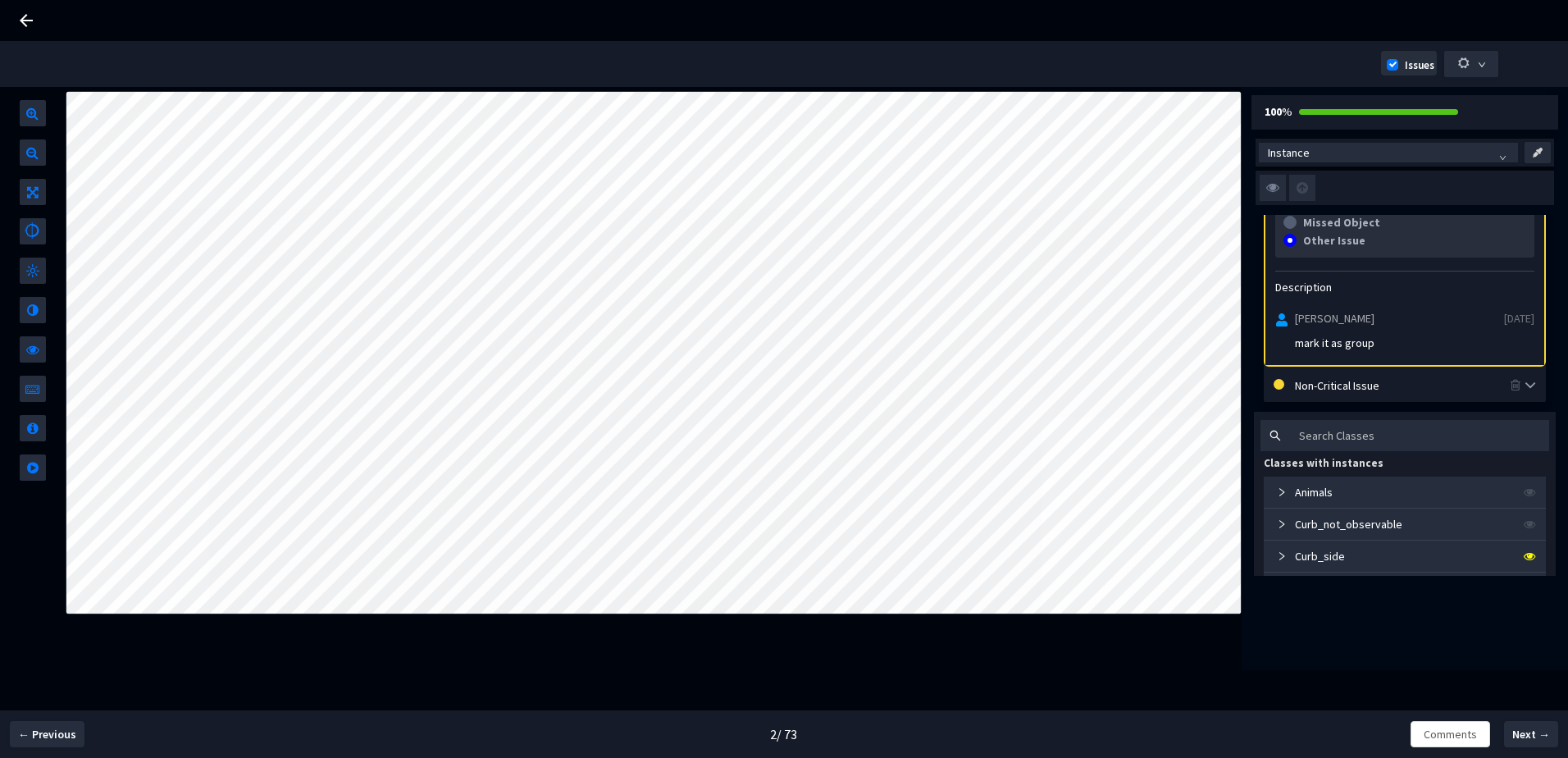
click at [1312, 391] on div "Non-Critical Issue" at bounding box center [1403, 385] width 215 height 18
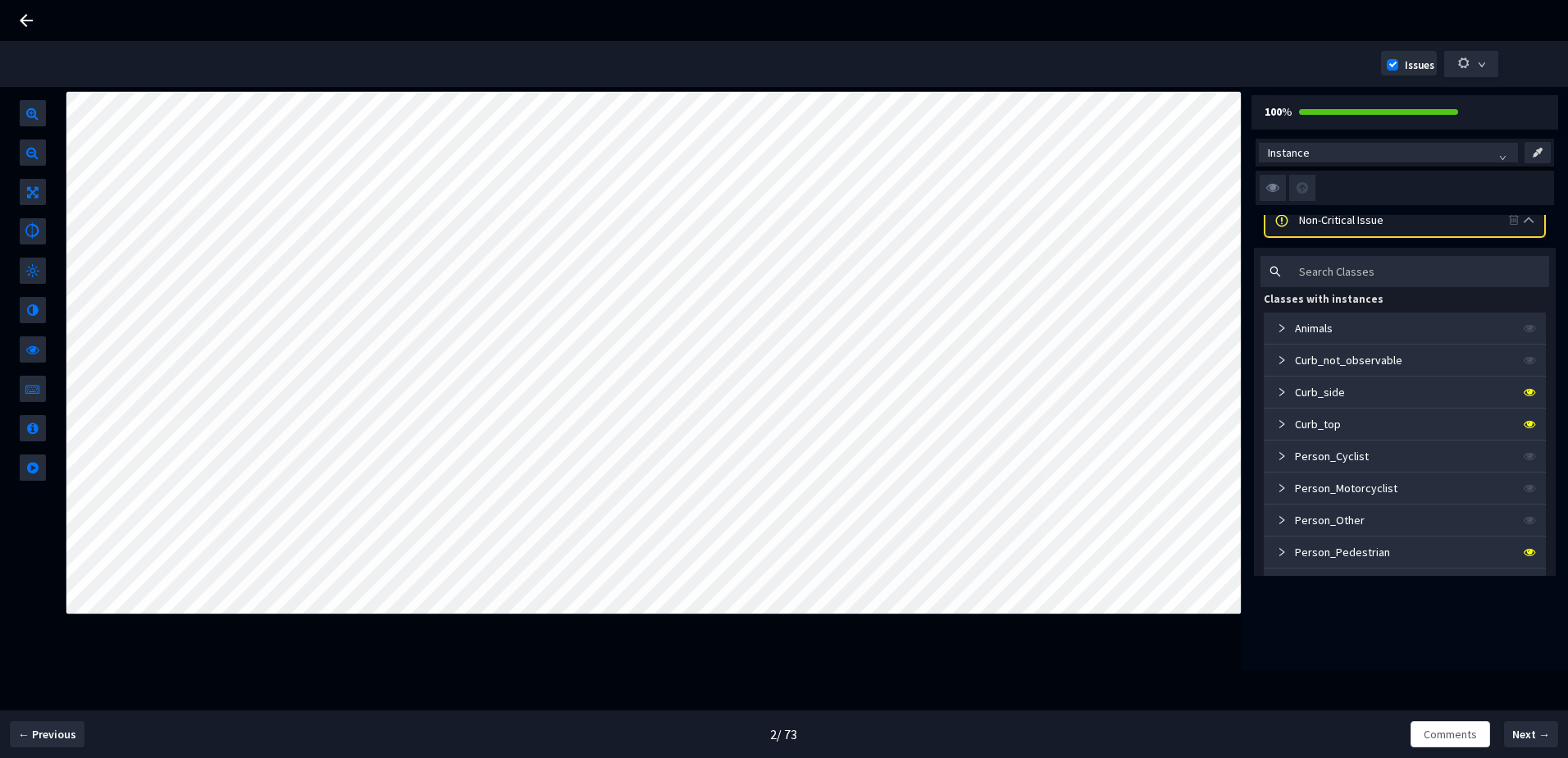
scroll to position [211, 0]
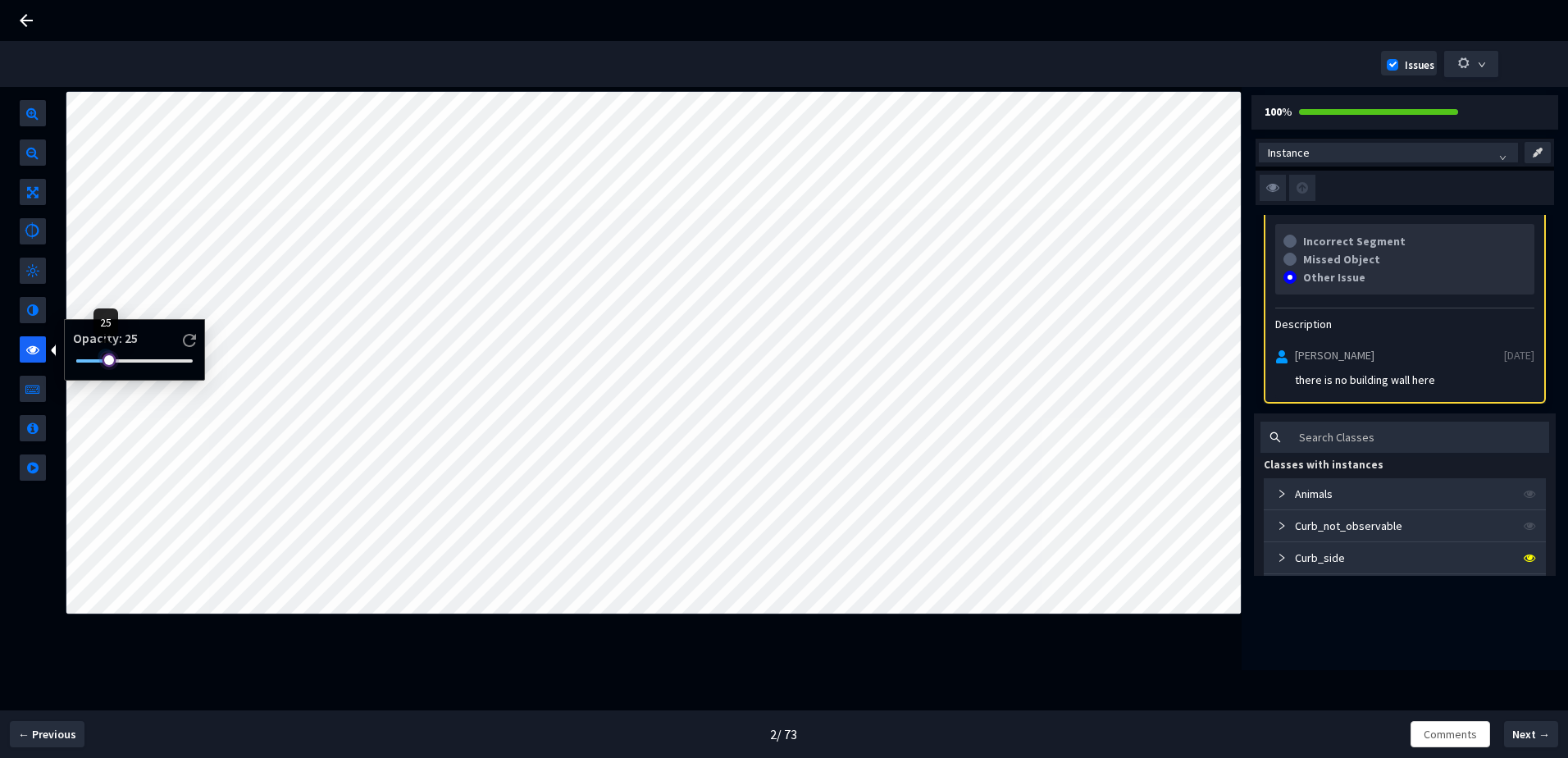
drag, startPoint x: 116, startPoint y: 364, endPoint x: 110, endPoint y: 355, distance: 10.8
click at [106, 357] on div at bounding box center [135, 361] width 116 height 10
